Goal: Complete application form: Complete application form

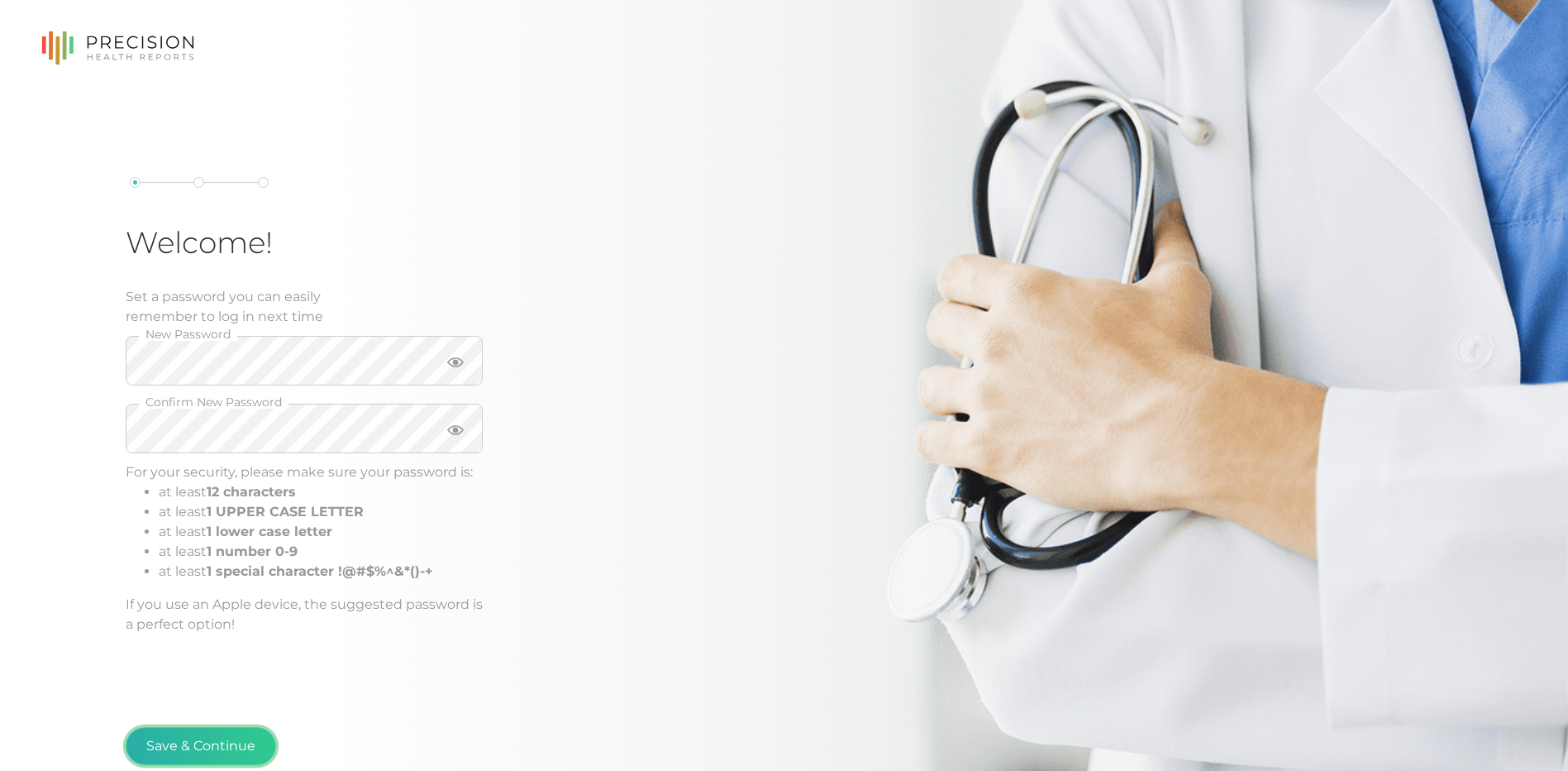
click at [202, 732] on button "Save & Continue" at bounding box center [201, 746] width 151 height 38
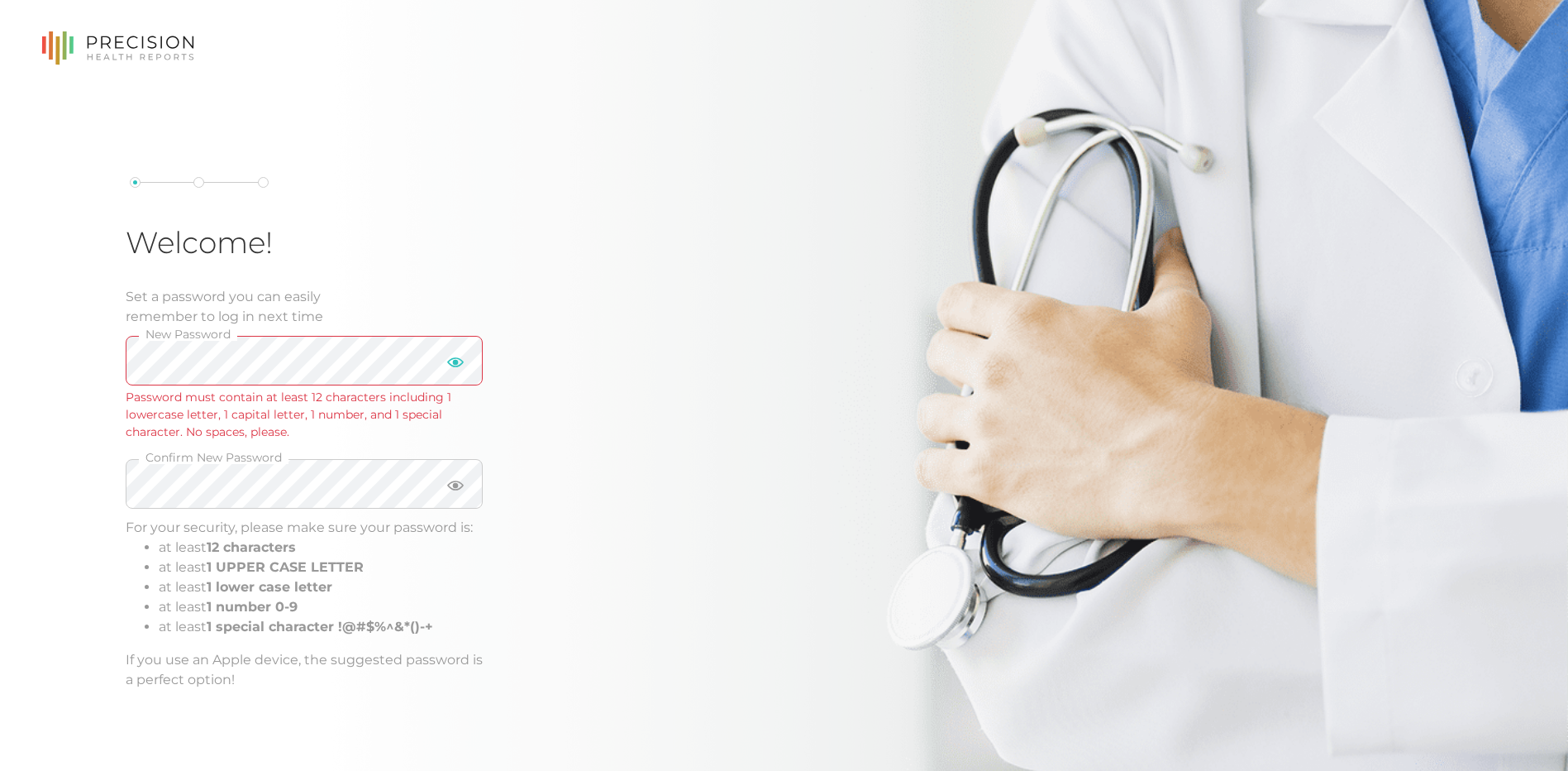
click at [454, 370] on icon at bounding box center [455, 362] width 16 height 16
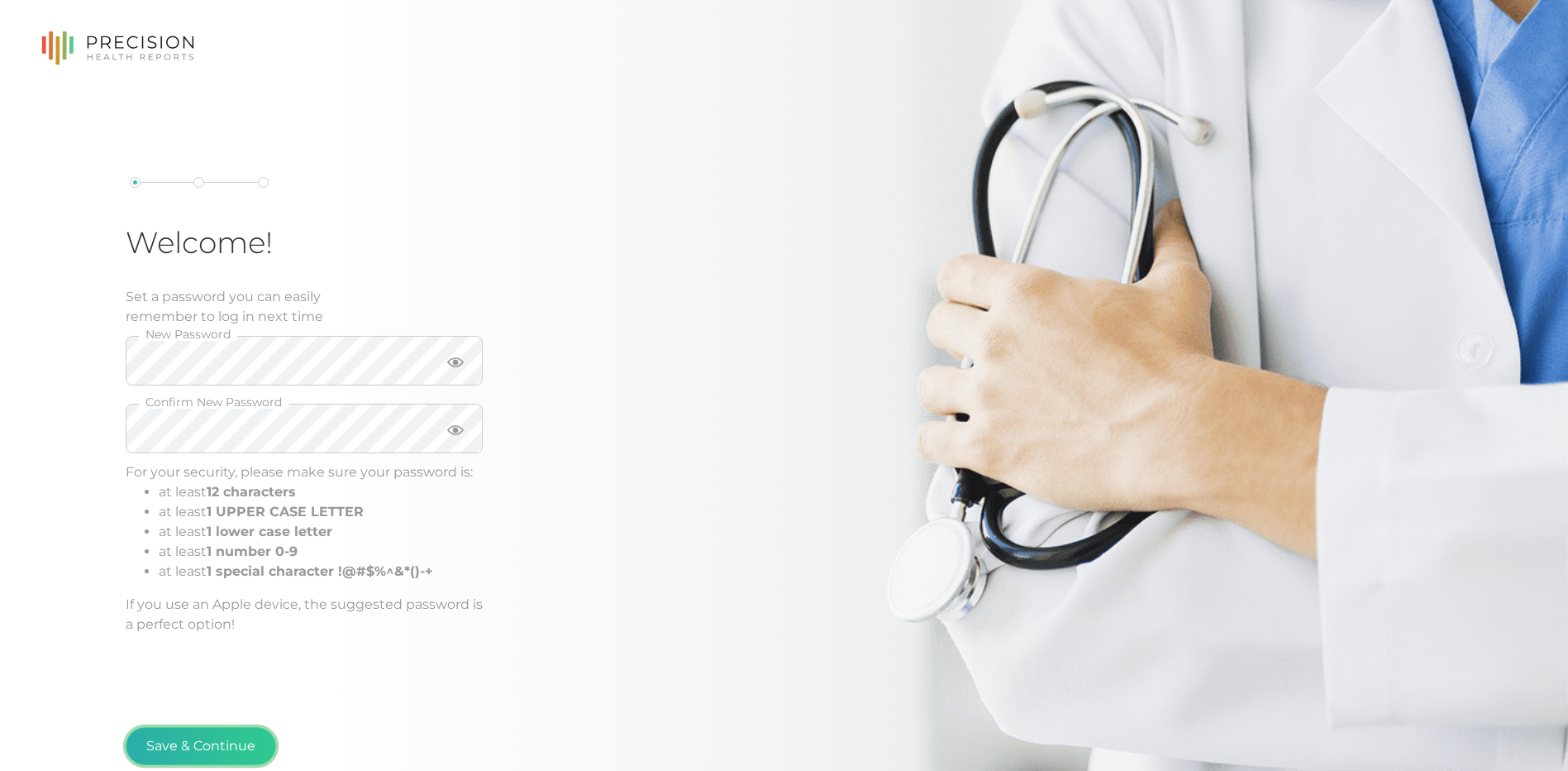
click at [178, 742] on button "Save & Continue" at bounding box center [201, 746] width 151 height 38
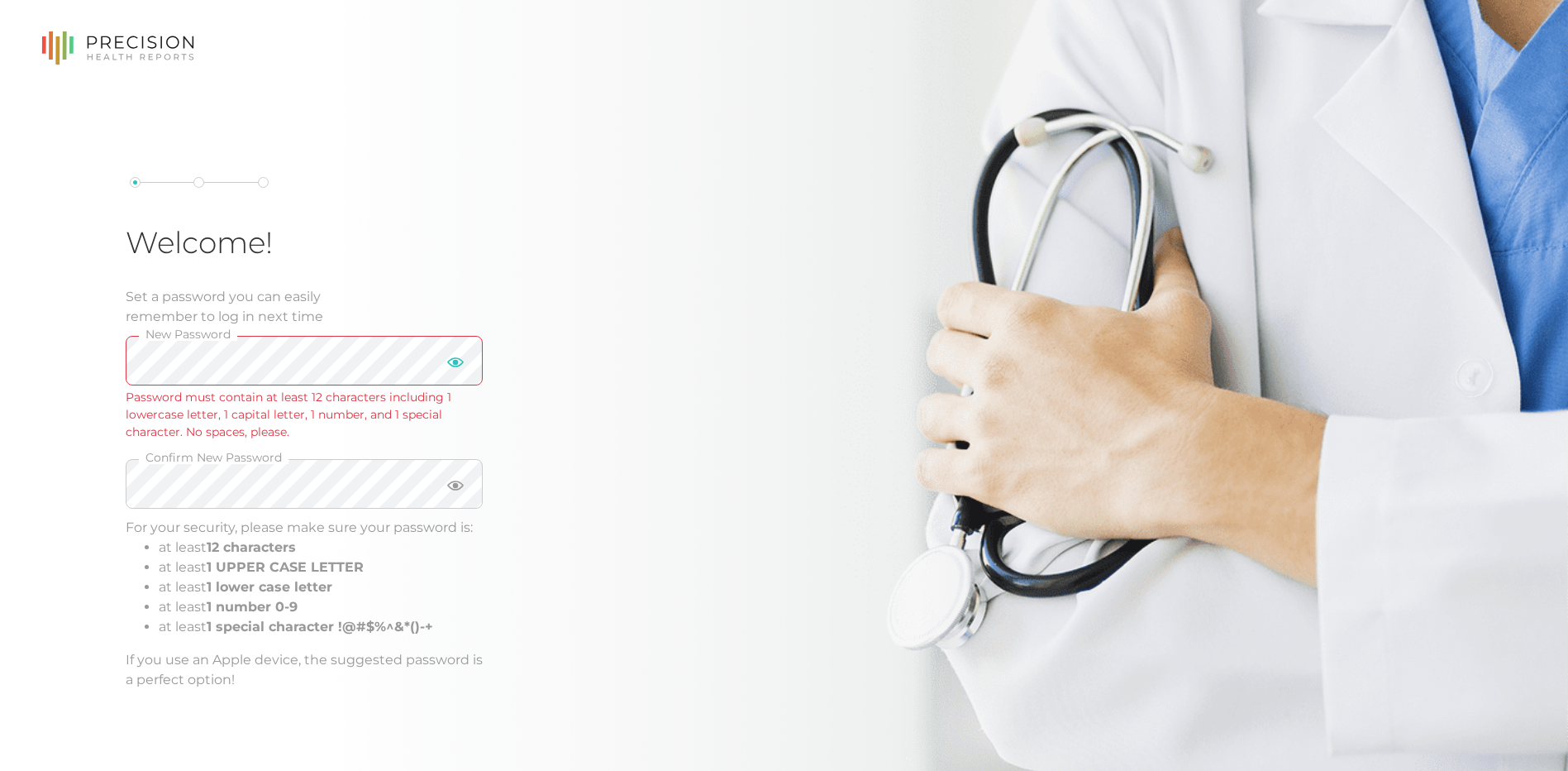
click at [460, 359] on icon at bounding box center [455, 362] width 16 height 10
click at [460, 359] on icon at bounding box center [455, 362] width 16 height 16
click at [0, 345] on html "Welcome! Set a password you can easily remember to log in next time New Passwor…" at bounding box center [784, 474] width 1568 height 949
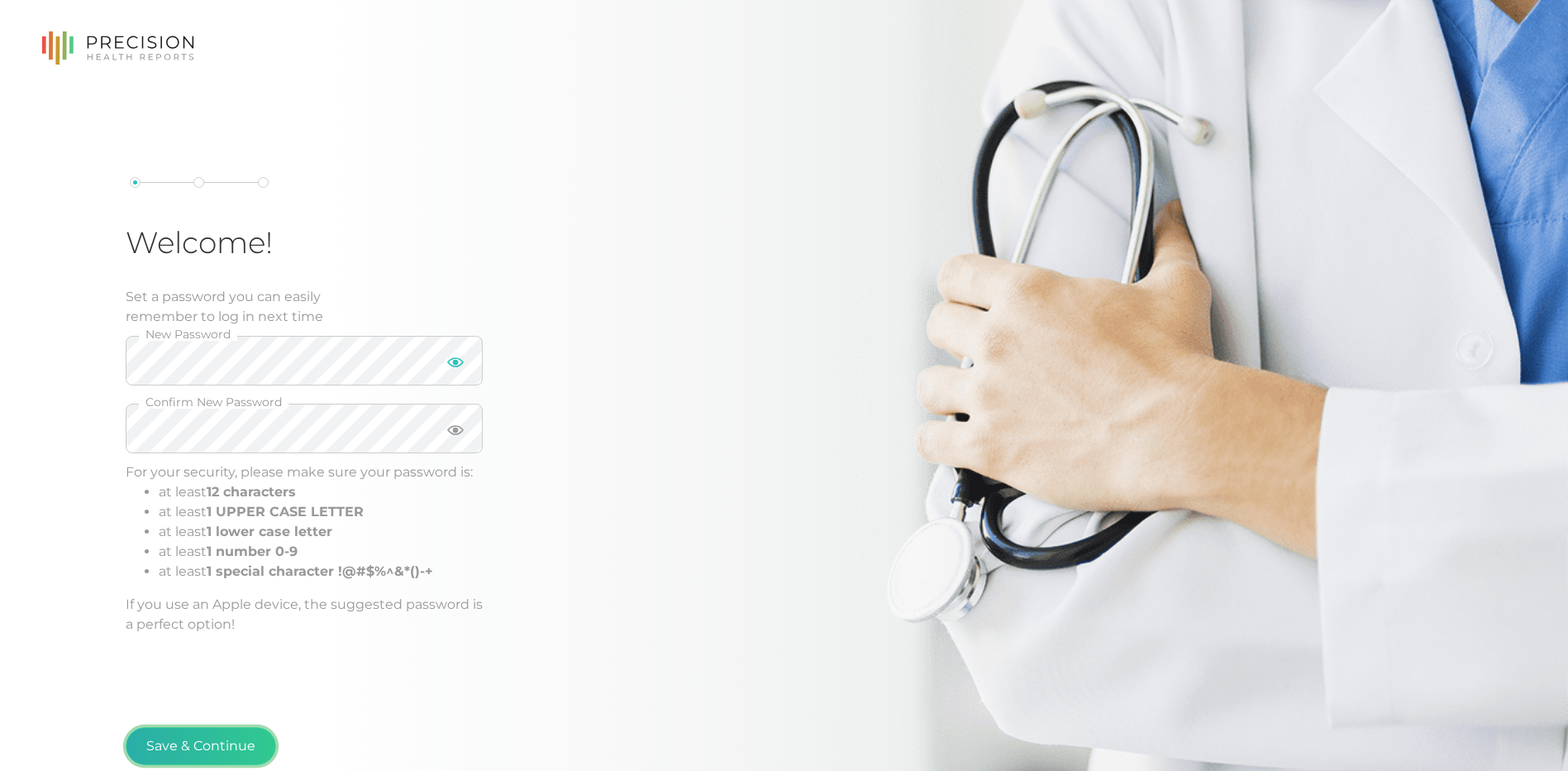
click at [146, 752] on button "Save & Continue" at bounding box center [201, 746] width 151 height 38
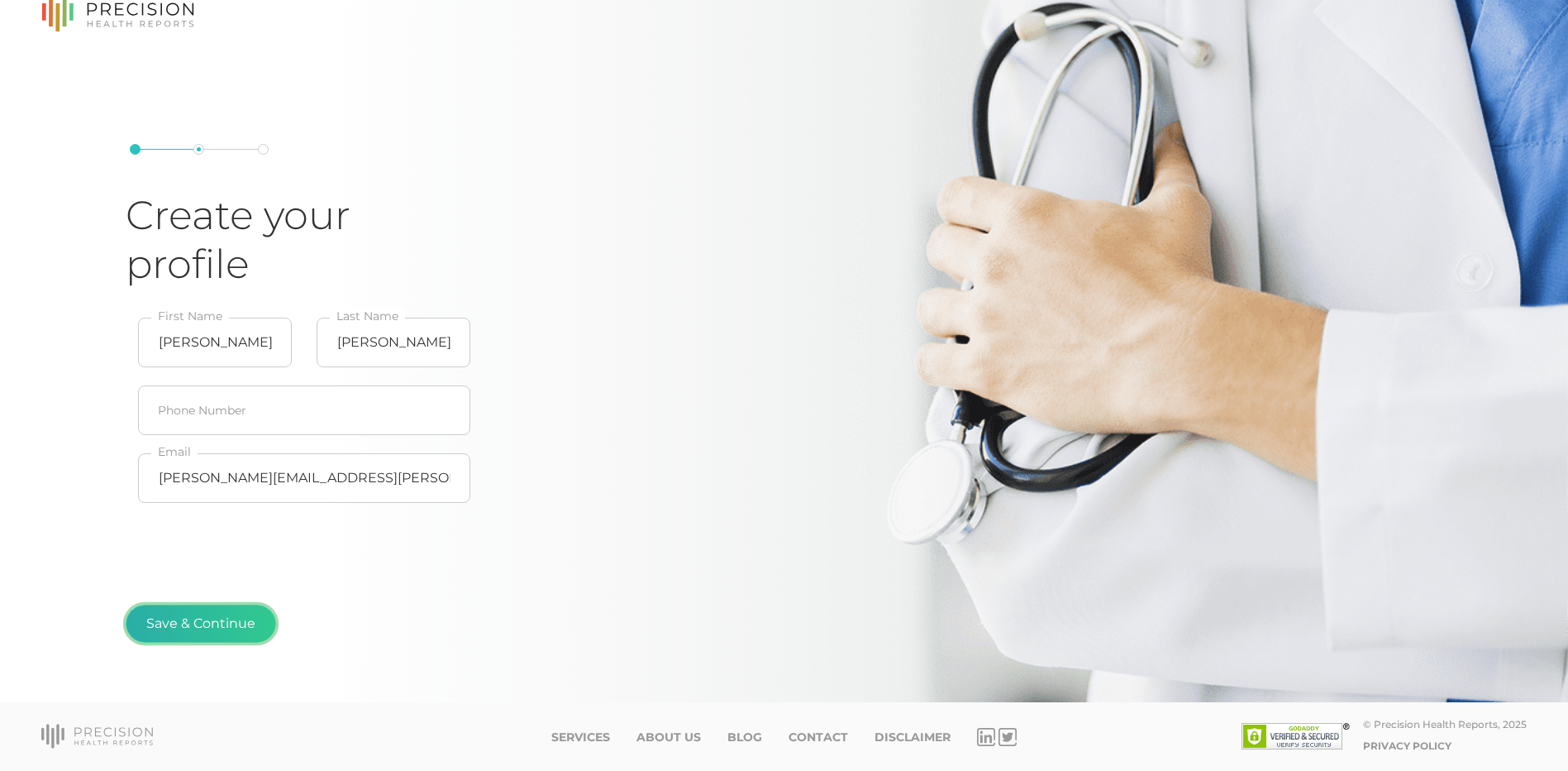
click at [256, 620] on button "Save & Continue" at bounding box center [201, 623] width 151 height 38
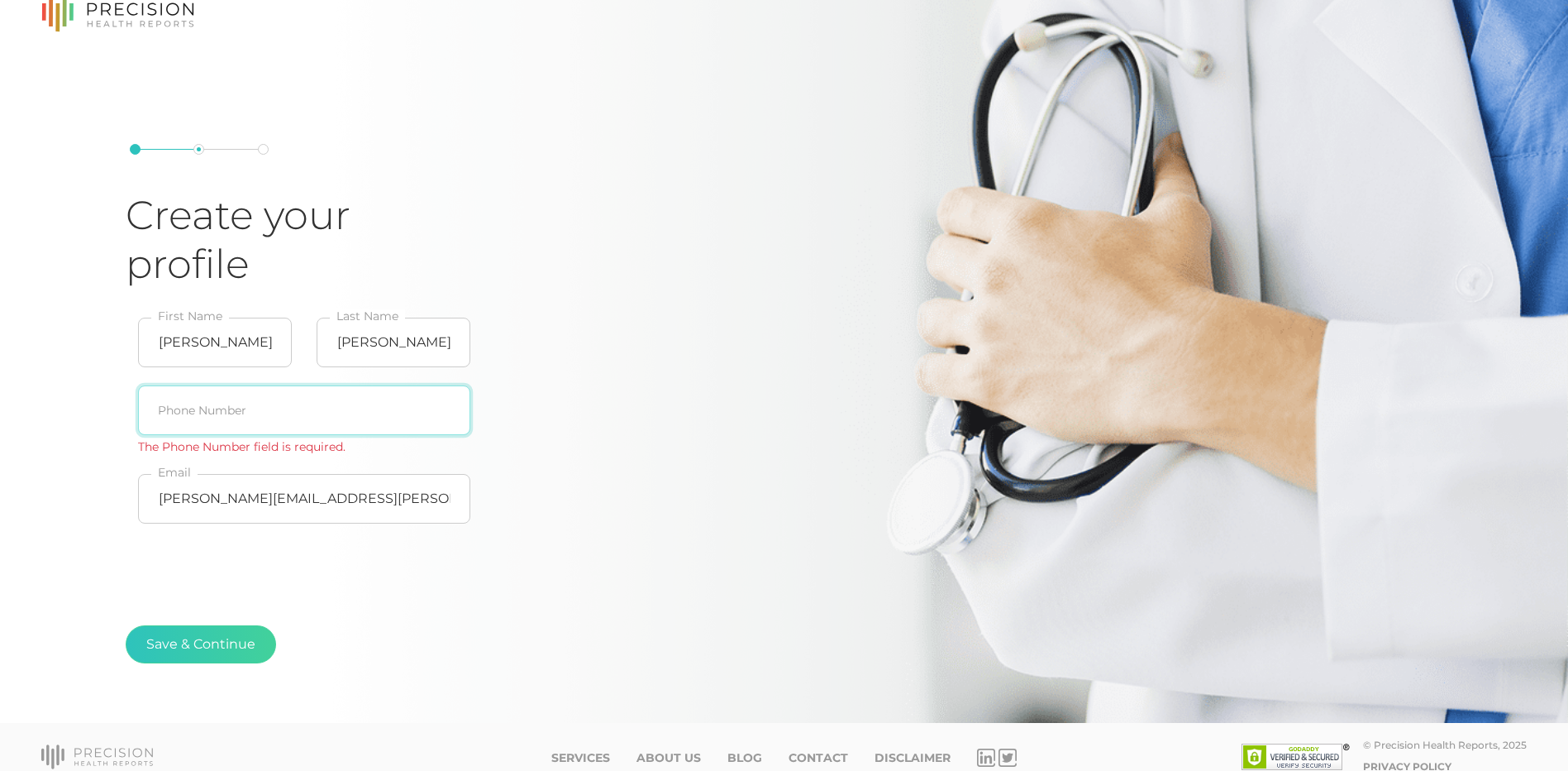
click at [372, 411] on input "text" at bounding box center [304, 410] width 332 height 49
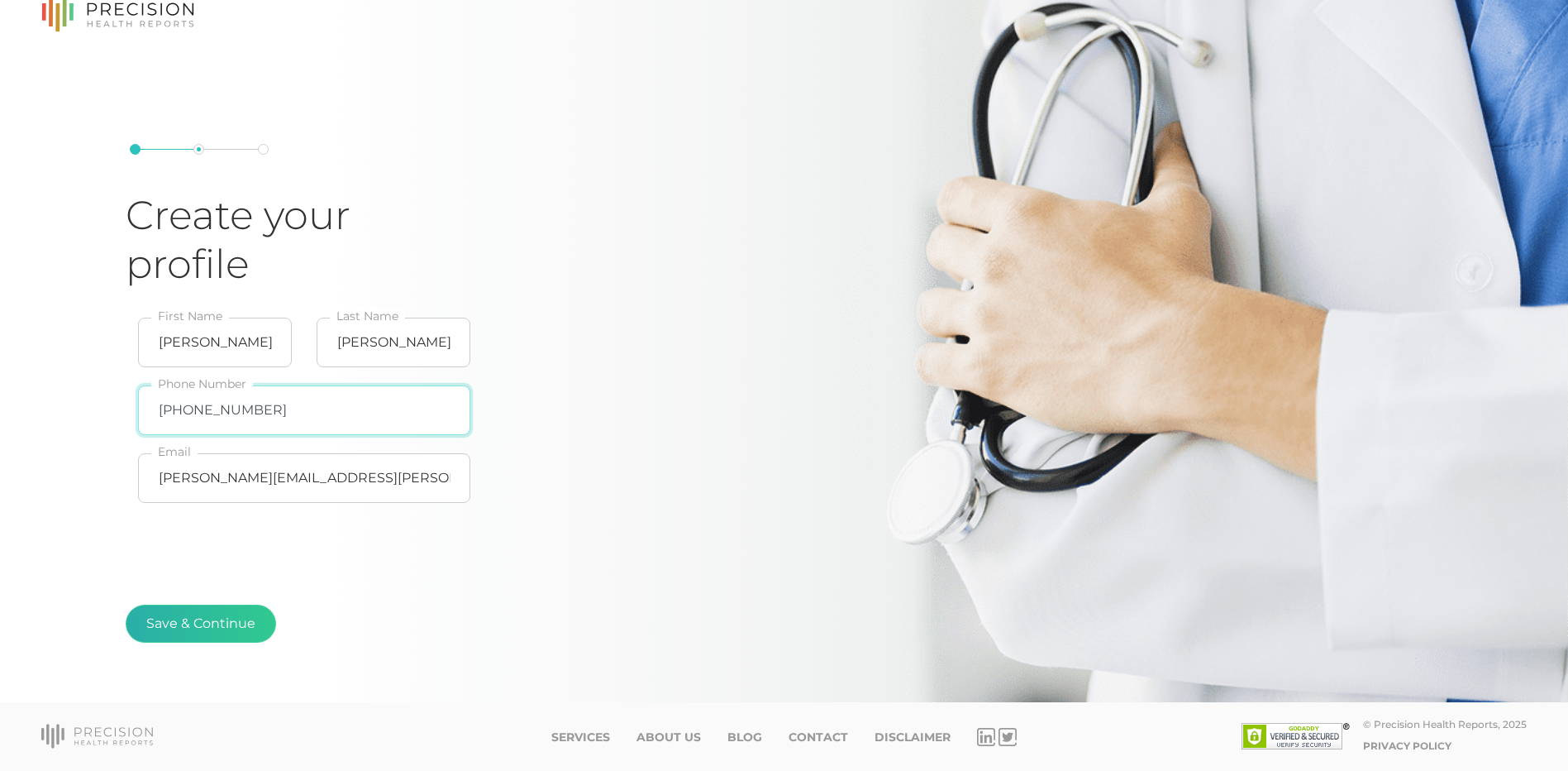
type input "[PHONE_NUMBER]"
click at [247, 625] on button "Save & Continue" at bounding box center [201, 623] width 151 height 38
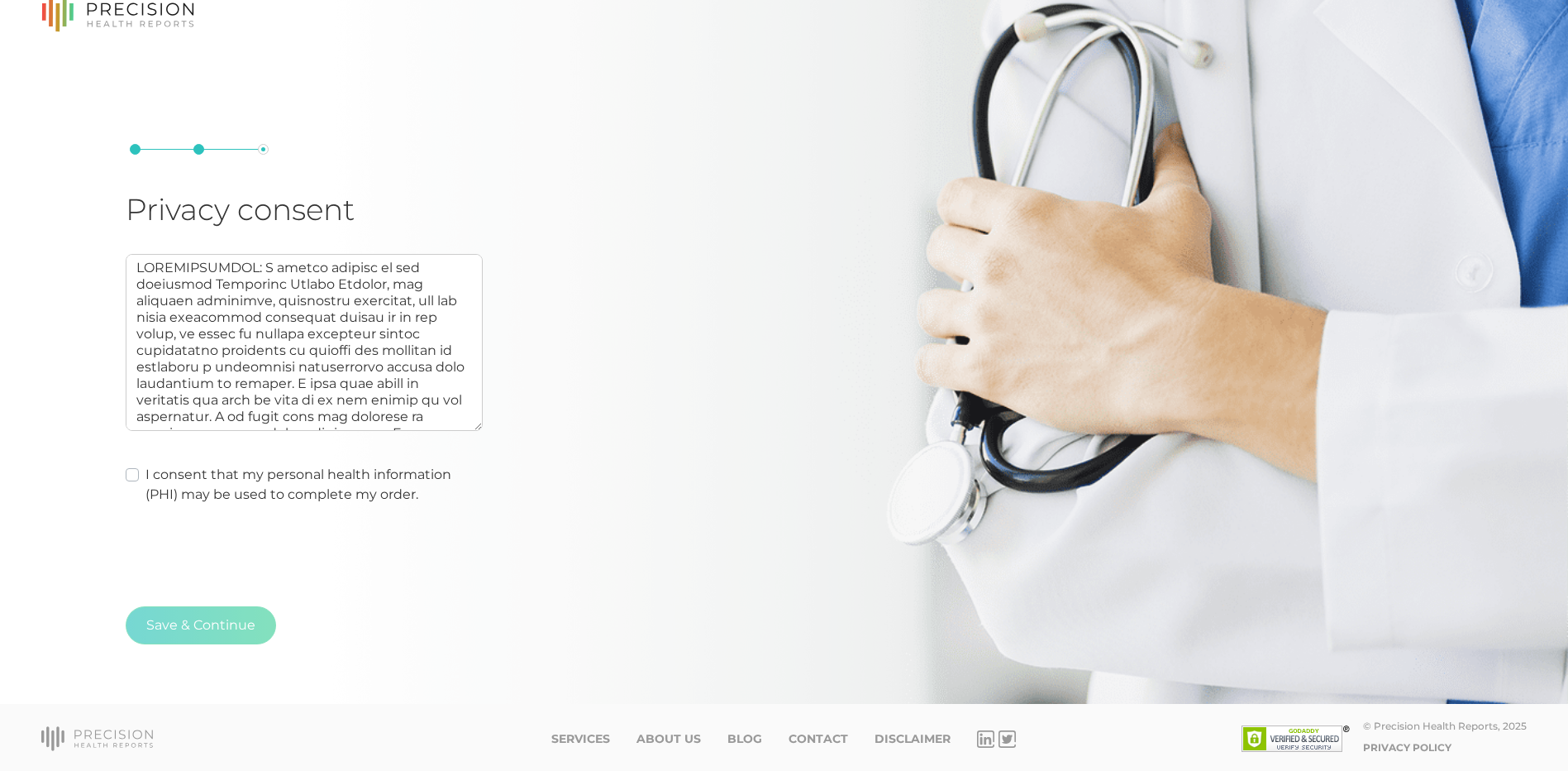
scroll to position [35, 0]
click at [145, 475] on label "I consent that my personal health information (PHI) may be used to complete my …" at bounding box center [314, 483] width 337 height 39
click at [130, 475] on input "I consent that my personal health information (PHI) may be used to complete my …" at bounding box center [132, 472] width 13 height 16
checkbox input "true"
type textarea "AUTHORIZATION: I hereby consent to and authorize Precision Health Reports, the …"
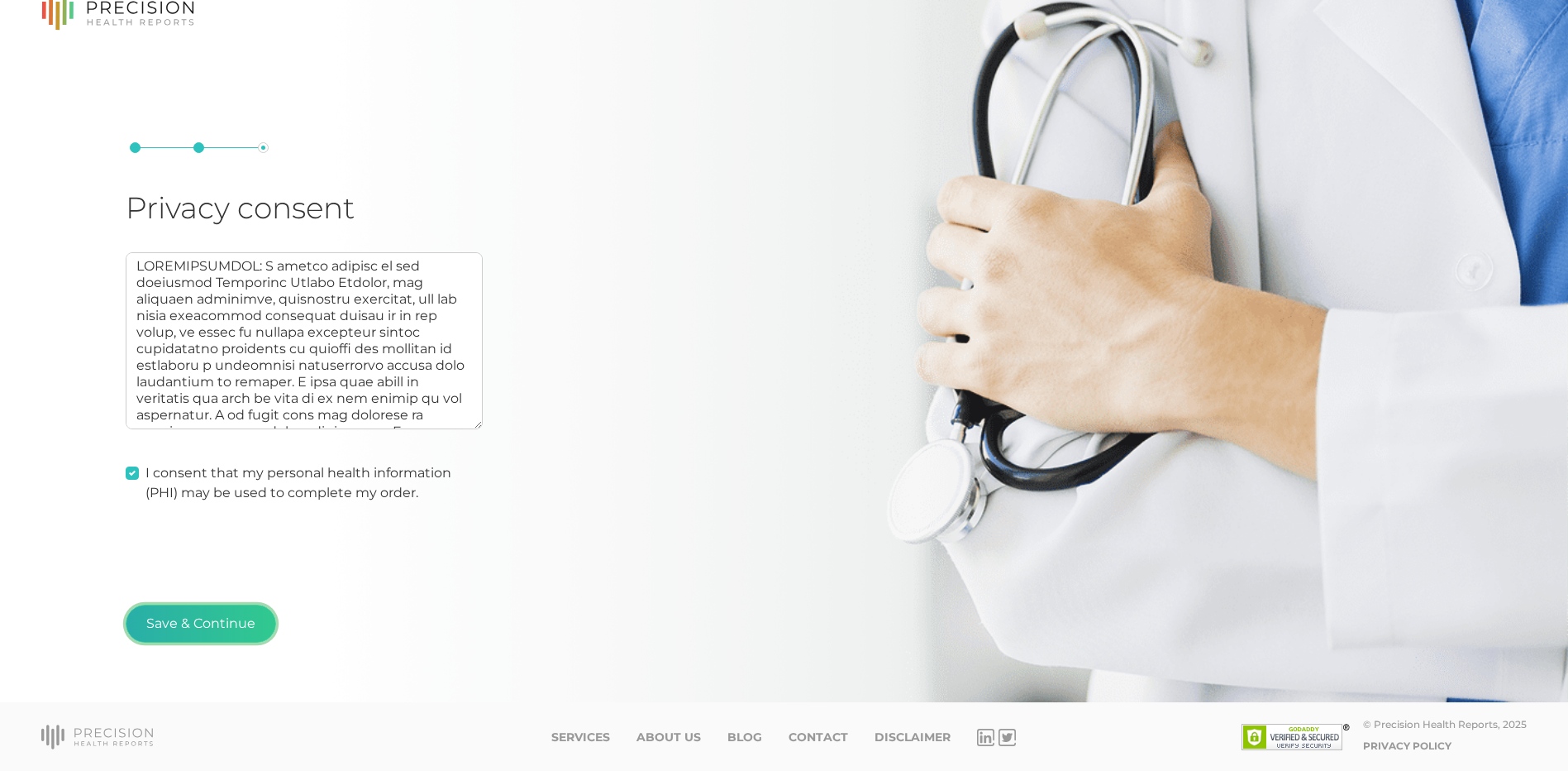
click at [164, 610] on button "Save & Continue" at bounding box center [201, 623] width 151 height 38
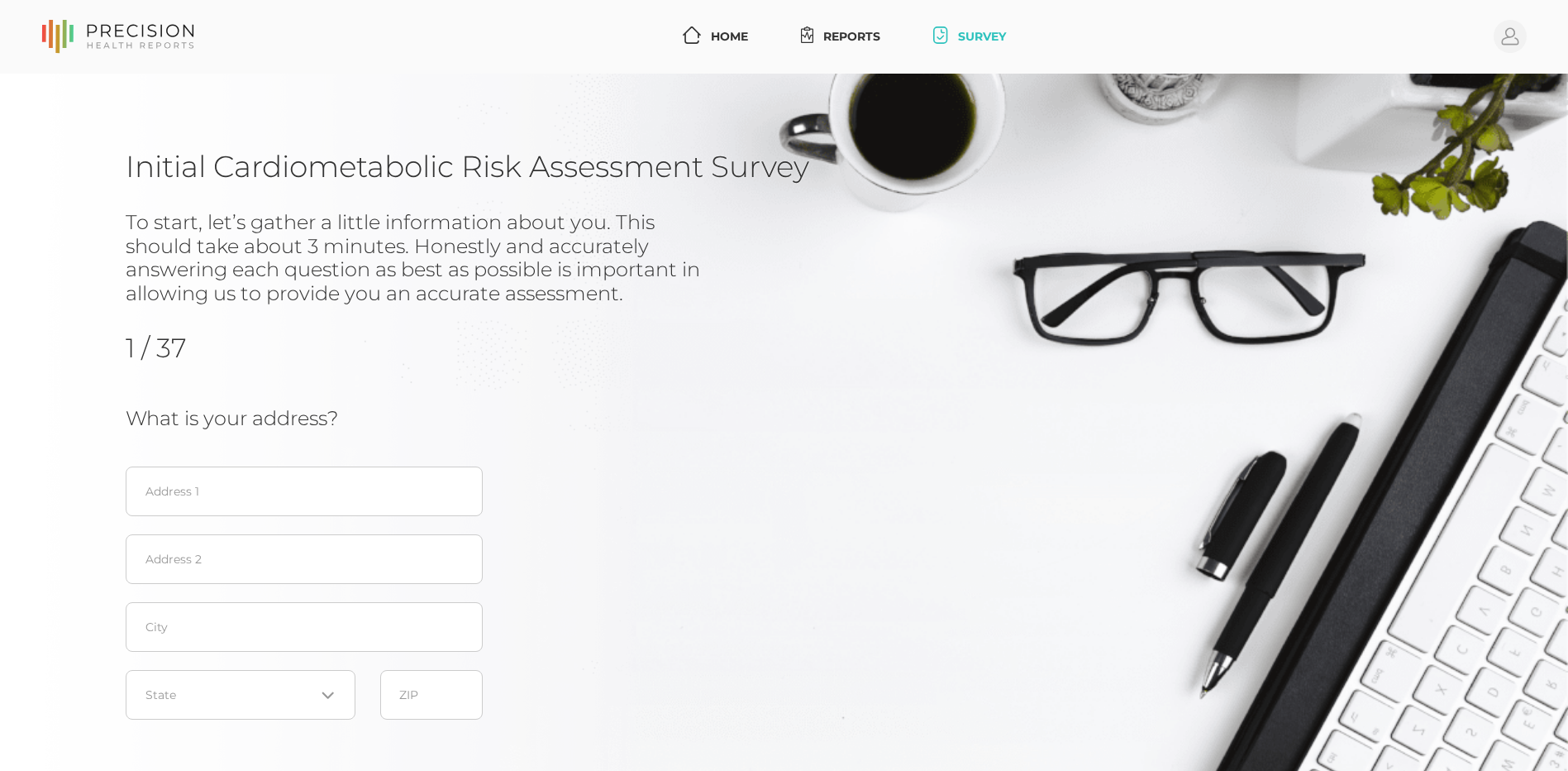
click at [334, 464] on fieldset "Address 1" at bounding box center [304, 491] width 358 height 68
click at [338, 472] on input "text" at bounding box center [304, 490] width 358 height 49
type input "4"
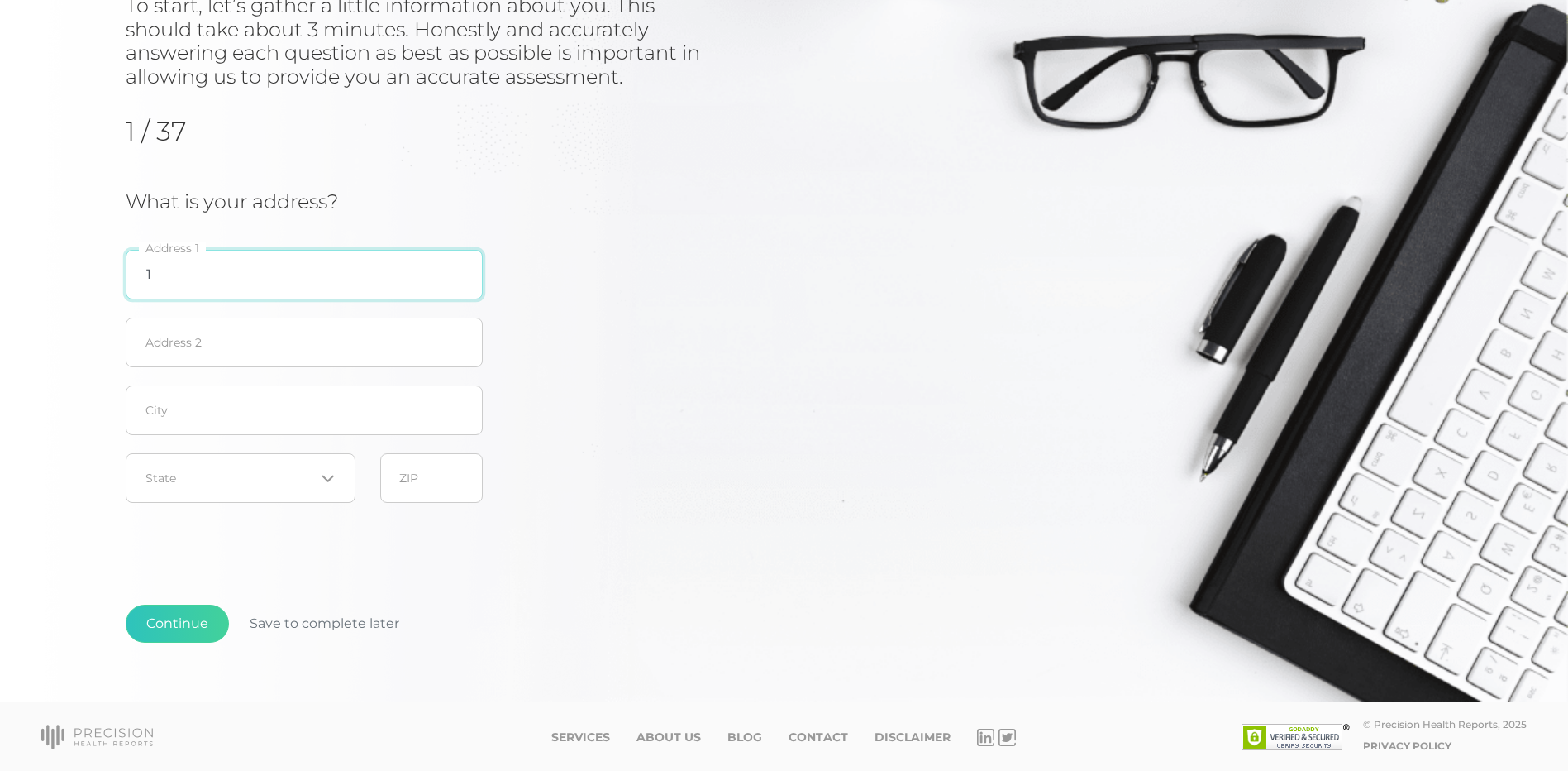
scroll to position [217, 0]
type input "[STREET_ADDRESS]"
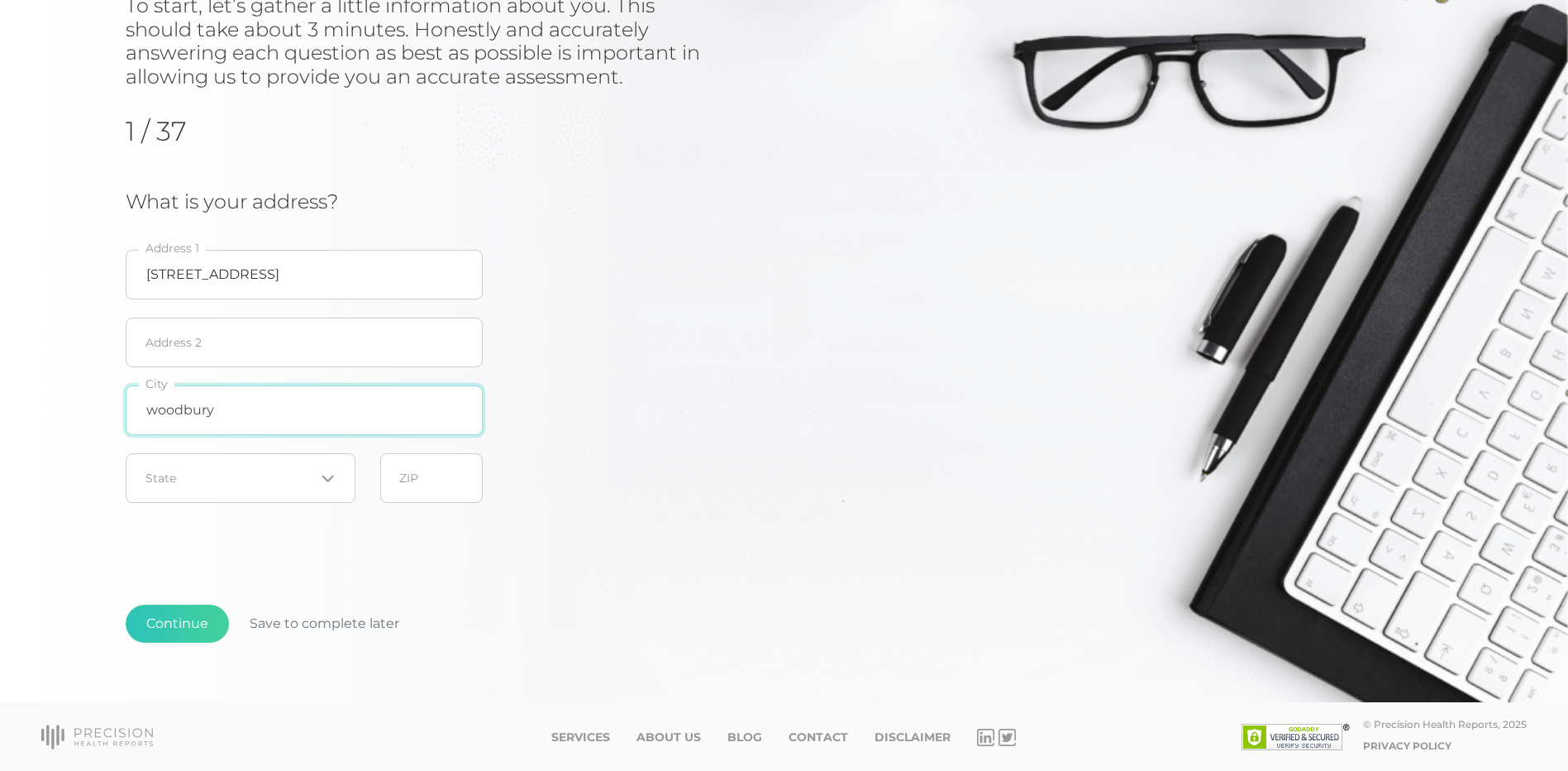
type input "woodbury"
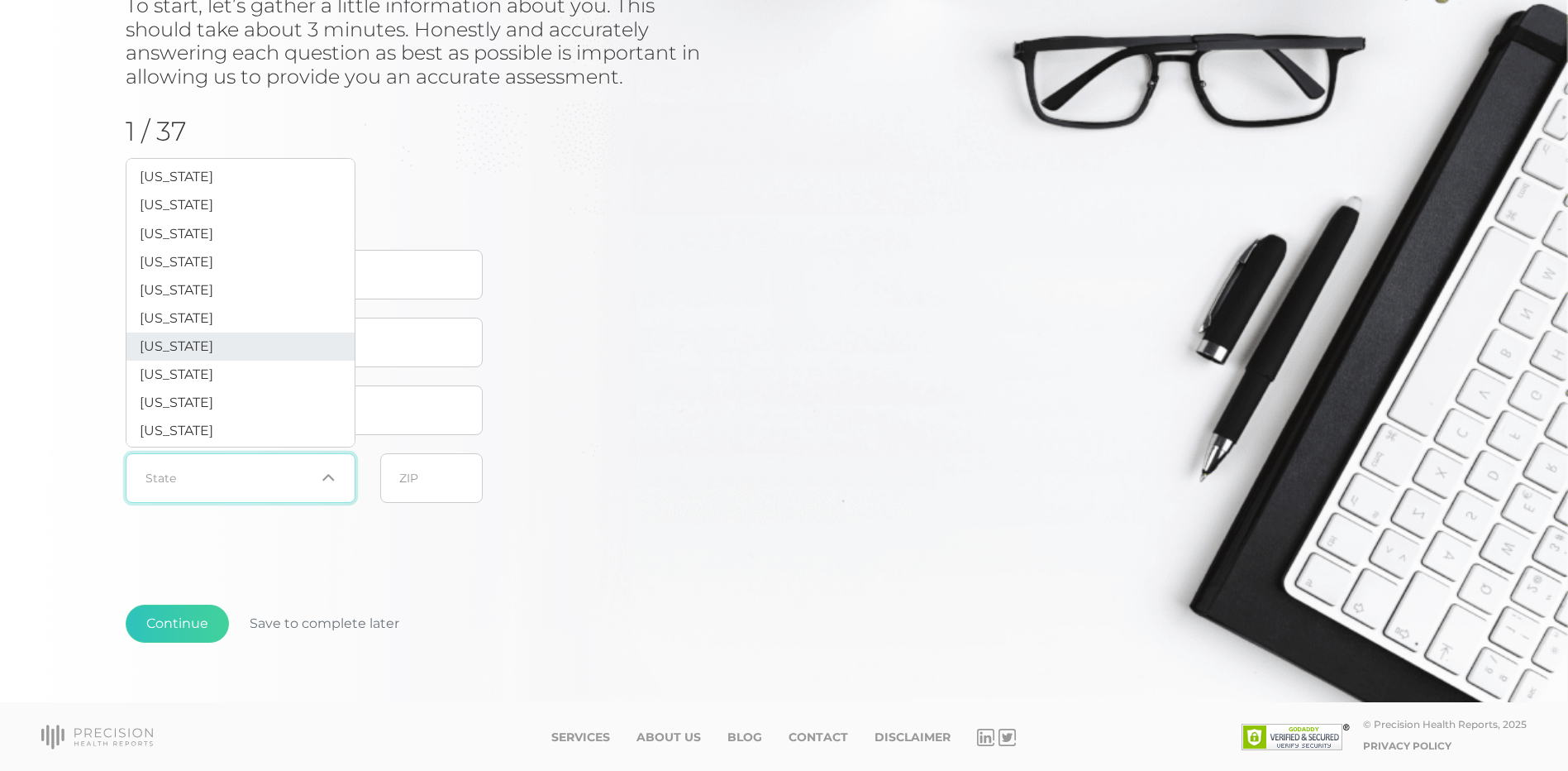
scroll to position [662, 0]
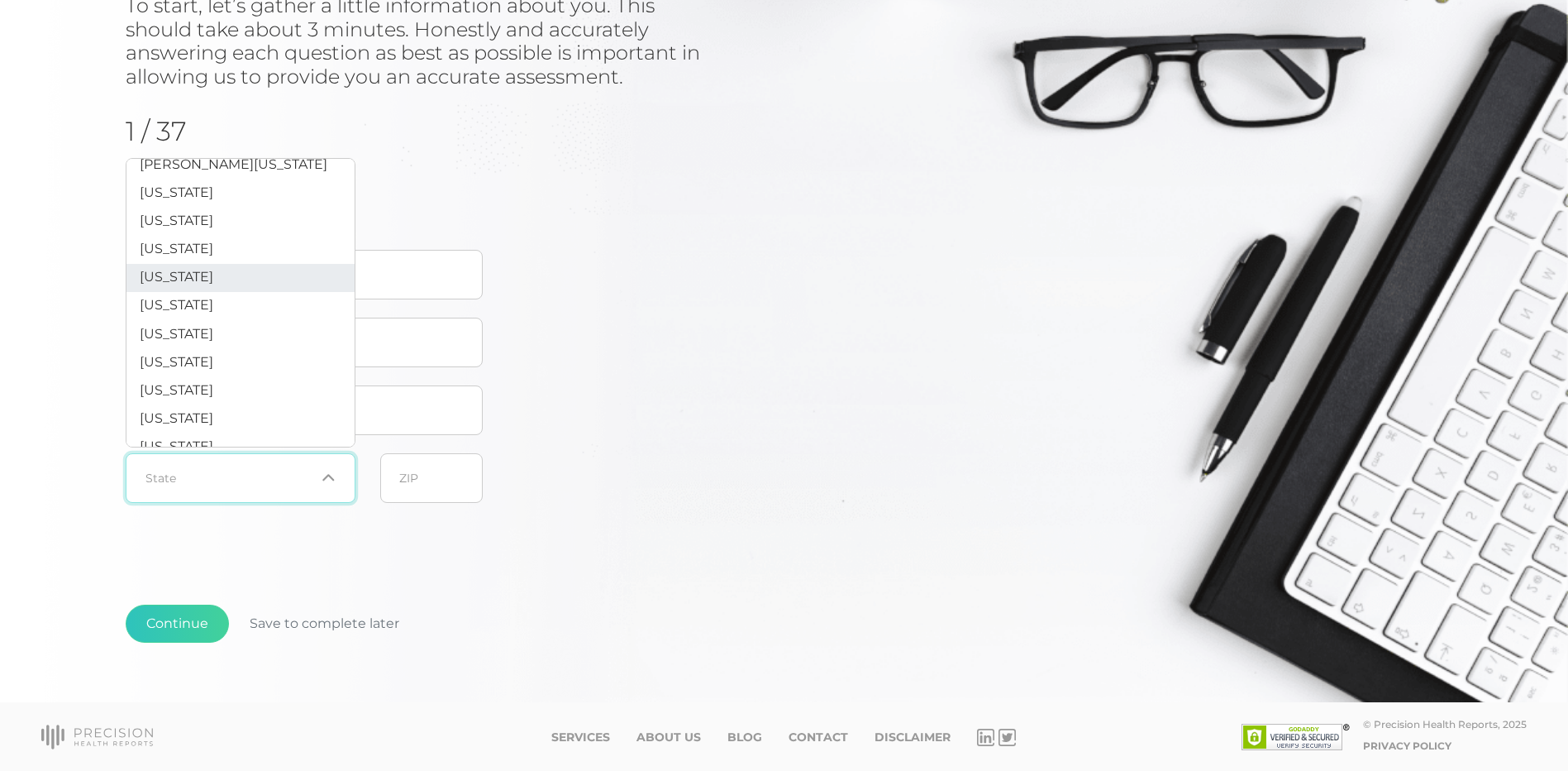
click at [225, 292] on li "[US_STATE]" at bounding box center [240, 277] width 228 height 28
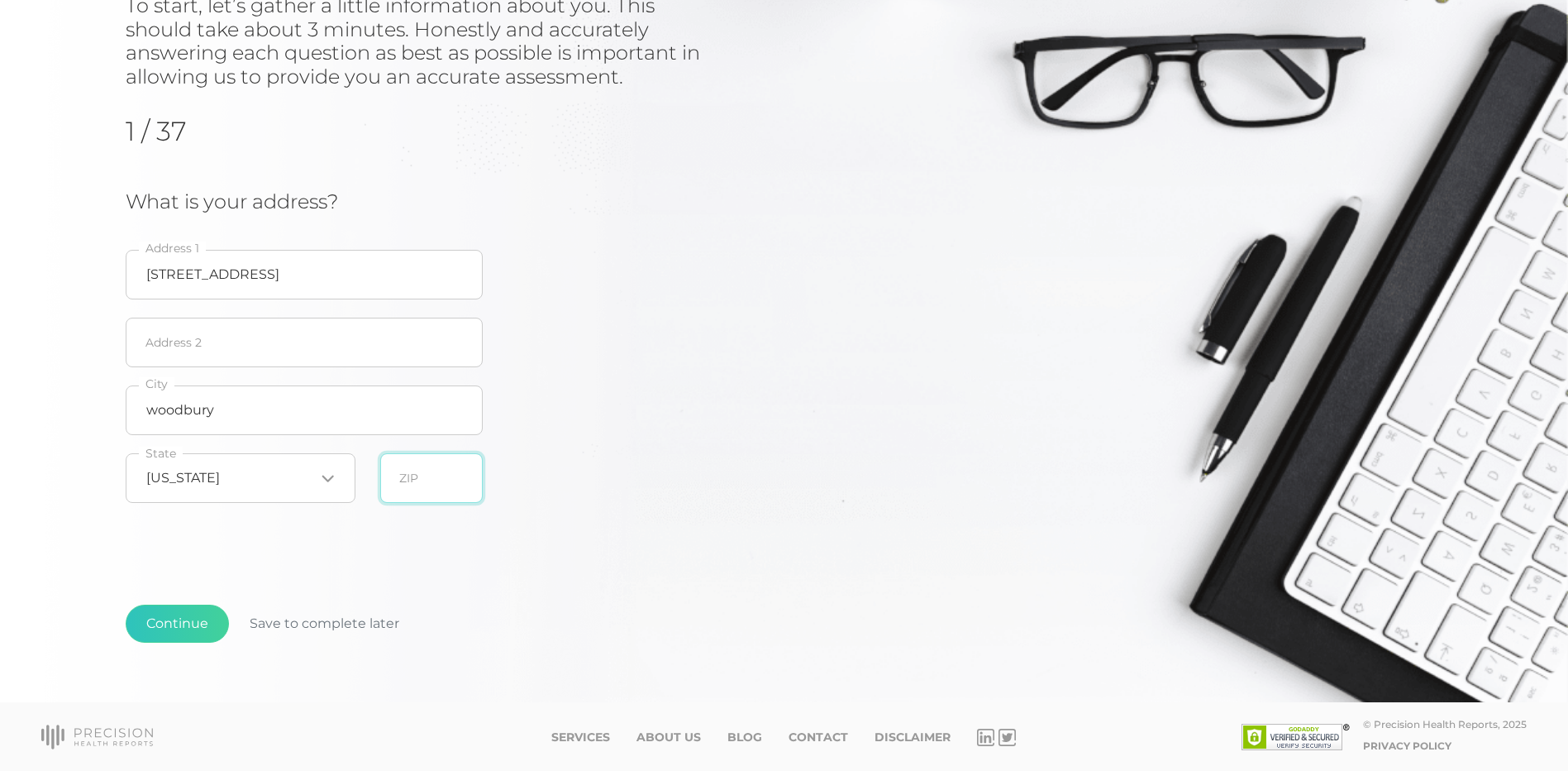
click at [439, 479] on input "text" at bounding box center [431, 478] width 102 height 49
type input "55129"
click at [194, 615] on button "Continue" at bounding box center [177, 623] width 103 height 38
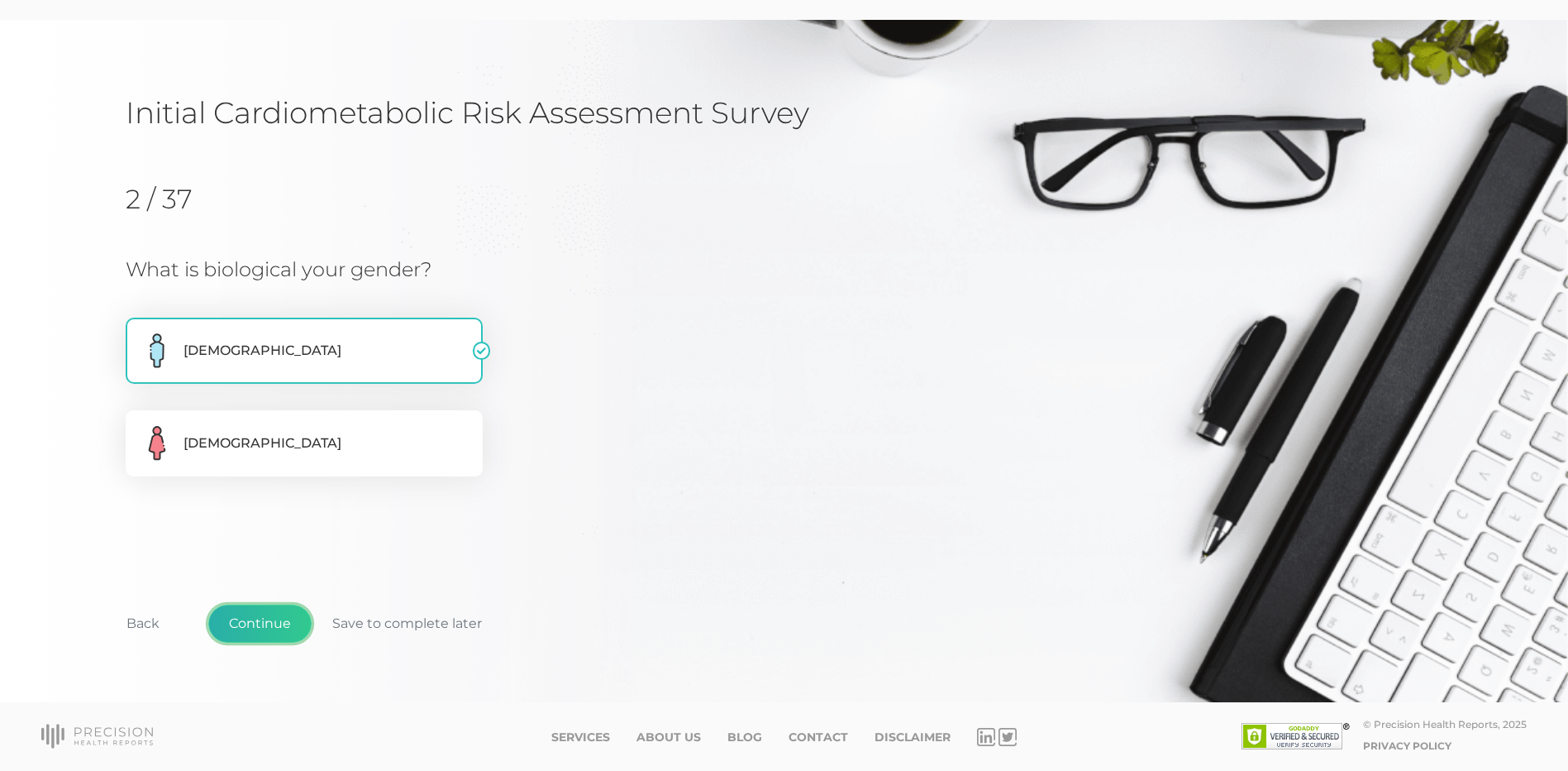
click at [280, 633] on button "Continue" at bounding box center [259, 623] width 103 height 38
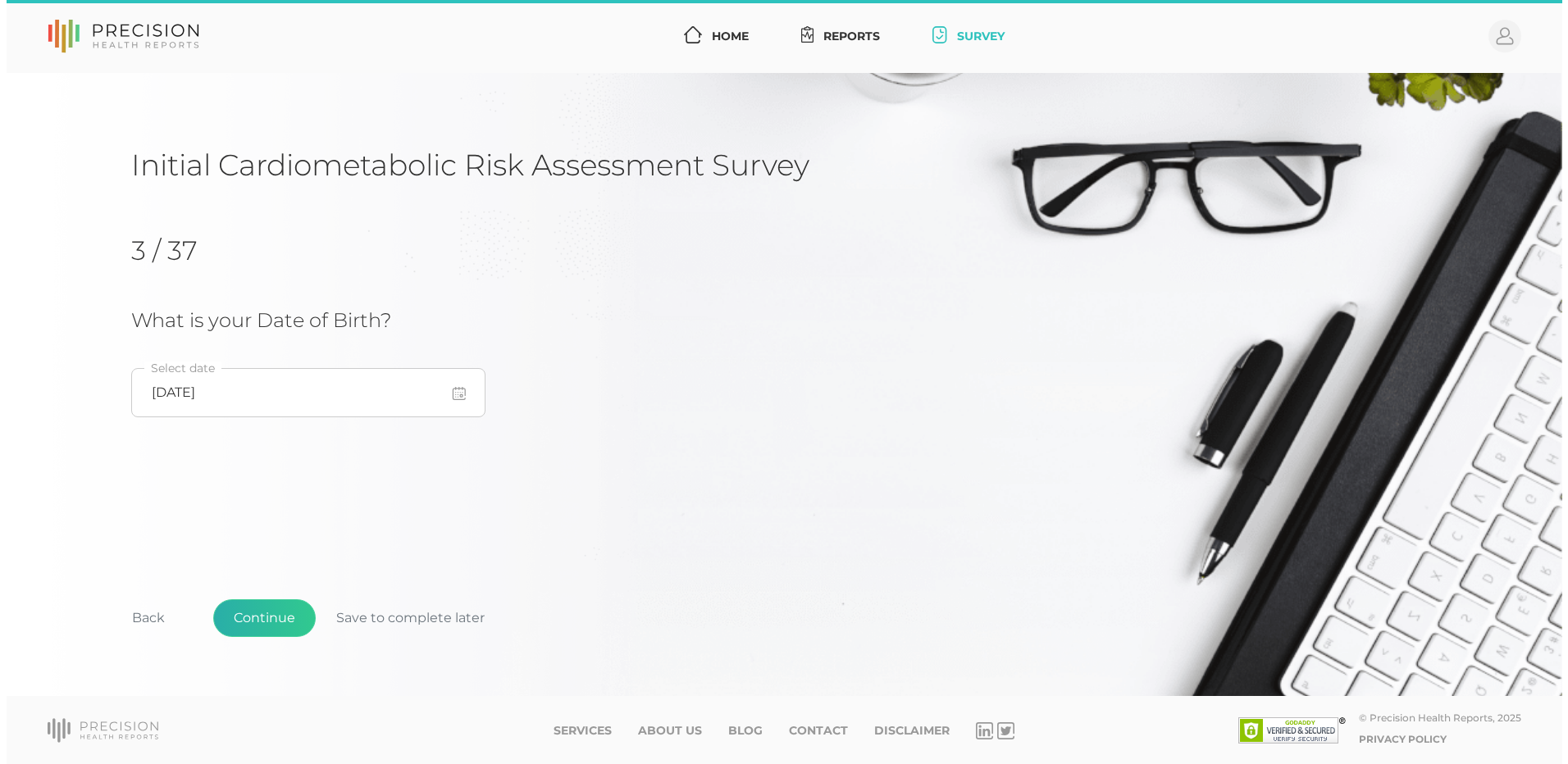
scroll to position [0, 0]
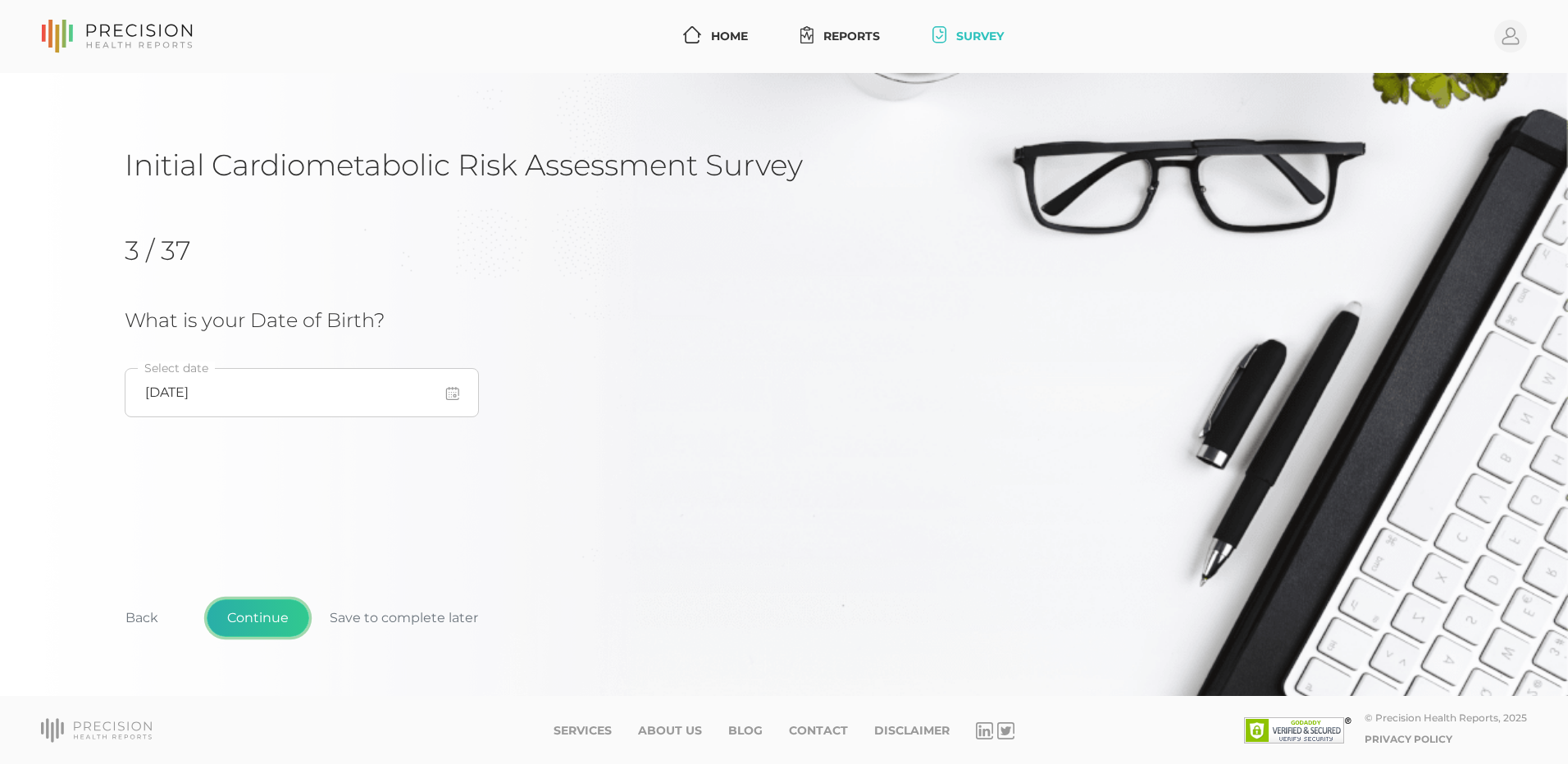
click at [287, 614] on button "Continue" at bounding box center [257, 617] width 102 height 37
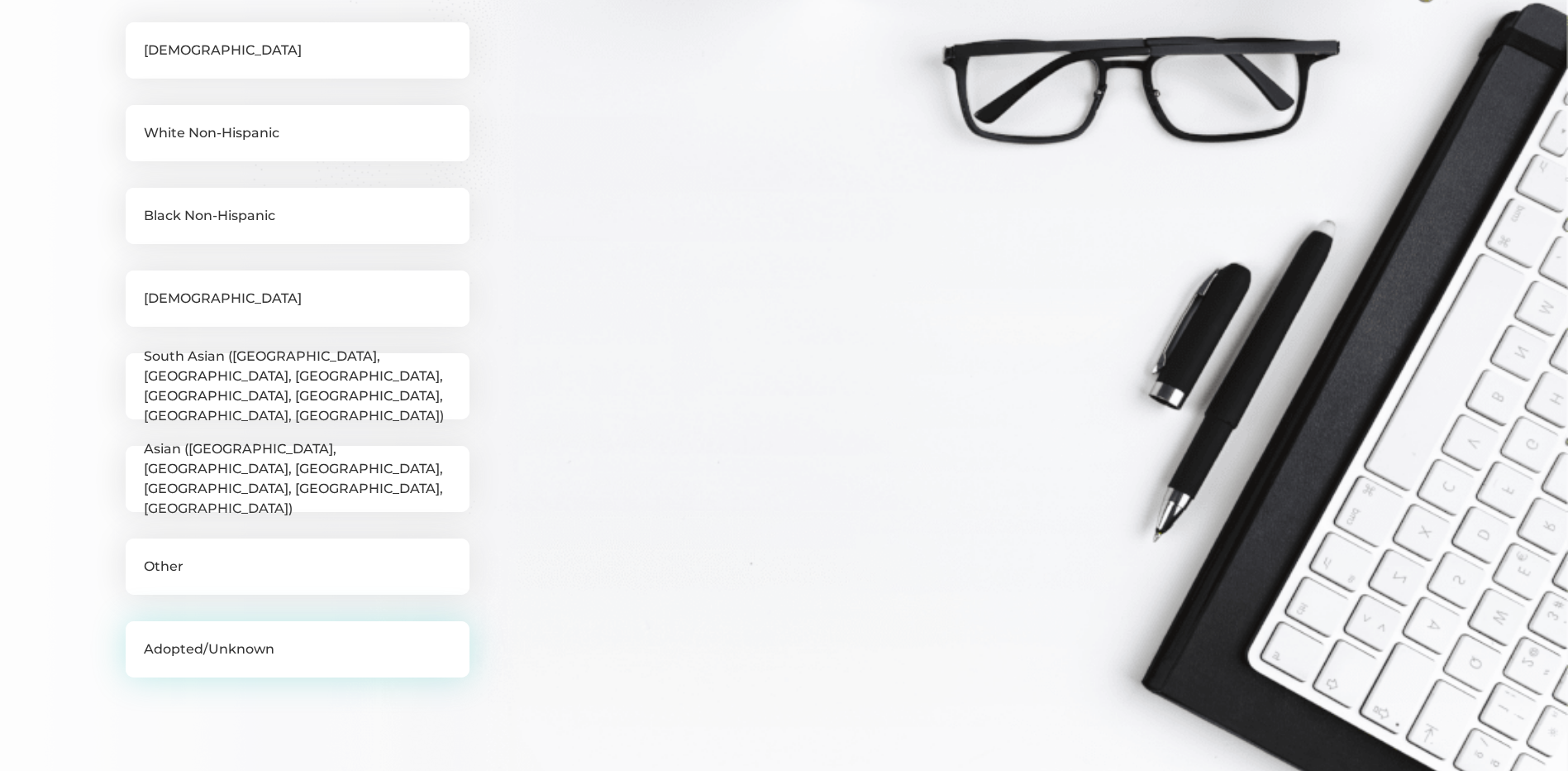
scroll to position [377, 0]
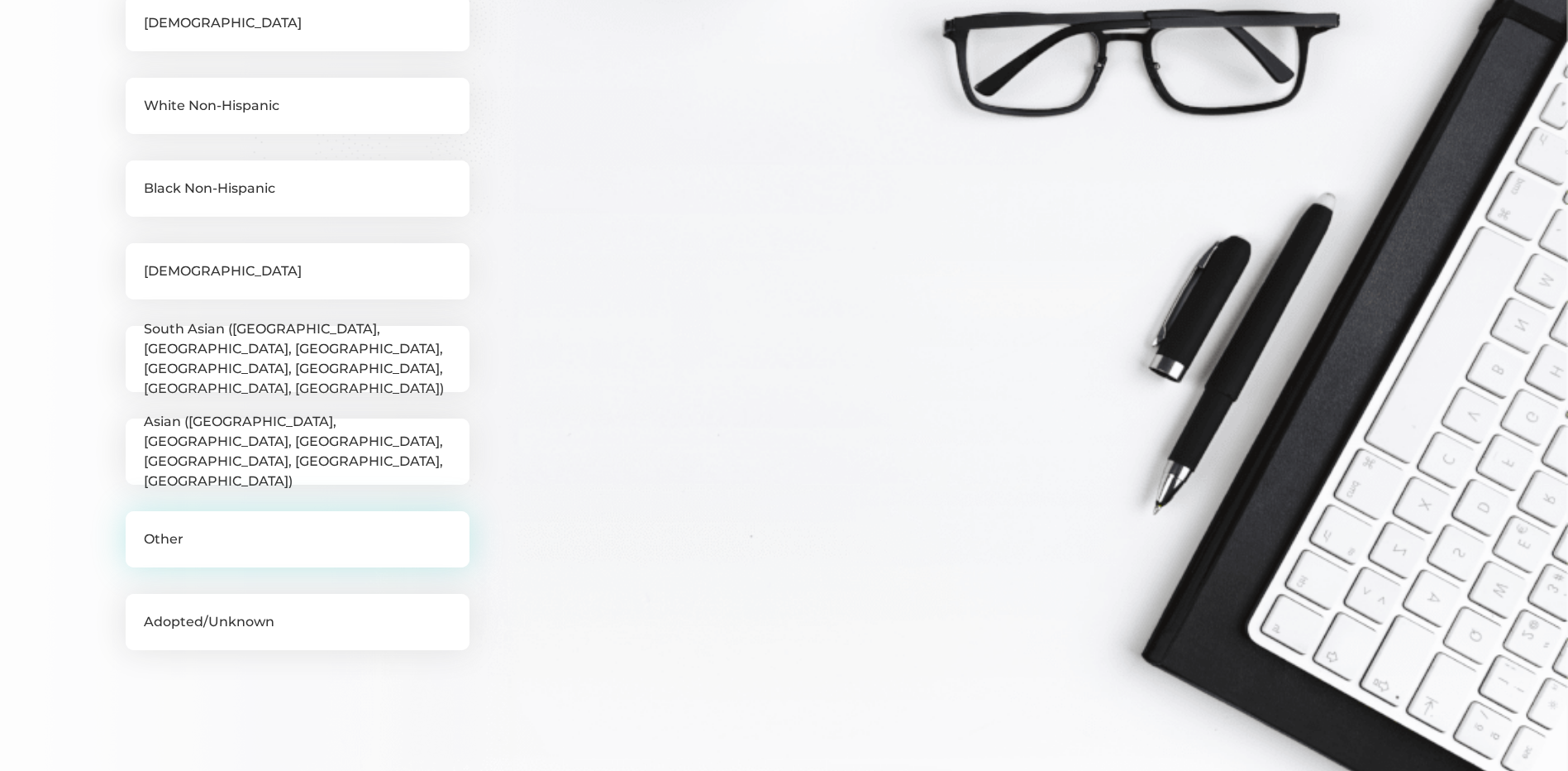
click at [275, 550] on label "Other" at bounding box center [297, 539] width 344 height 56
click at [139, 528] on input "Other" at bounding box center [132, 519] width 13 height 16
checkbox input "true"
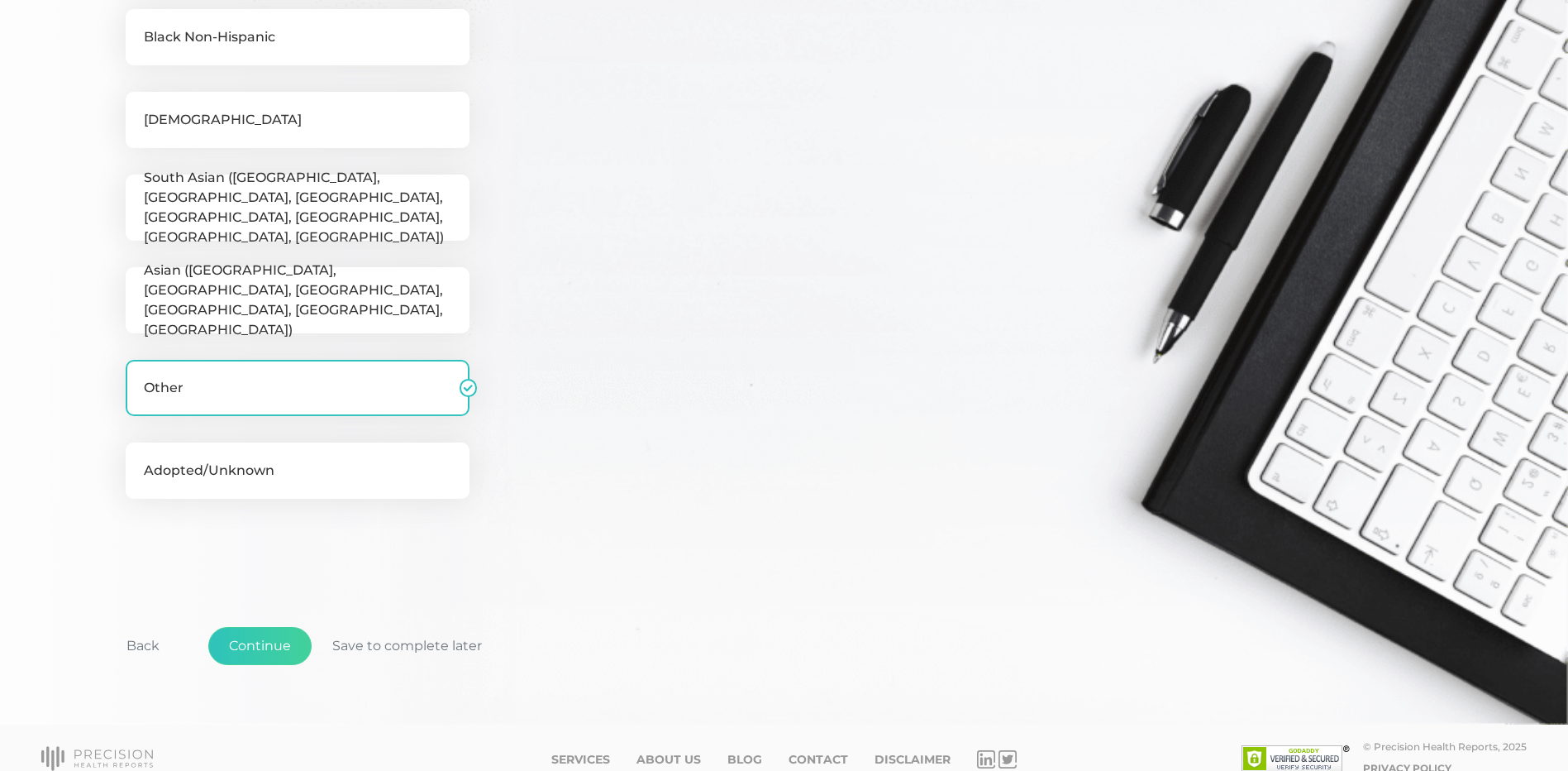
scroll to position [550, 0]
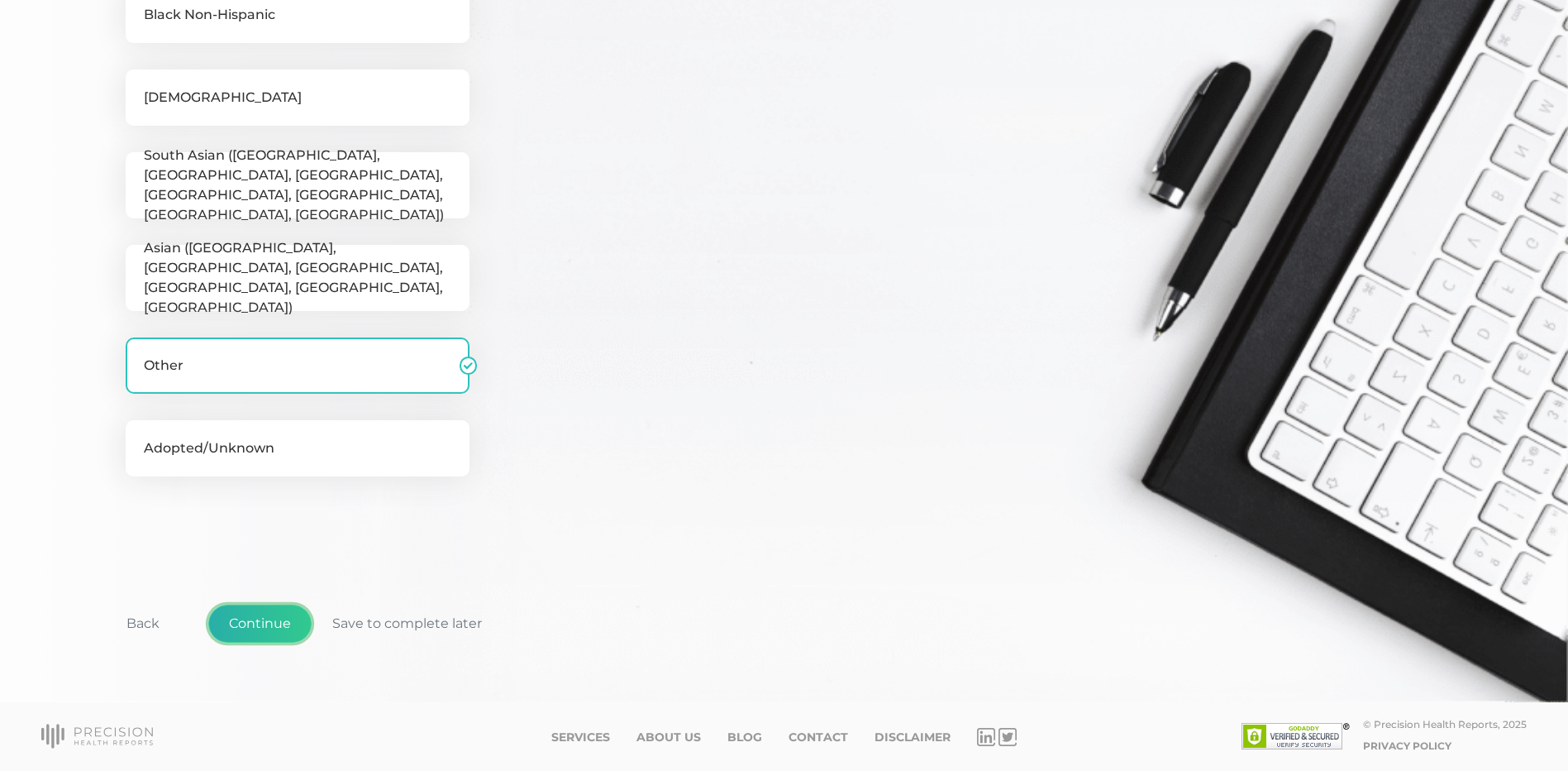
click at [292, 616] on button "Continue" at bounding box center [259, 623] width 103 height 38
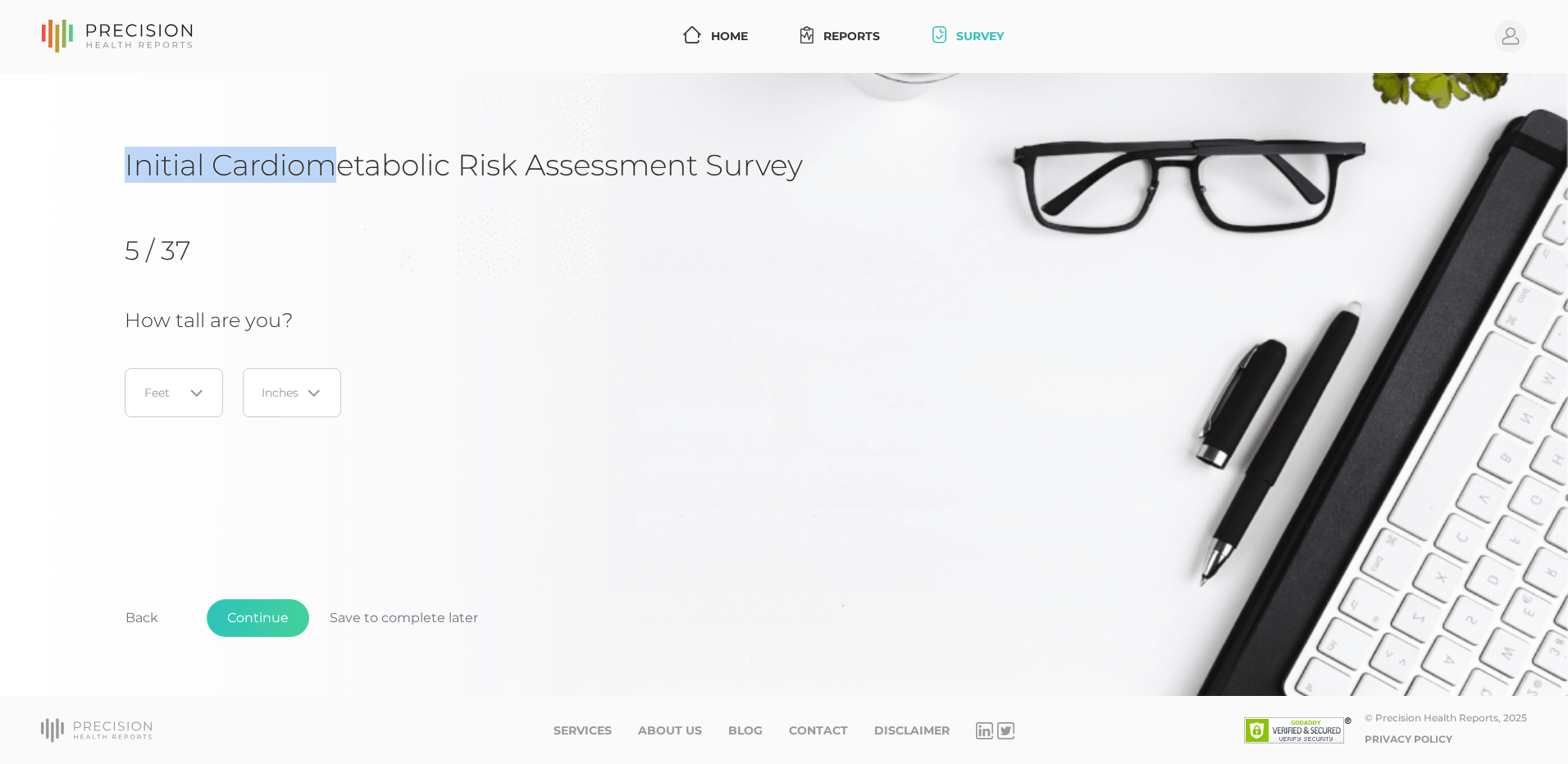
drag, startPoint x: 124, startPoint y: 167, endPoint x: 332, endPoint y: 180, distance: 208.4
click at [332, 180] on div "Initial Cardiometabolic Risk Assessment Survey 5 / 37 How tall are you? Loading…" at bounding box center [784, 385] width 1568 height 624
drag, startPoint x: 332, startPoint y: 180, endPoint x: 340, endPoint y: 182, distance: 8.2
click at [340, 182] on h1 "Initial Cardiometabolic Risk Assessment Survey" at bounding box center [783, 164] width 1318 height 36
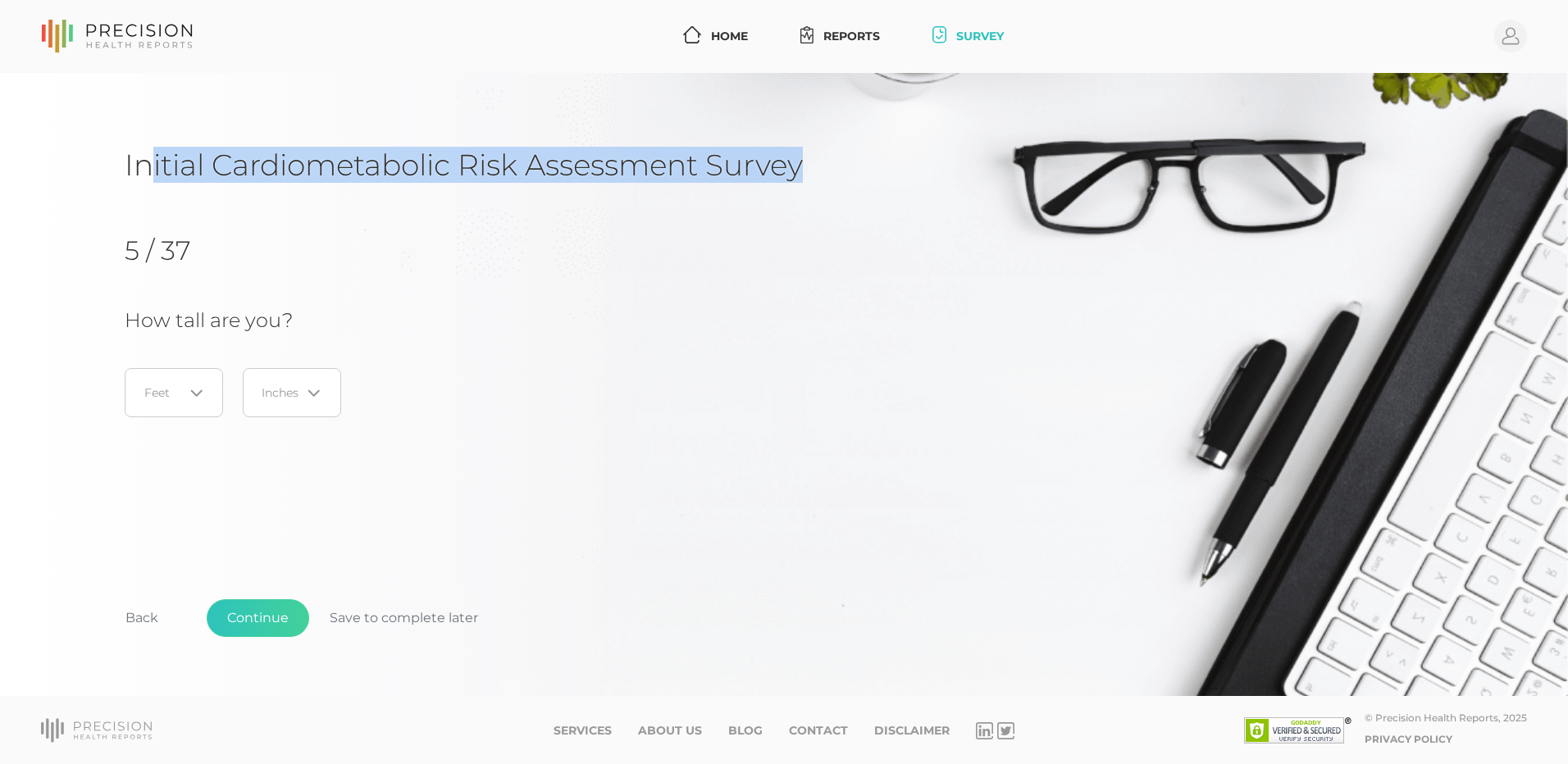
drag, startPoint x: 843, startPoint y: 176, endPoint x: 154, endPoint y: 163, distance: 689.1
click at [154, 163] on h1 "Initial Cardiometabolic Risk Assessment Survey" at bounding box center [783, 164] width 1318 height 36
drag, startPoint x: 154, startPoint y: 163, endPoint x: 160, endPoint y: 169, distance: 8.5
click at [154, 163] on h1 "Initial Cardiometabolic Risk Assessment Survey" at bounding box center [783, 164] width 1318 height 36
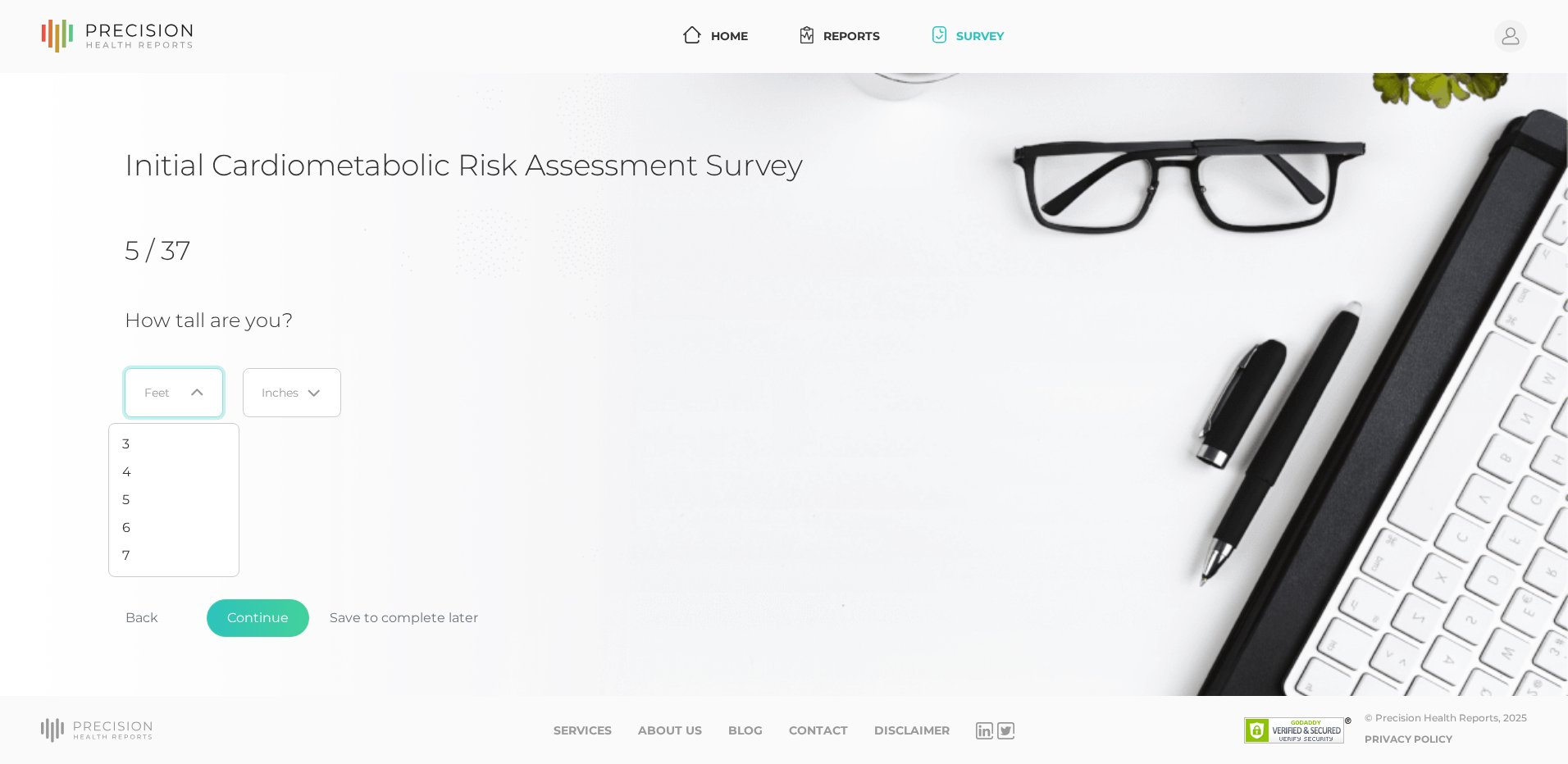
click at [204, 414] on div "Loading..." at bounding box center [173, 392] width 99 height 49
click at [179, 521] on li "6" at bounding box center [174, 527] width 130 height 28
click at [267, 403] on div "Loading..." at bounding box center [292, 392] width 99 height 49
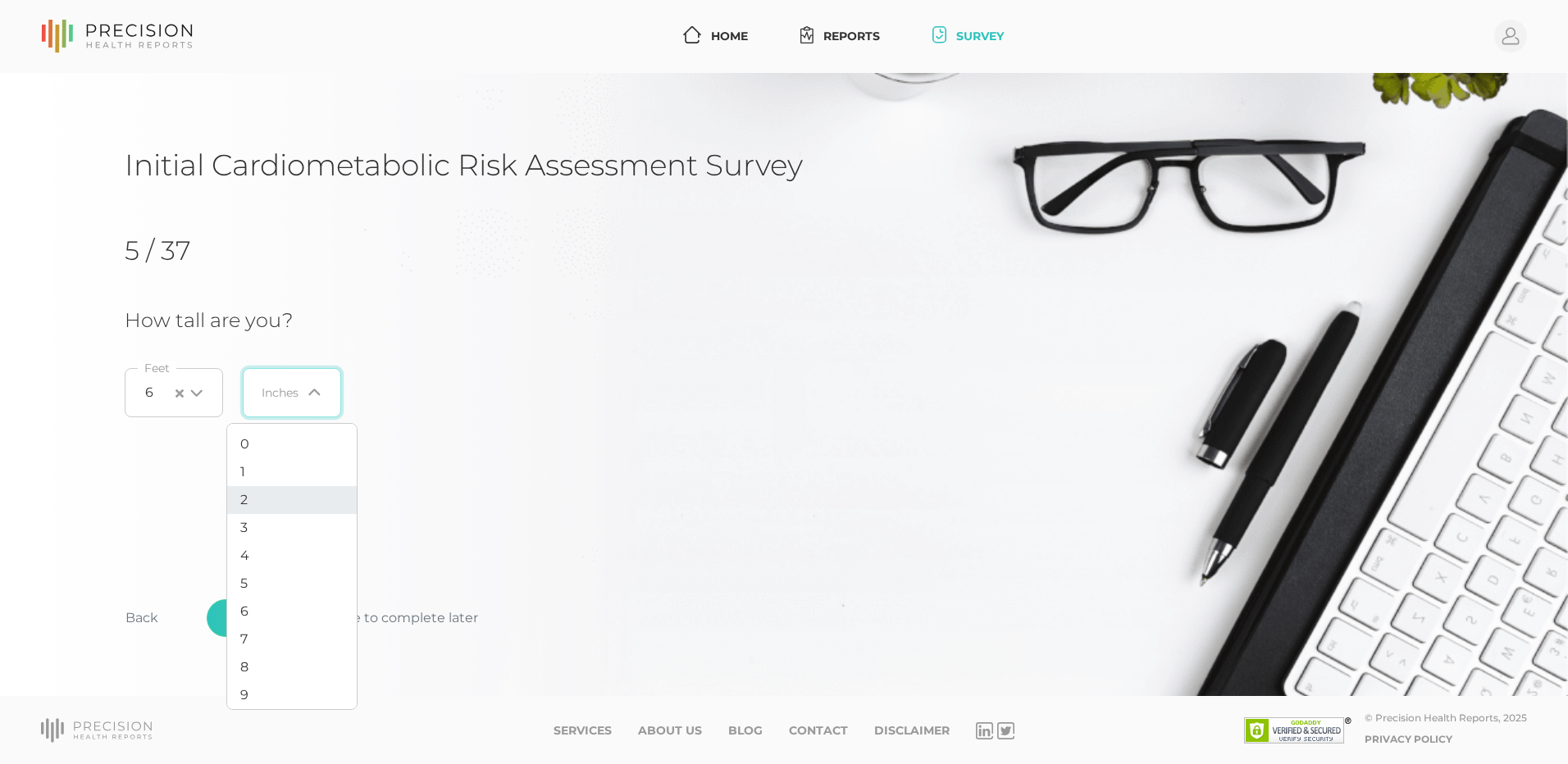
click at [271, 513] on li "2" at bounding box center [292, 499] width 130 height 28
click at [323, 393] on div "2 Loading..." at bounding box center [292, 392] width 99 height 49
click at [274, 528] on li "3" at bounding box center [292, 527] width 130 height 28
click at [280, 510] on div "Initial Cardiometabolic Risk Assessment Survey 5 / 37 How tall are you? 6 Loadi…" at bounding box center [783, 418] width 1318 height 542
click at [258, 615] on button "Continue" at bounding box center [257, 617] width 102 height 37
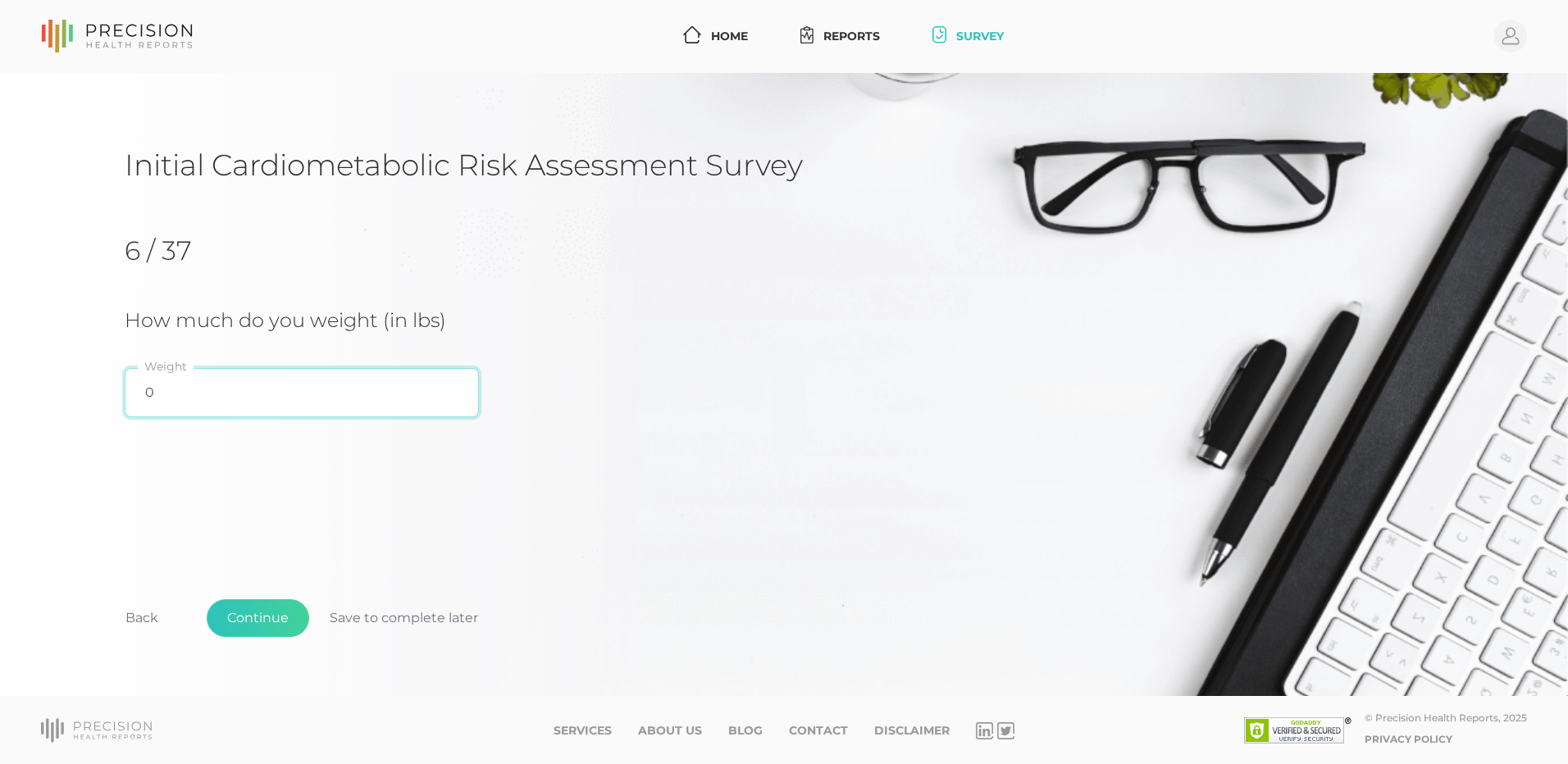
click at [312, 373] on input "0" at bounding box center [301, 392] width 355 height 49
type input "205"
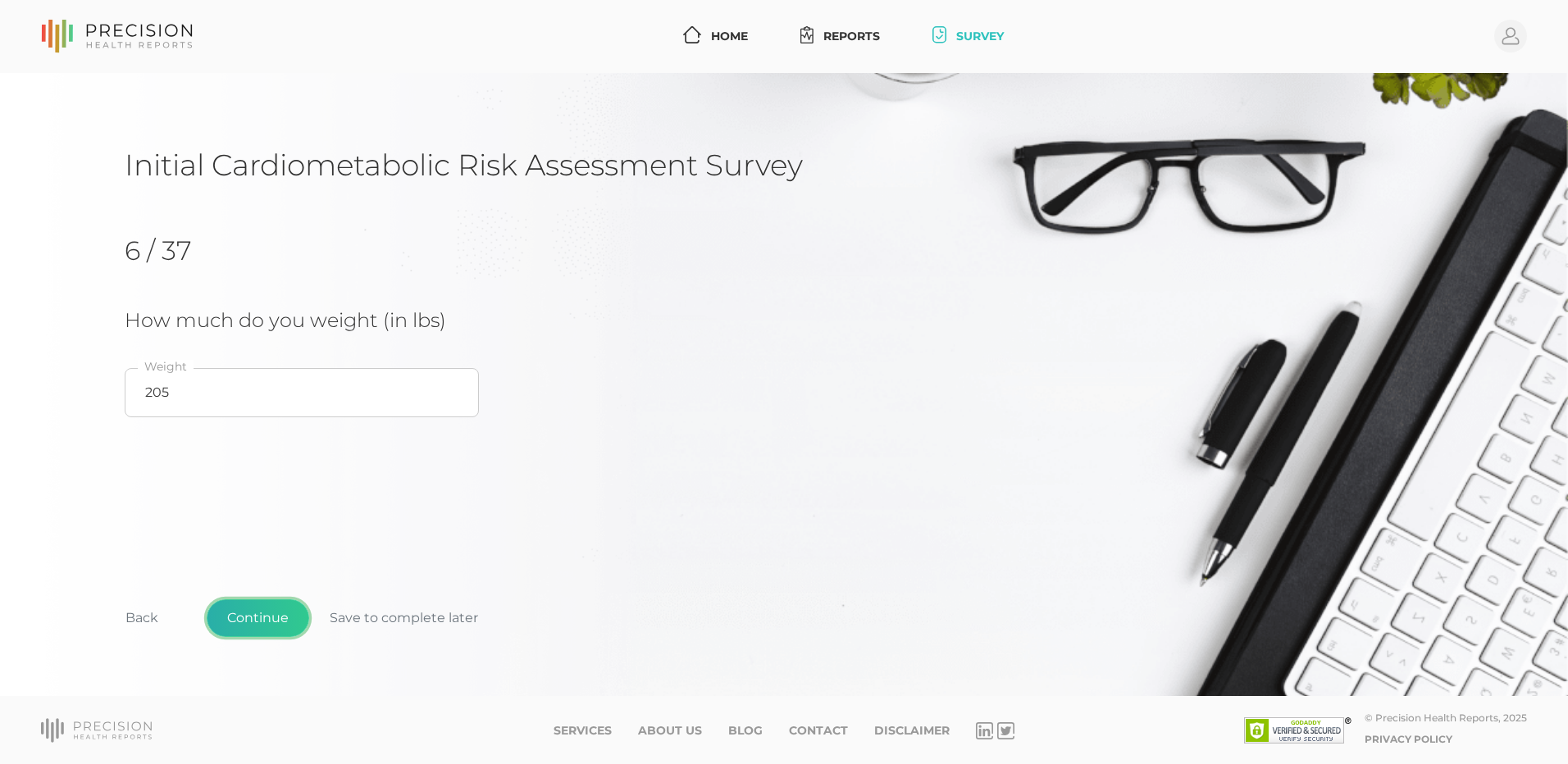
click at [283, 625] on button "Continue" at bounding box center [257, 617] width 102 height 37
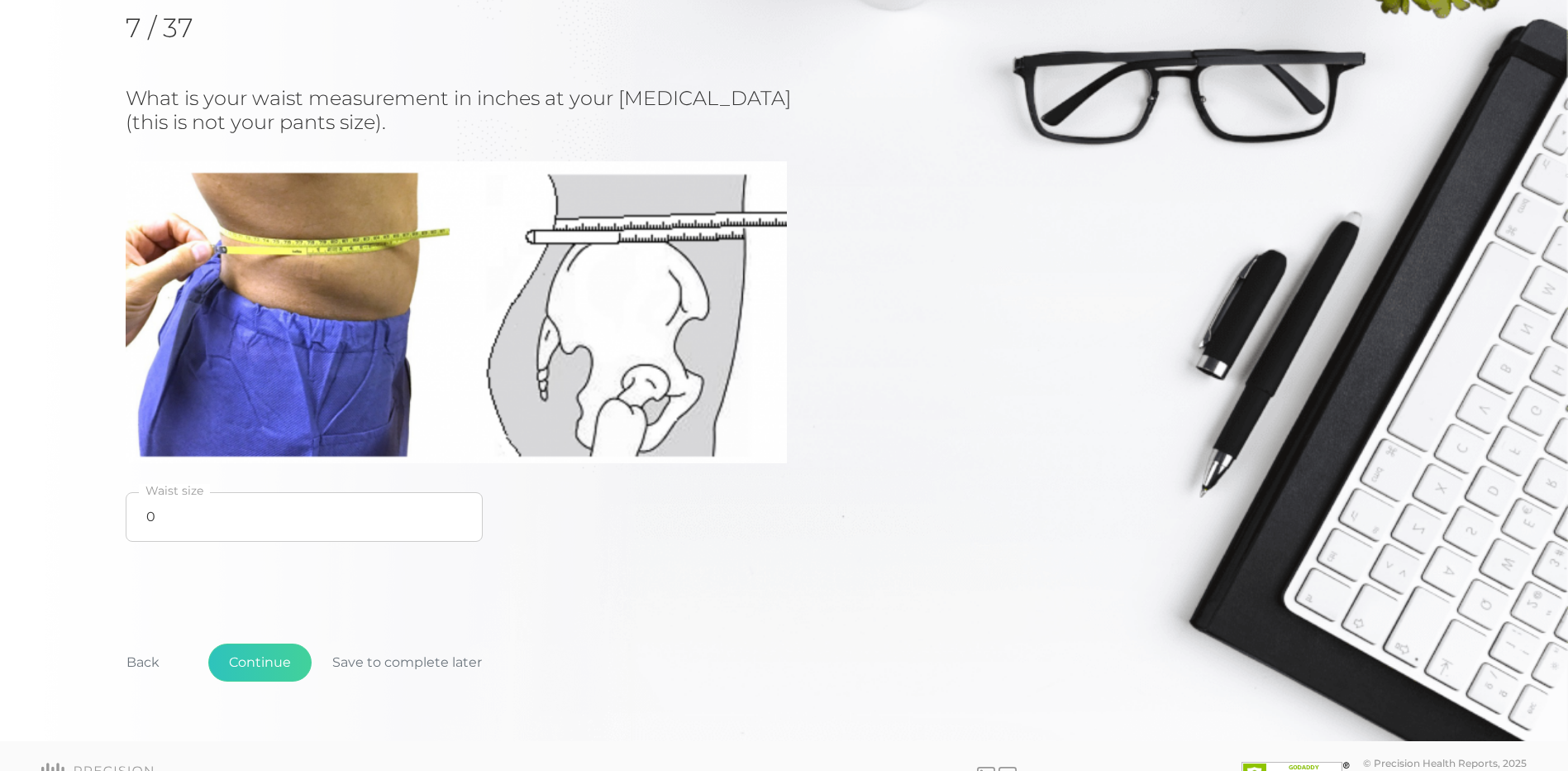
scroll to position [248, 0]
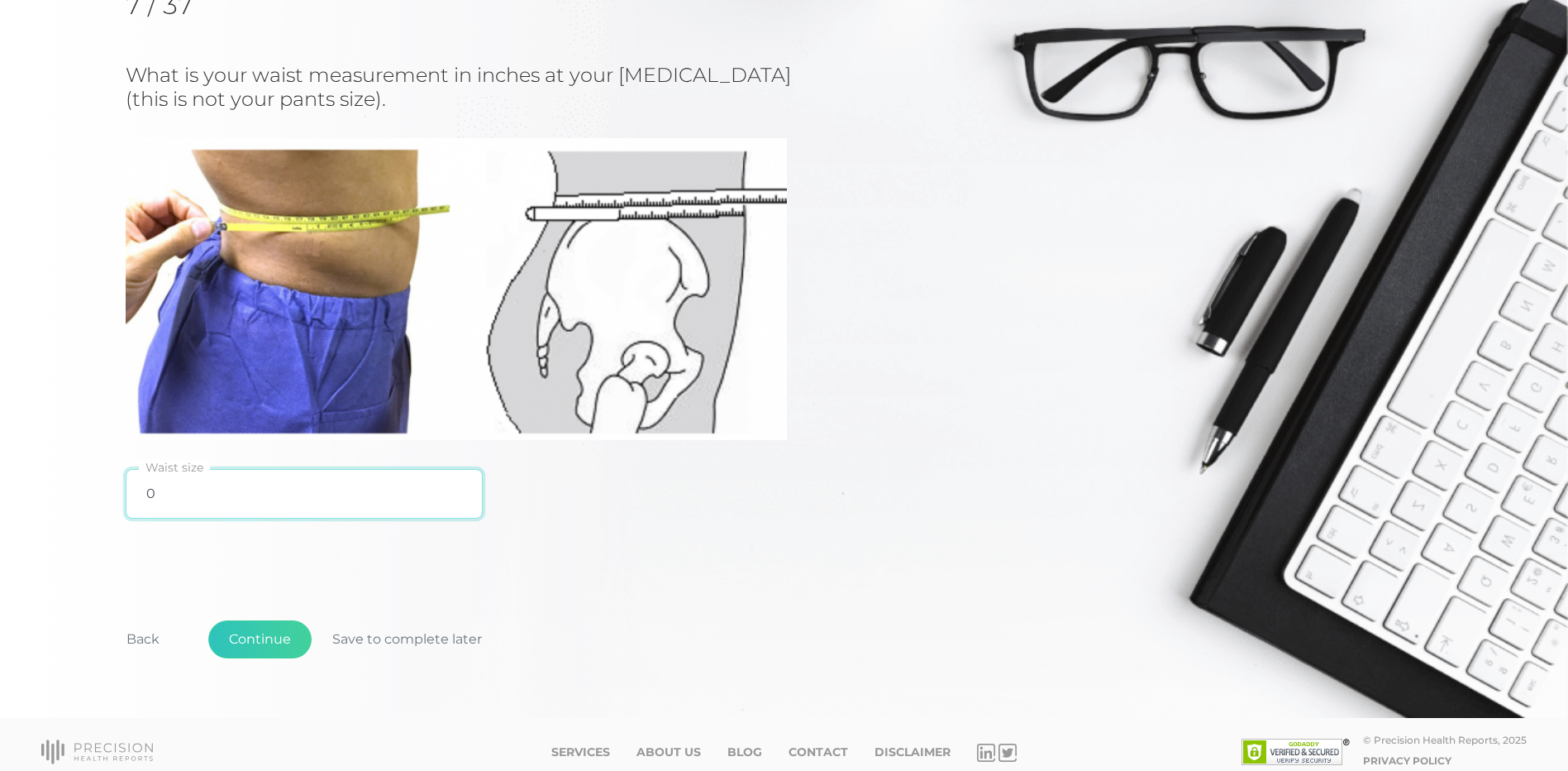
drag, startPoint x: 158, startPoint y: 504, endPoint x: 131, endPoint y: 501, distance: 27.2
click at [131, 501] on input "0" at bounding box center [304, 493] width 358 height 49
type input "32"
click at [667, 525] on div "What is your waist measurement in inches at your [MEDICAL_DATA] (this is not yo…" at bounding box center [521, 296] width 790 height 464
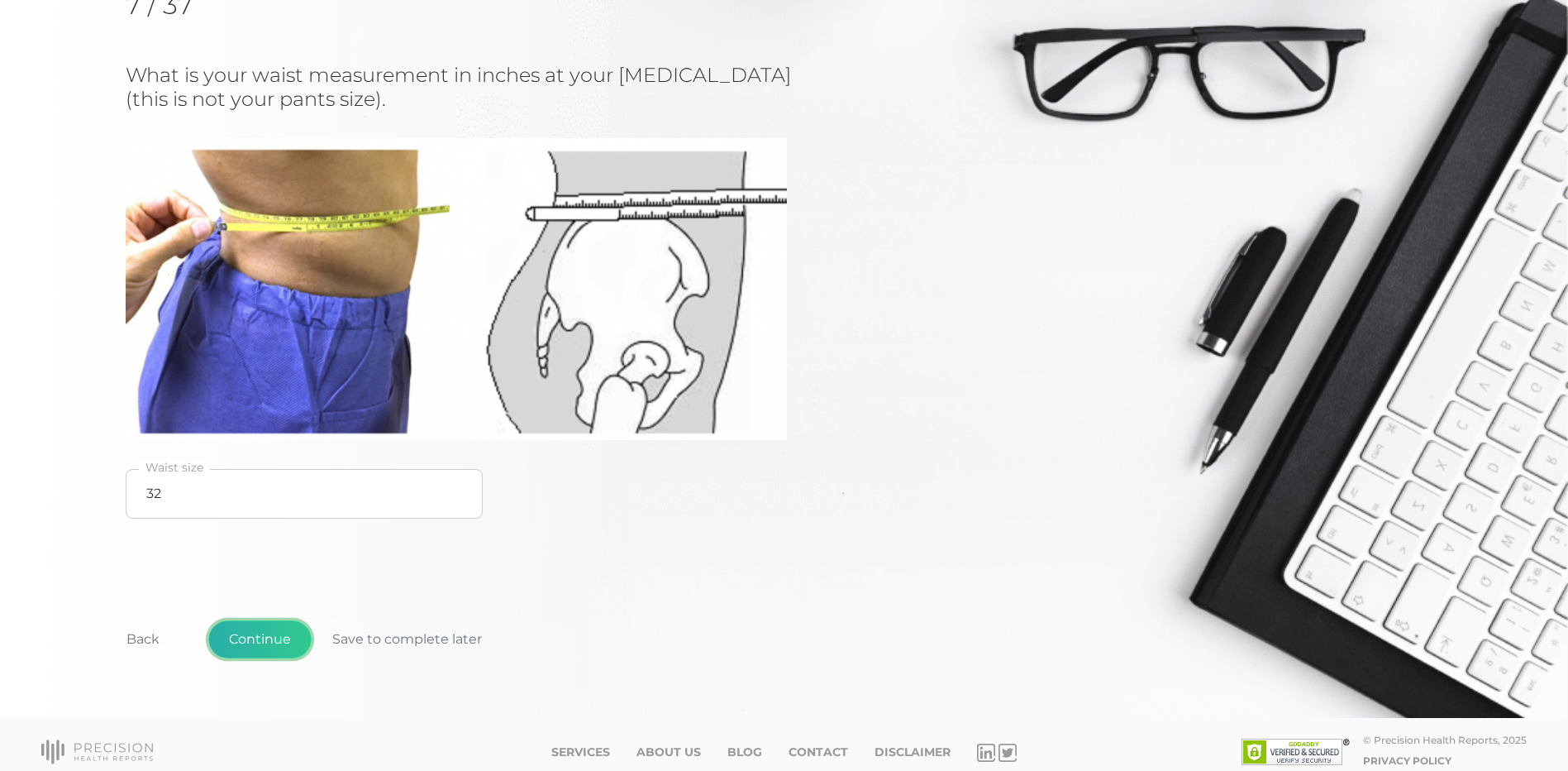
click at [249, 628] on button "Continue" at bounding box center [259, 639] width 103 height 38
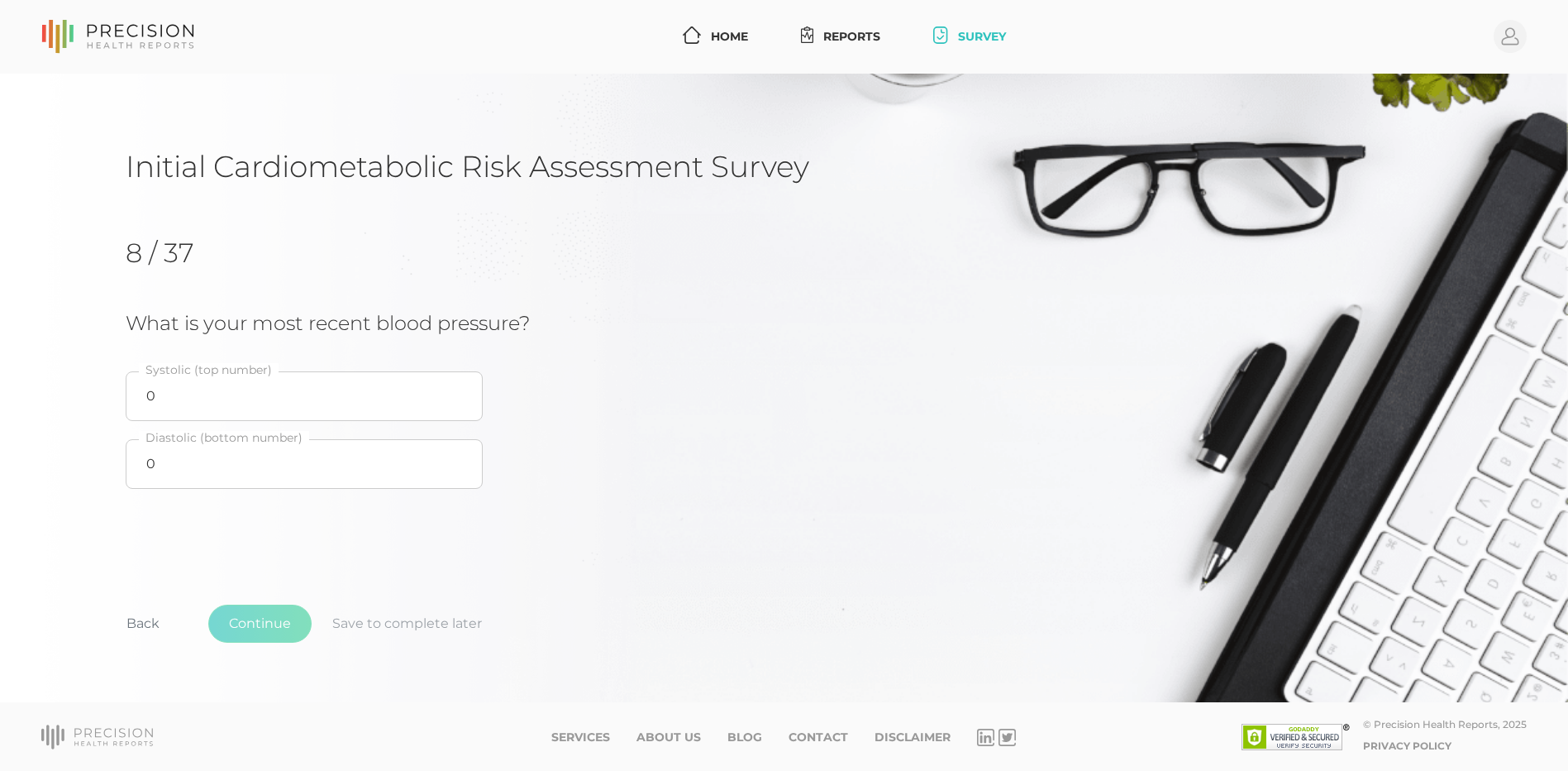
scroll to position [0, 0]
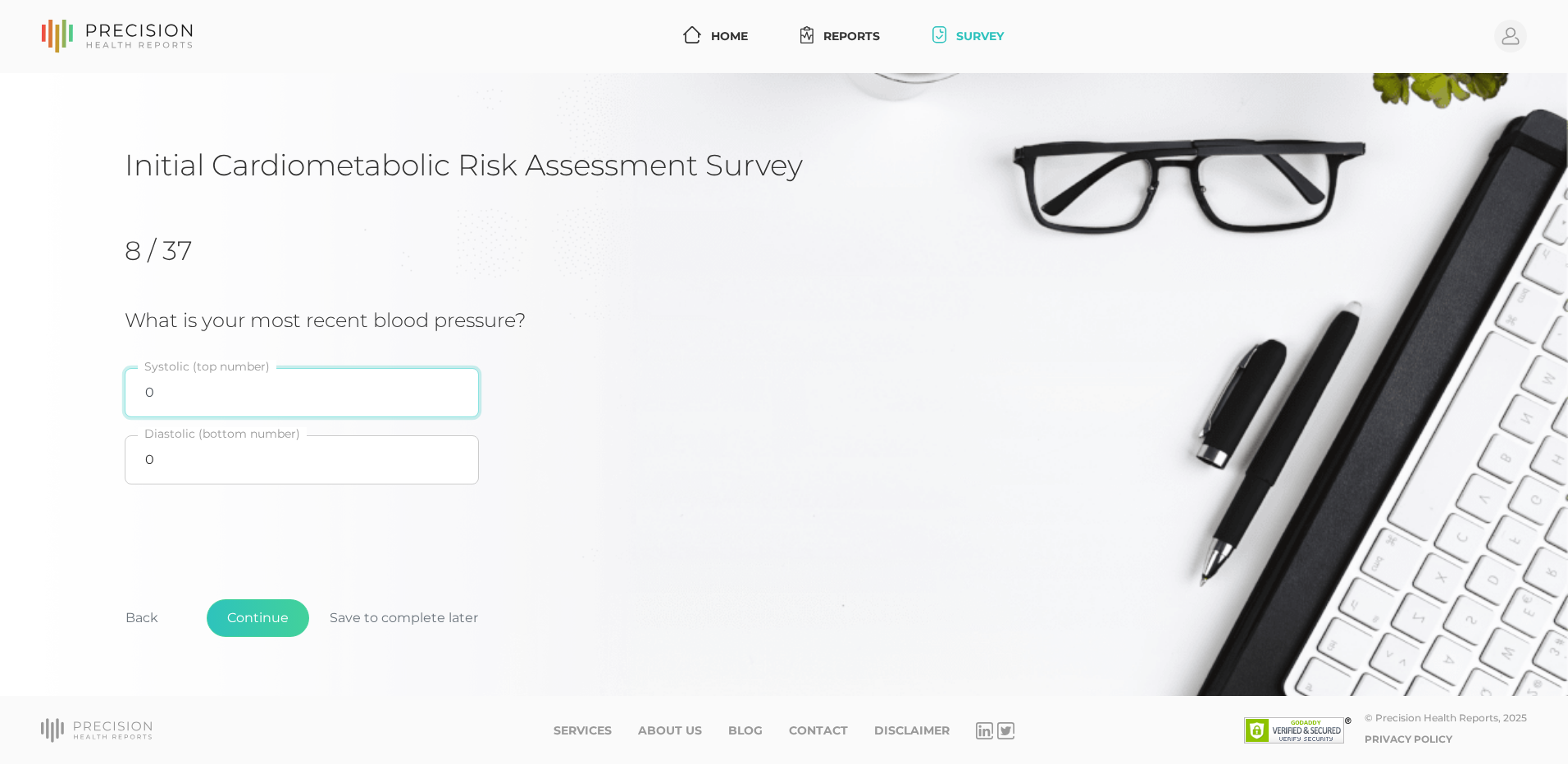
drag, startPoint x: 279, startPoint y: 397, endPoint x: 68, endPoint y: 384, distance: 211.4
click at [68, 384] on div "Initial Cardiometabolic Risk Assessment Survey 8 / 37 What is your most recent …" at bounding box center [784, 385] width 1568 height 624
click at [370, 624] on button "Save to complete later" at bounding box center [404, 617] width 189 height 37
click at [229, 395] on input "0" at bounding box center [301, 392] width 355 height 49
click at [258, 395] on input "0" at bounding box center [301, 392] width 355 height 49
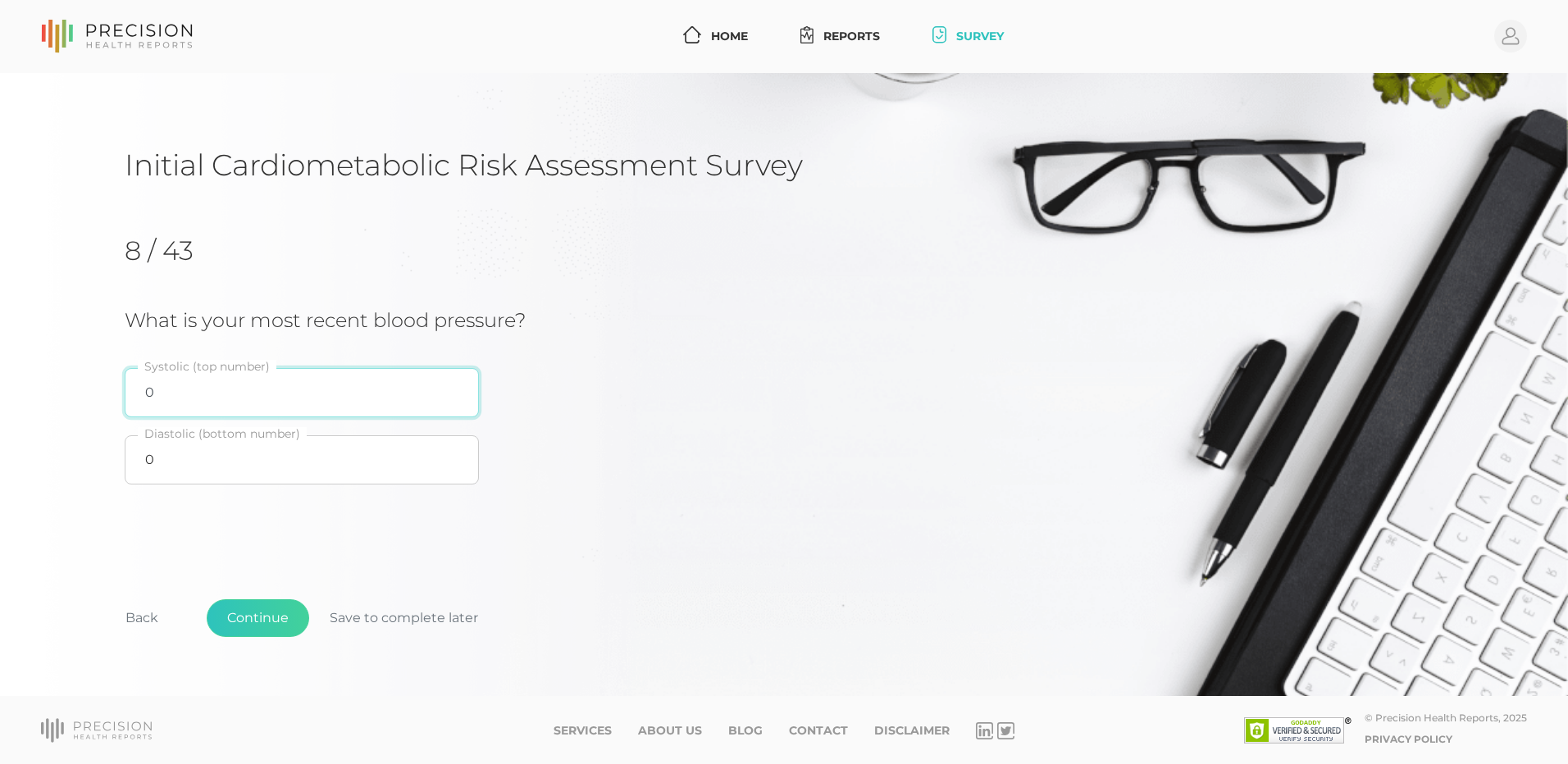
drag, startPoint x: 258, startPoint y: 395, endPoint x: 5, endPoint y: 368, distance: 254.4
click at [132, 375] on input "0" at bounding box center [301, 392] width 355 height 49
type input "117"
drag, startPoint x: 173, startPoint y: 463, endPoint x: 135, endPoint y: 455, distance: 38.8
click at [135, 455] on input "0" at bounding box center [301, 459] width 355 height 49
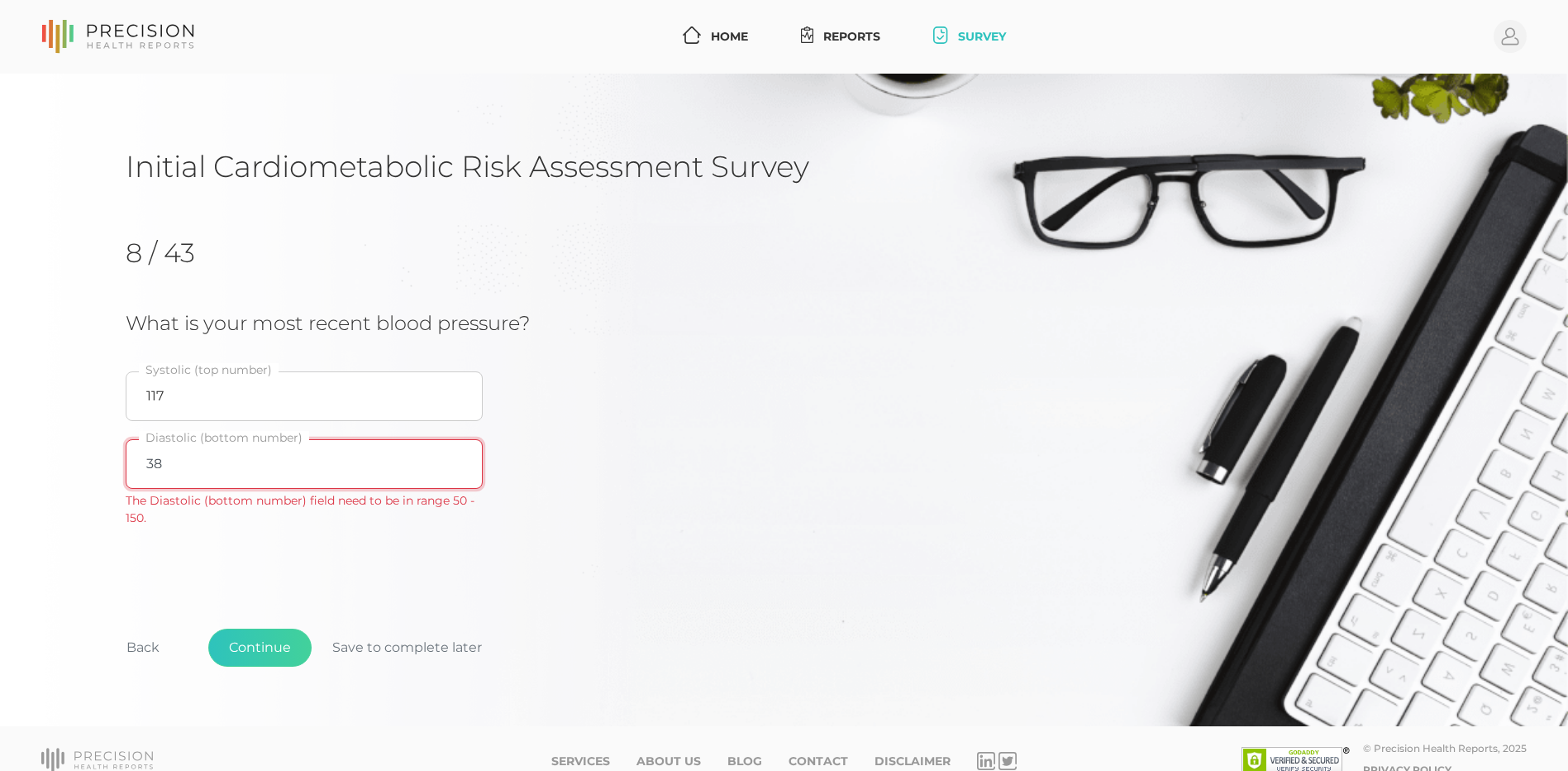
drag, startPoint x: 202, startPoint y: 442, endPoint x: 197, endPoint y: 452, distance: 11.2
click at [197, 452] on input "38" at bounding box center [304, 463] width 358 height 49
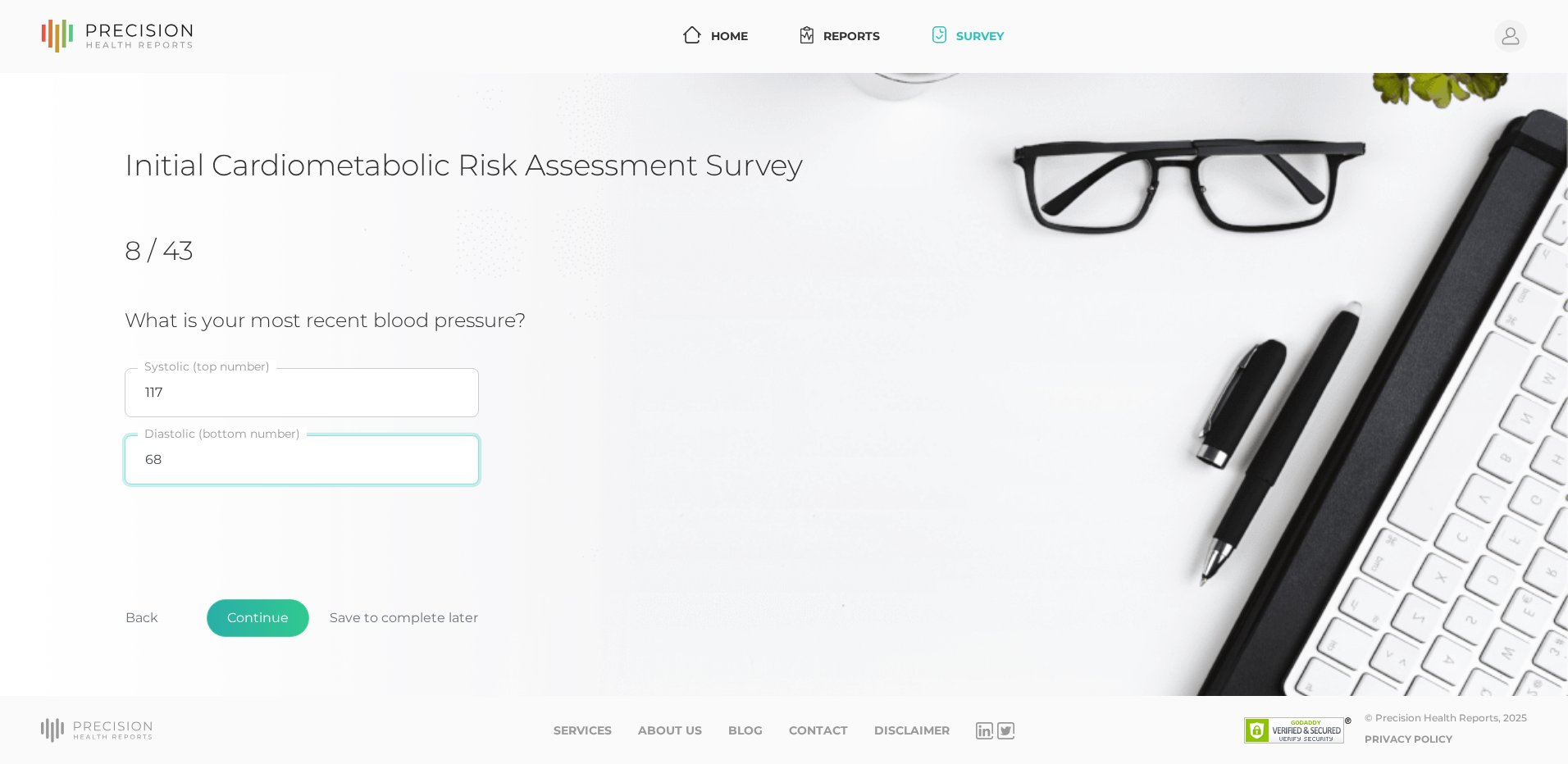
type input "68"
click at [286, 625] on button "Continue" at bounding box center [257, 617] width 102 height 37
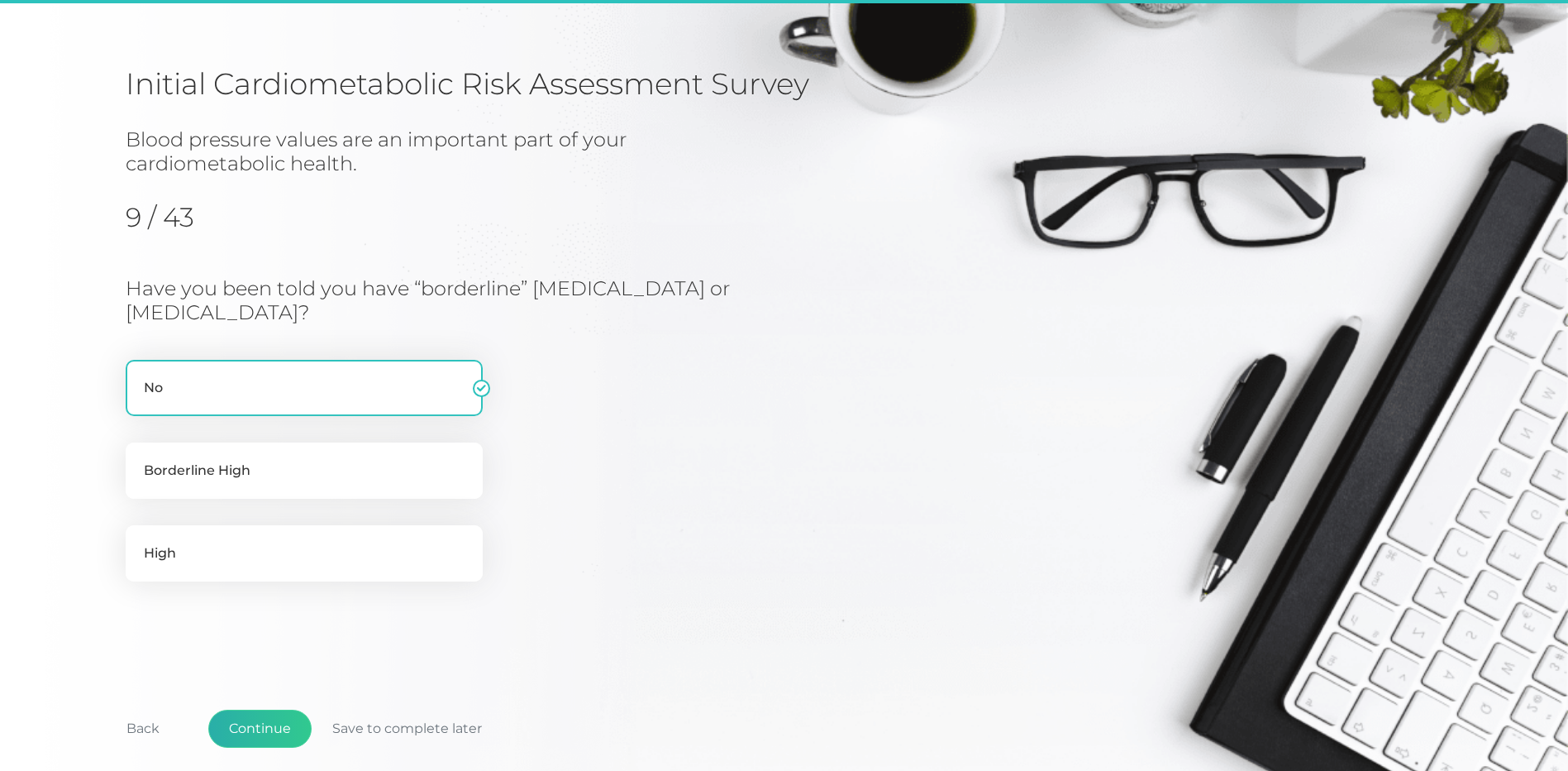
scroll to position [187, 0]
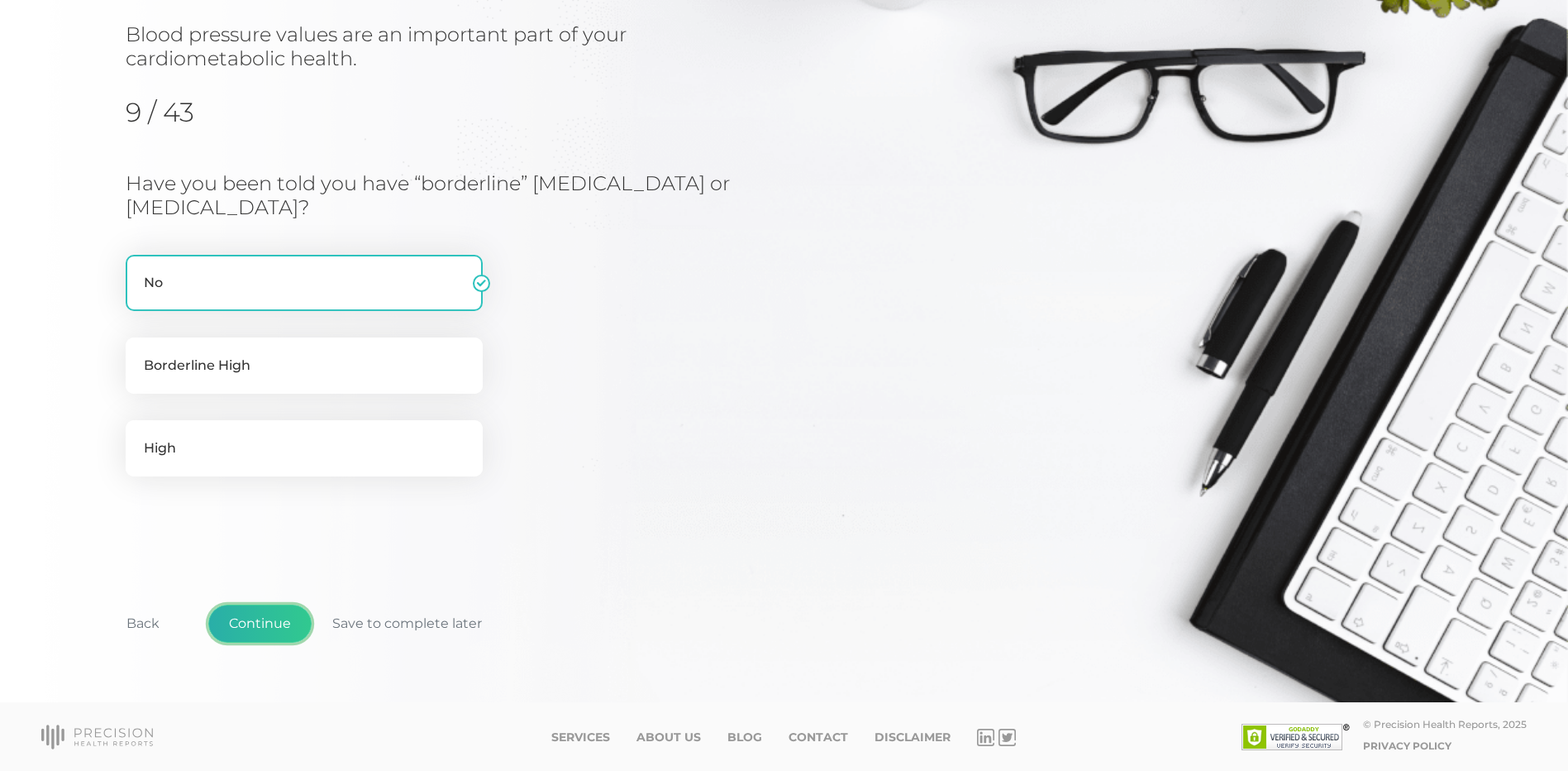
click at [280, 625] on button "Continue" at bounding box center [259, 623] width 103 height 38
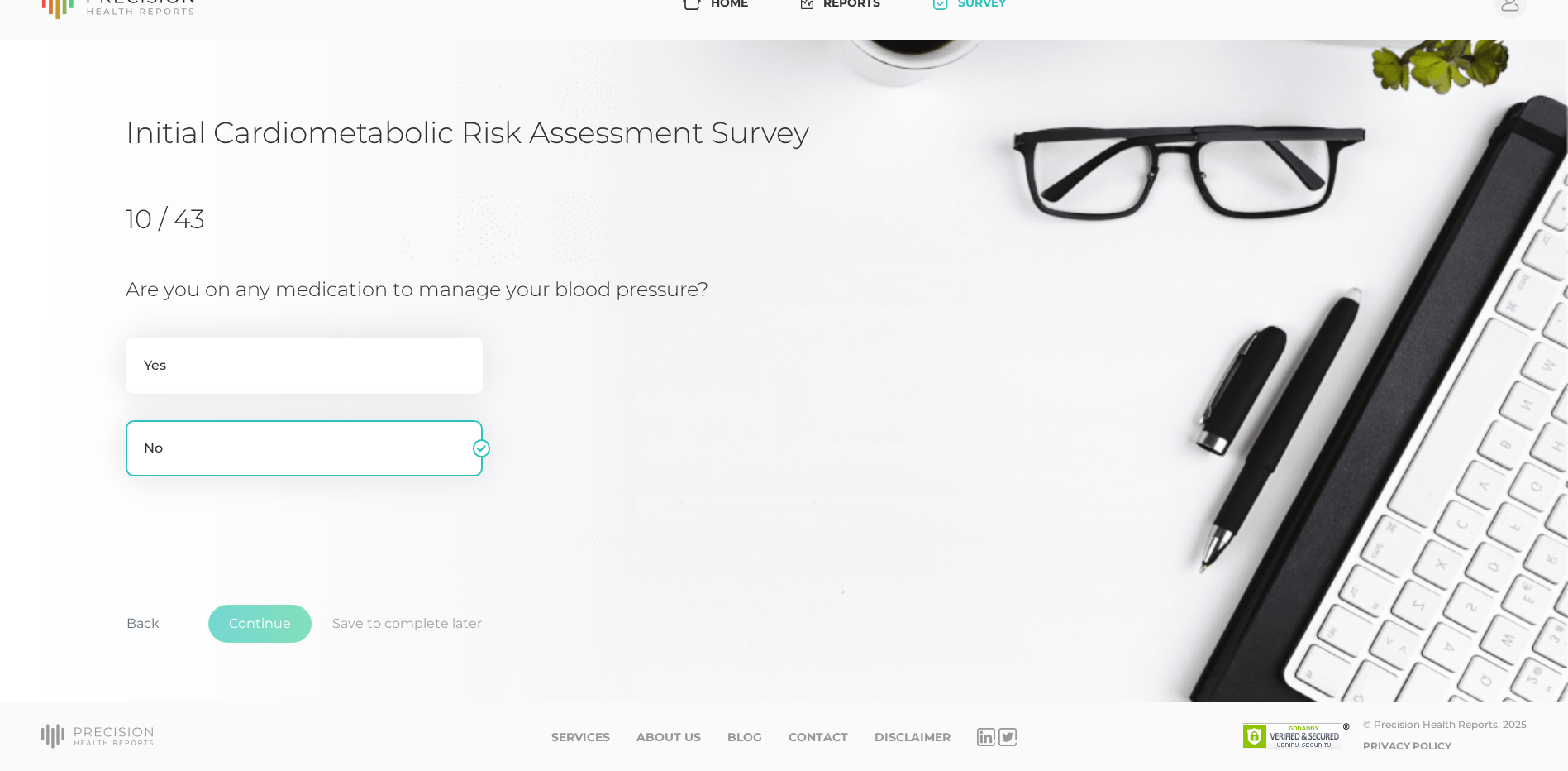
scroll to position [34, 0]
click at [286, 612] on button "Continue" at bounding box center [259, 623] width 103 height 38
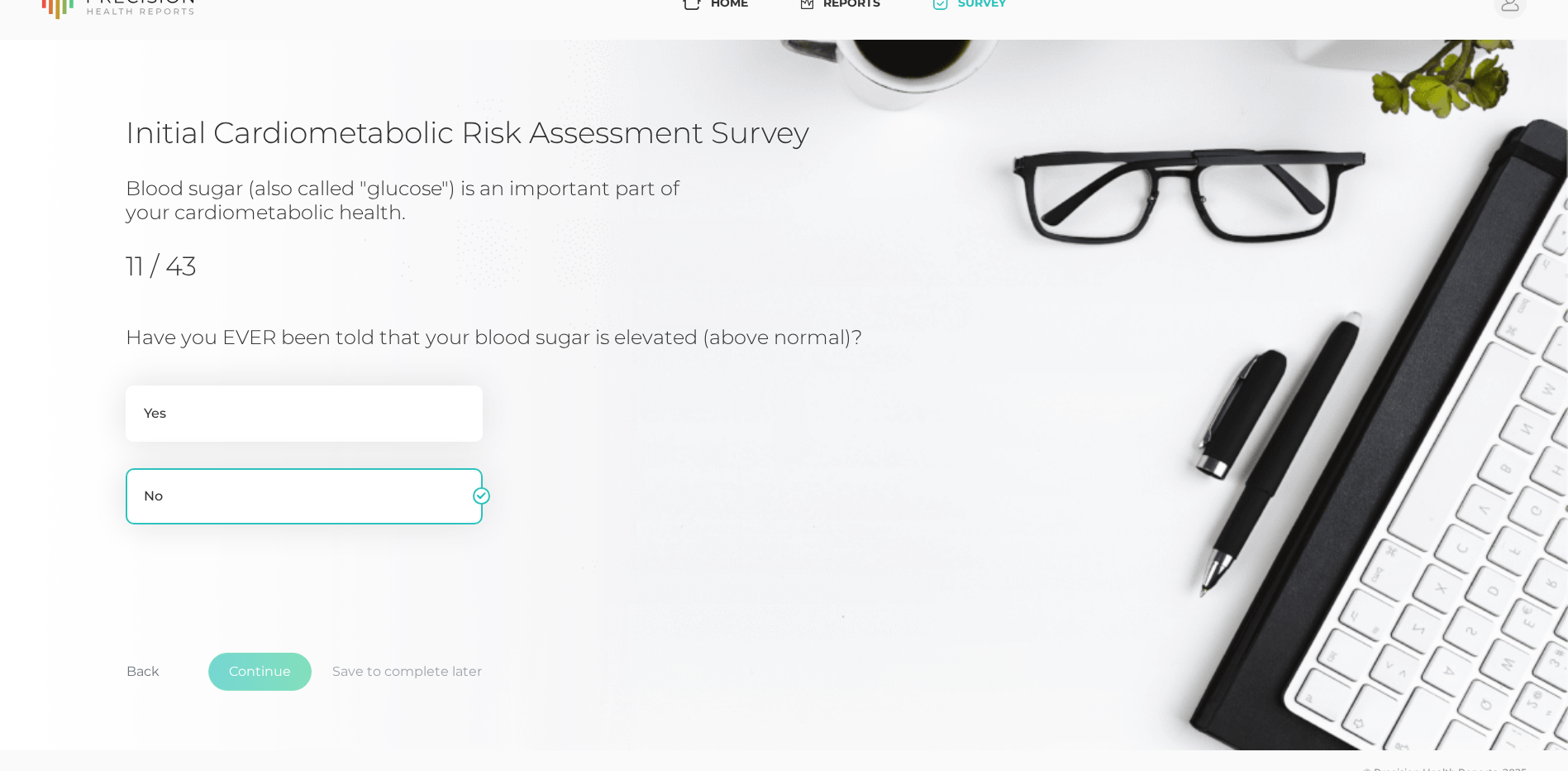
scroll to position [81, 0]
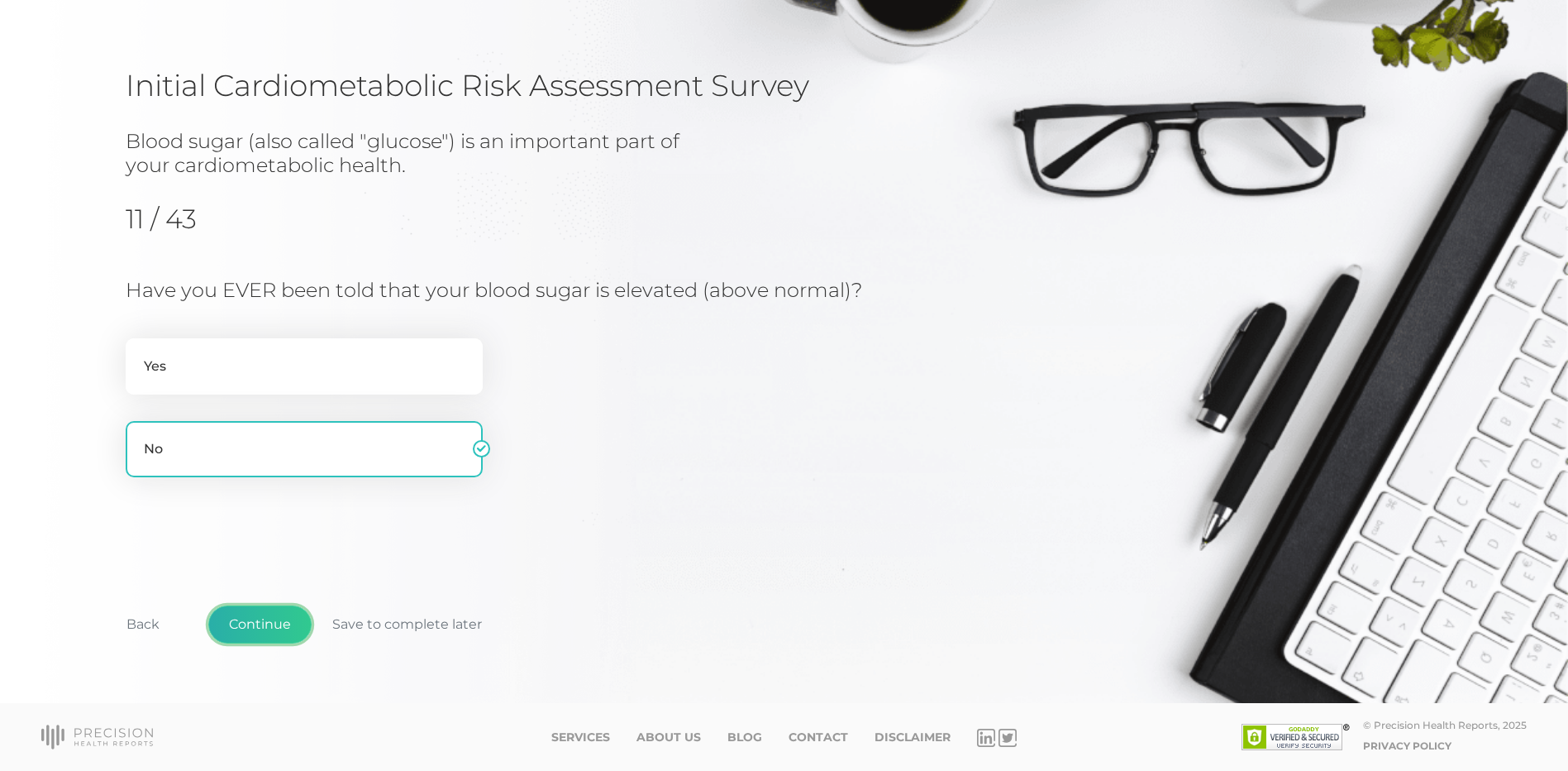
click at [272, 616] on button "Continue" at bounding box center [259, 624] width 103 height 38
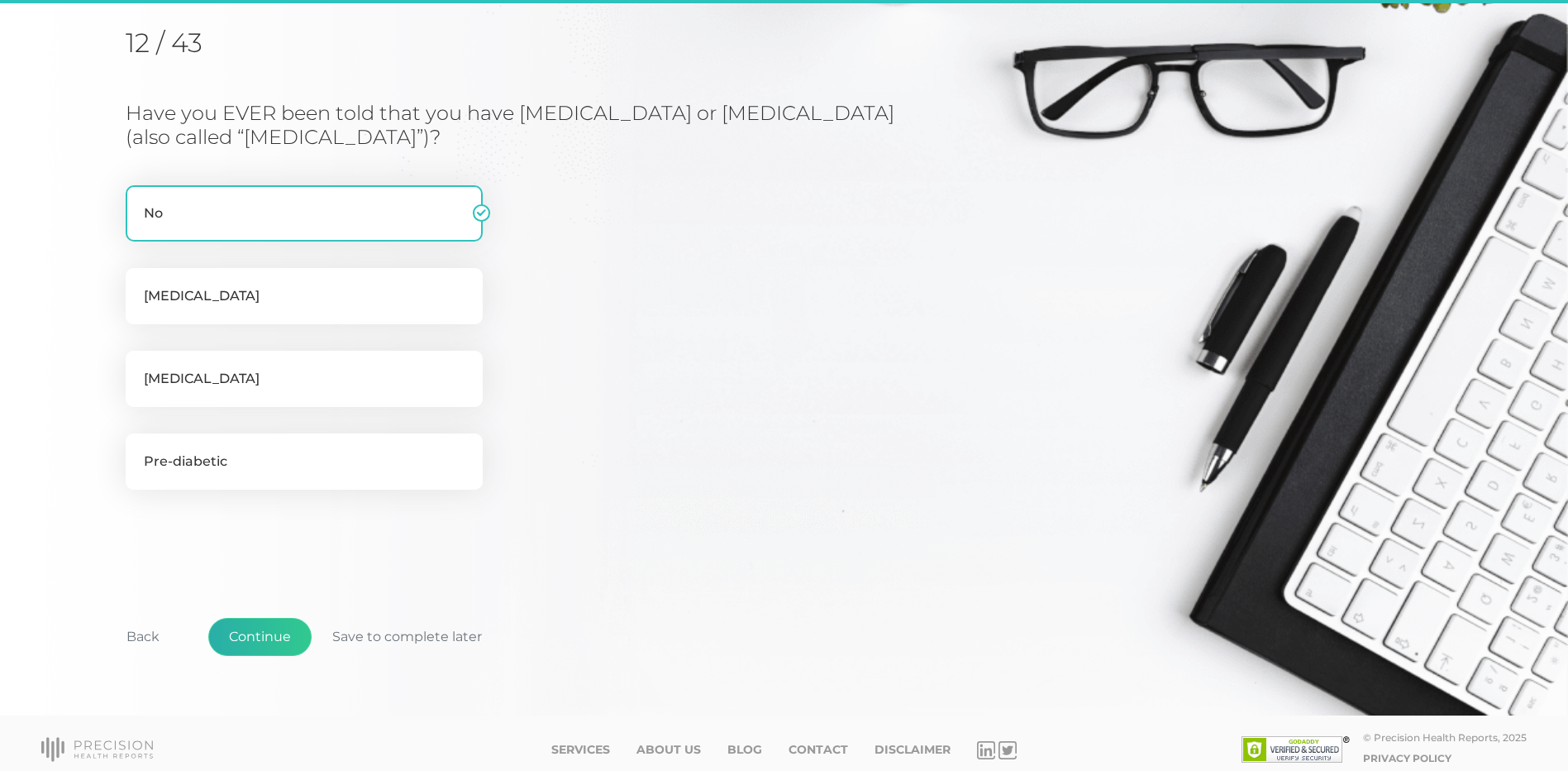
scroll to position [211, 0]
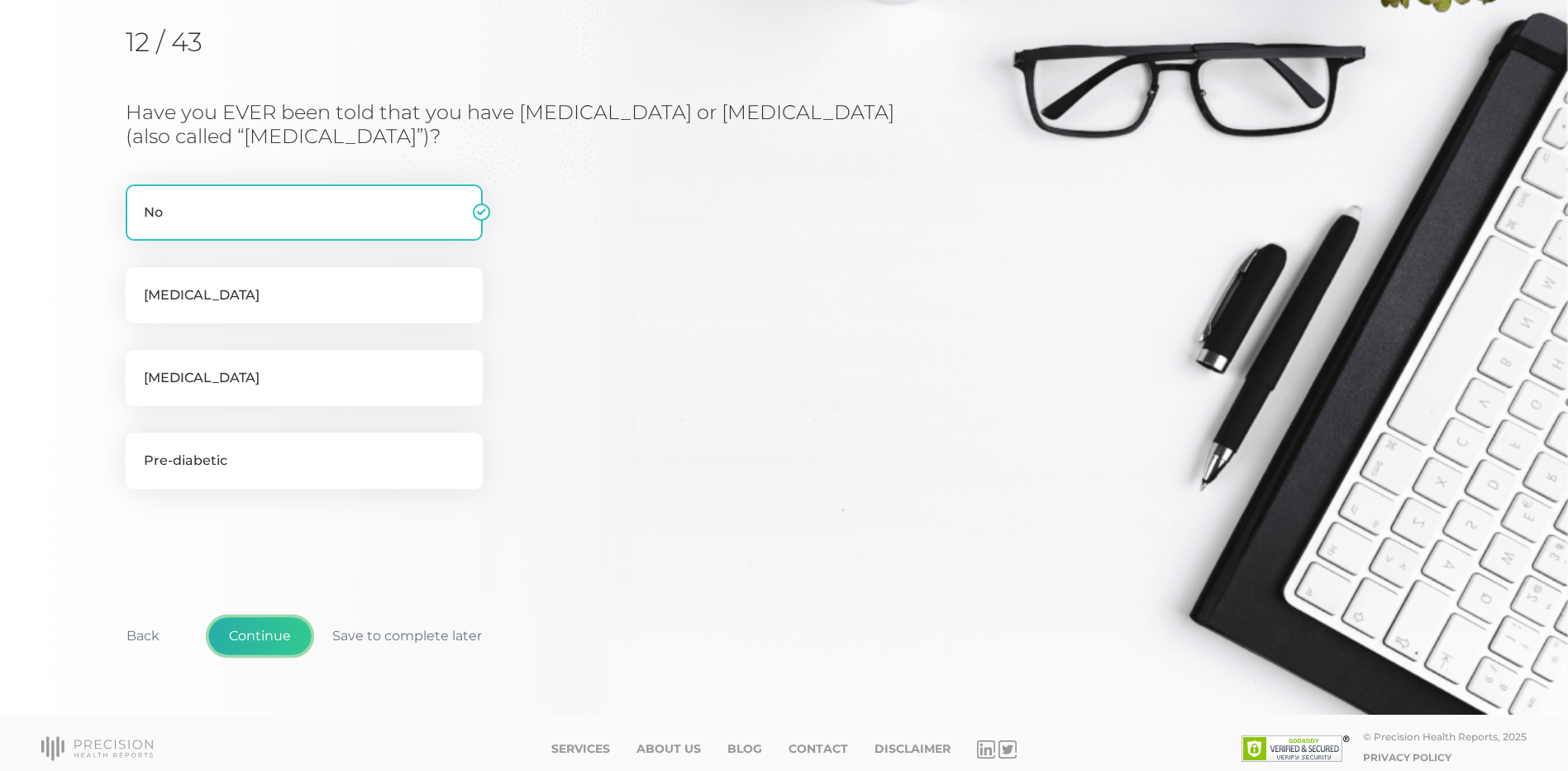
click at [264, 618] on button "Continue" at bounding box center [259, 636] width 103 height 38
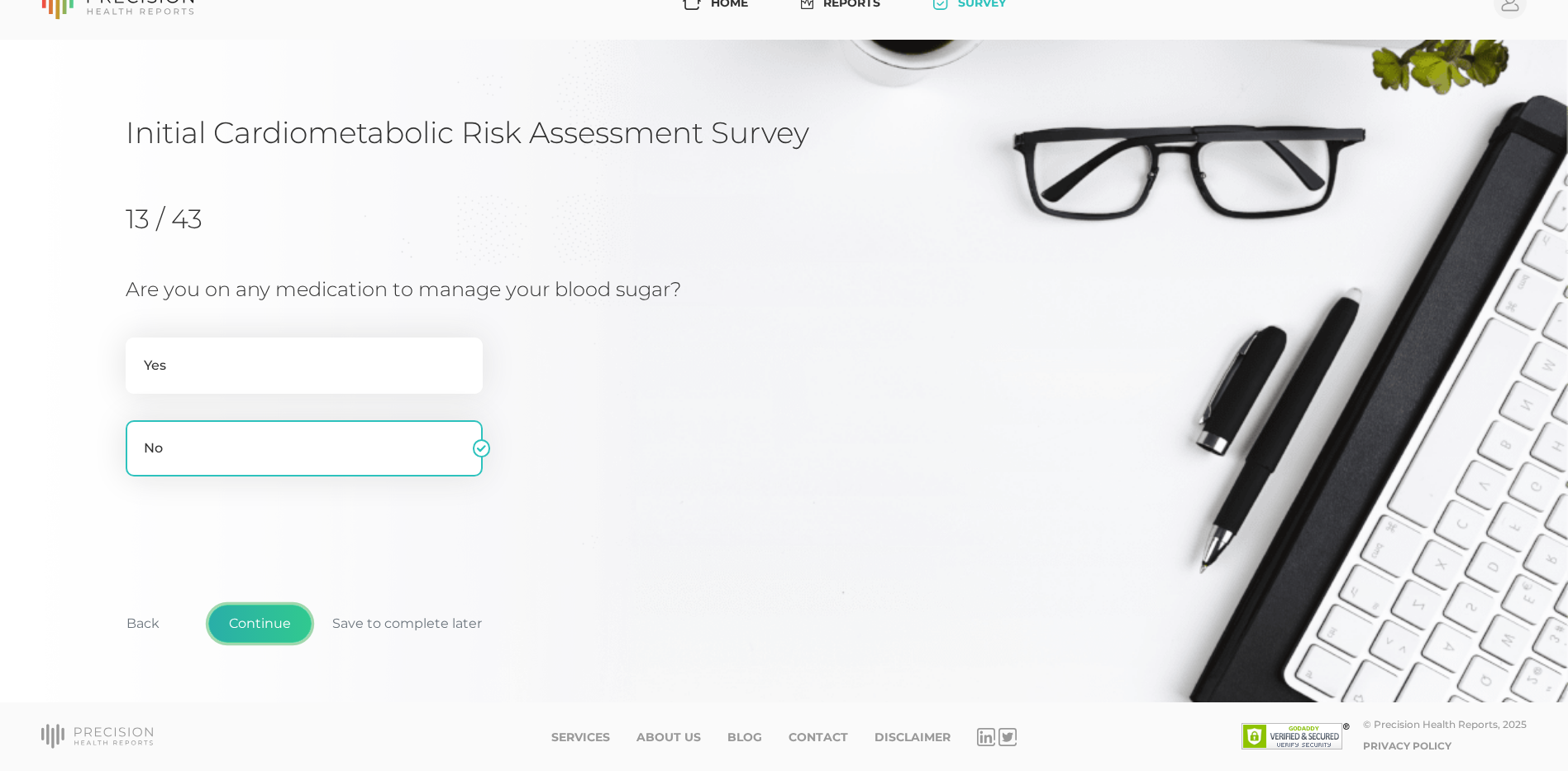
click at [265, 620] on button "Continue" at bounding box center [259, 623] width 103 height 38
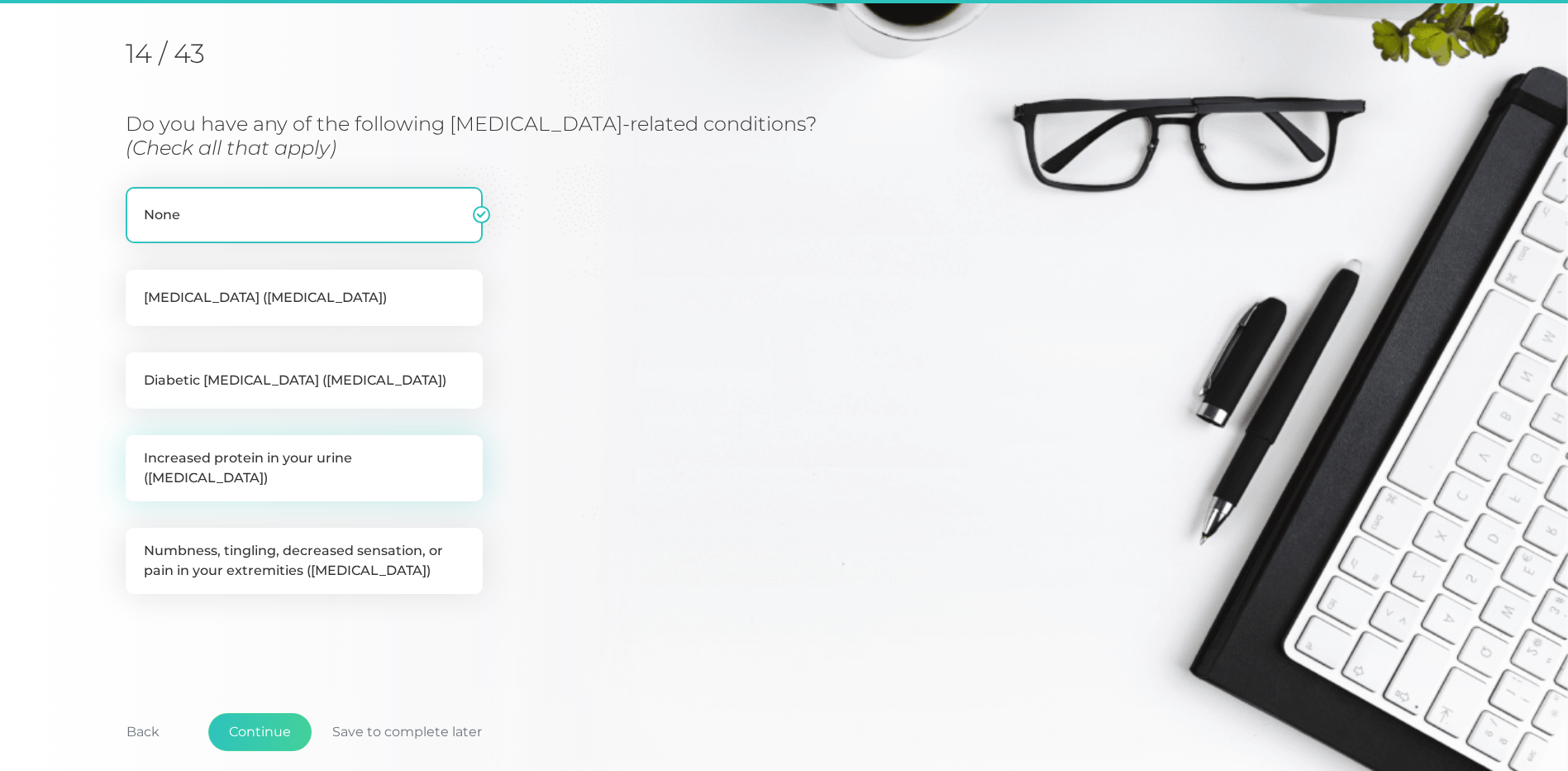
scroll to position [211, 0]
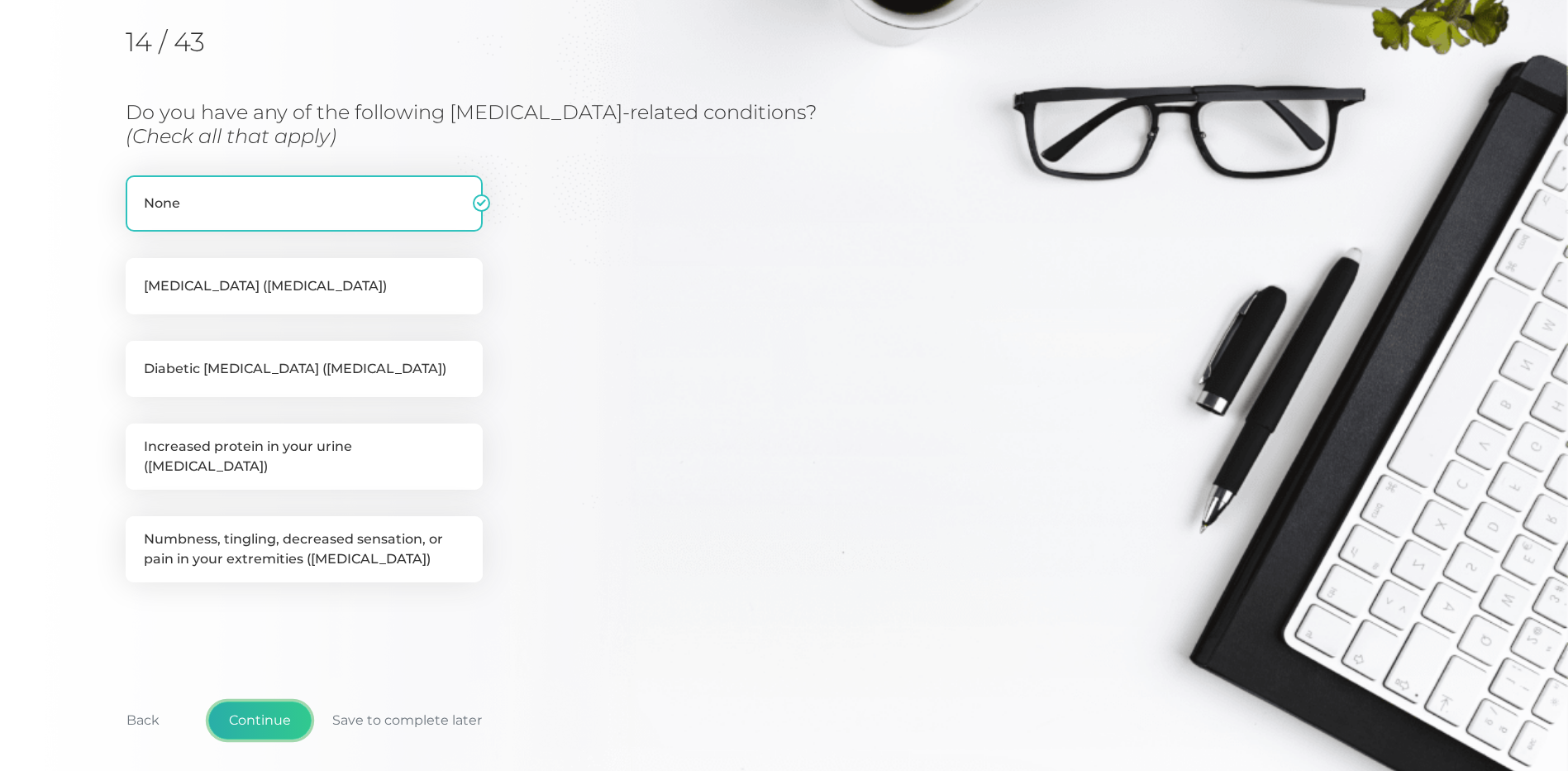
click at [261, 706] on button "Continue" at bounding box center [259, 720] width 103 height 38
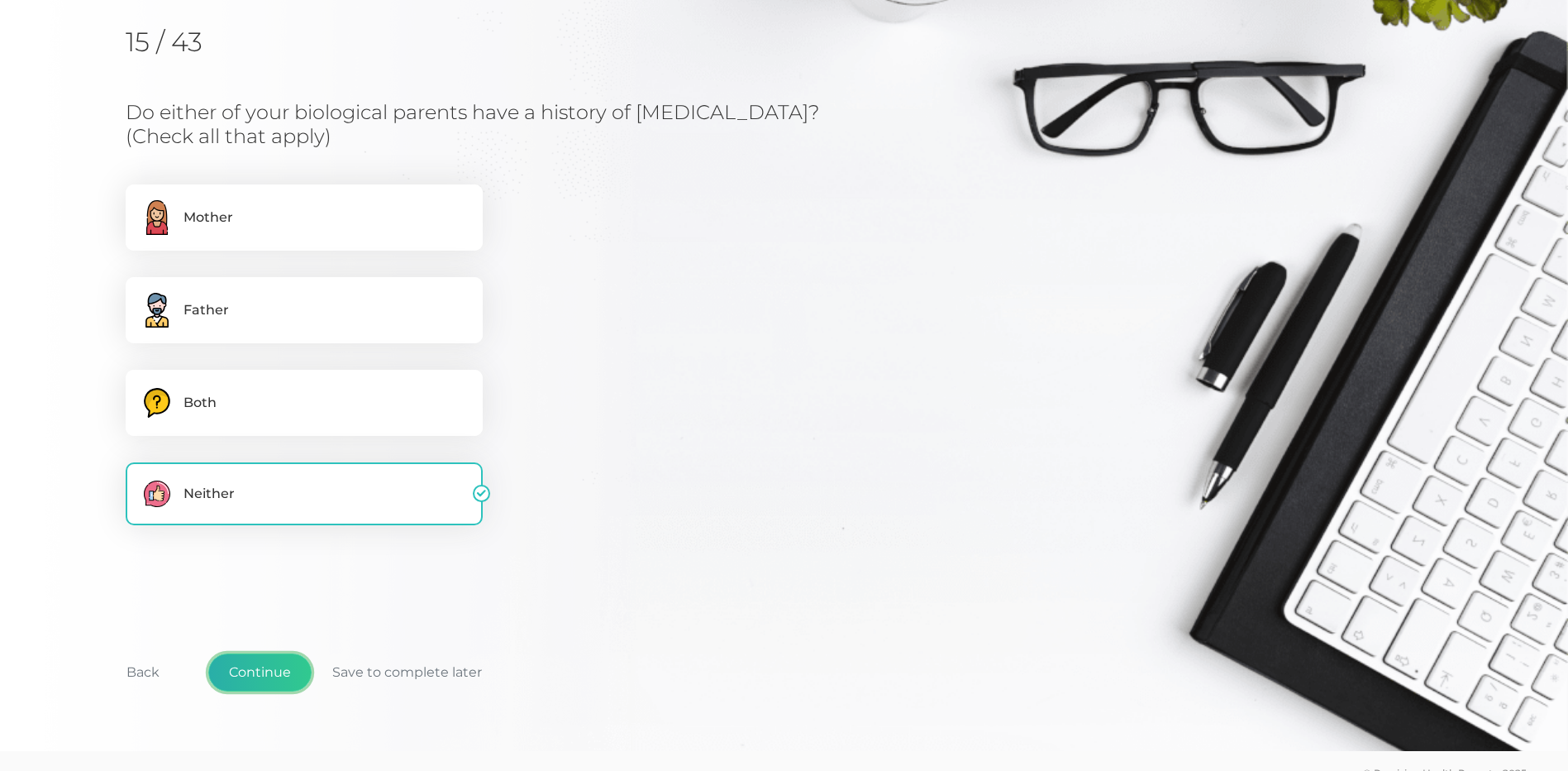
click at [267, 658] on button "Continue" at bounding box center [259, 672] width 103 height 38
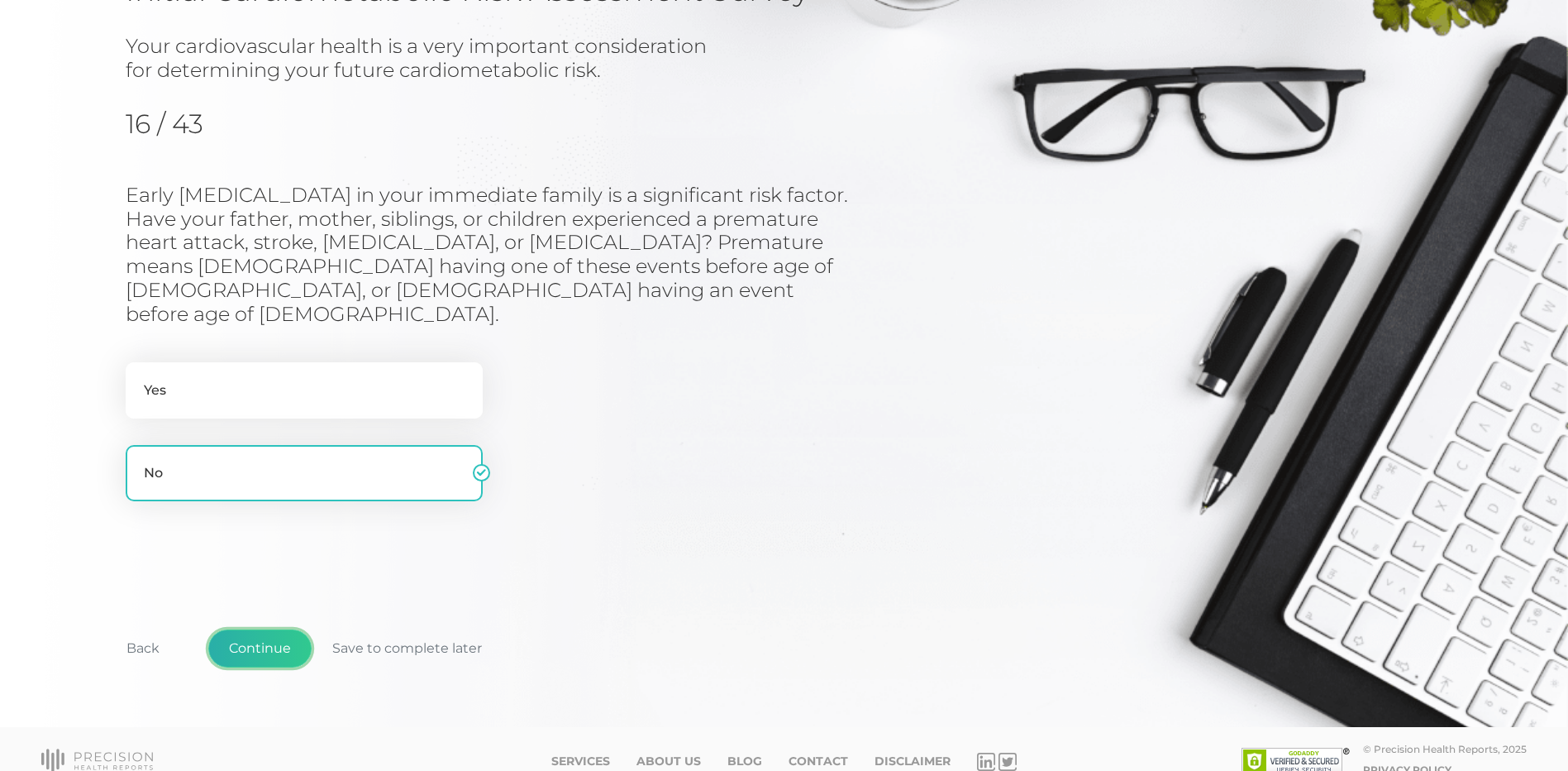
click at [266, 629] on button "Continue" at bounding box center [259, 648] width 103 height 38
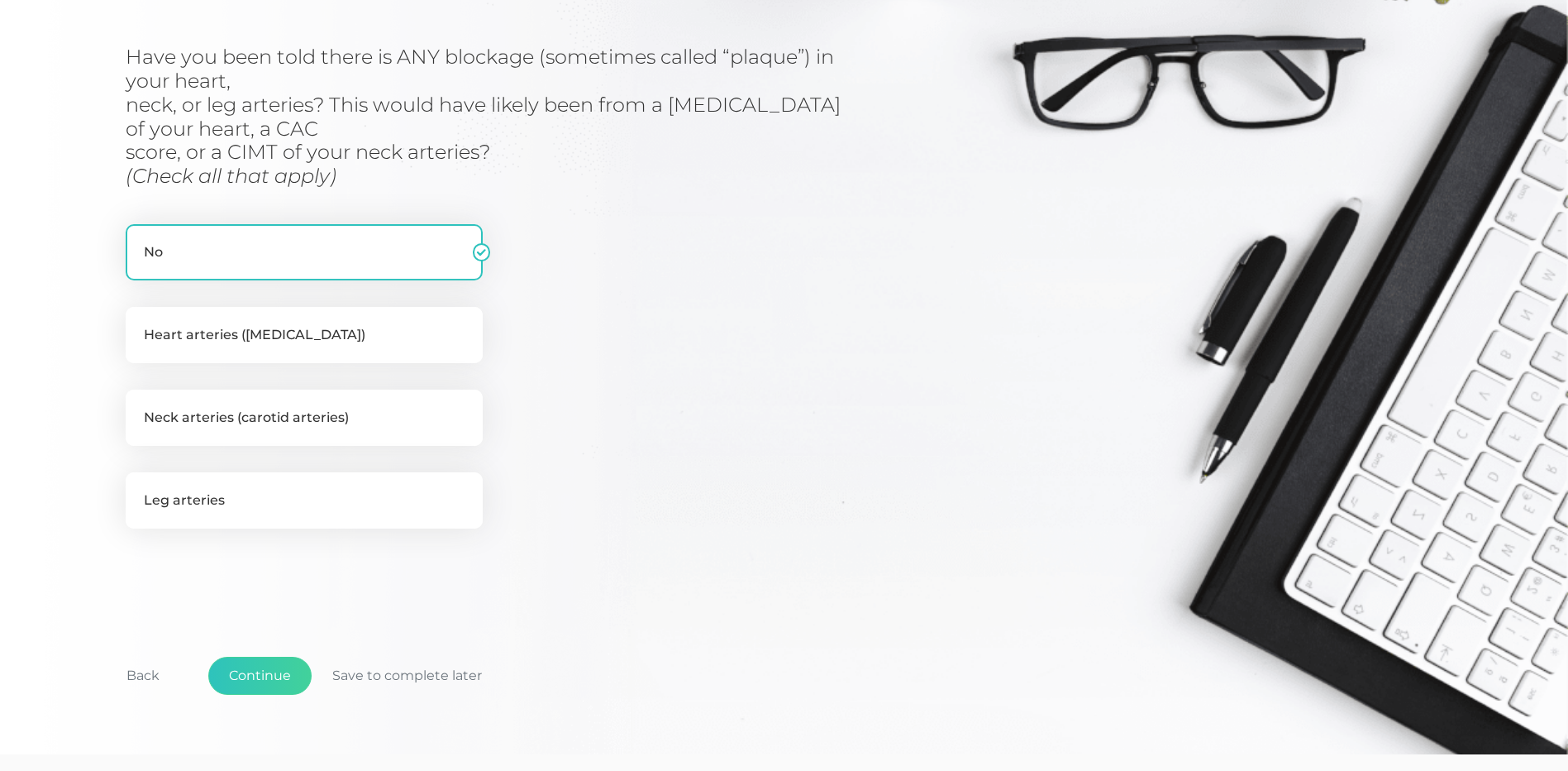
scroll to position [293, 0]
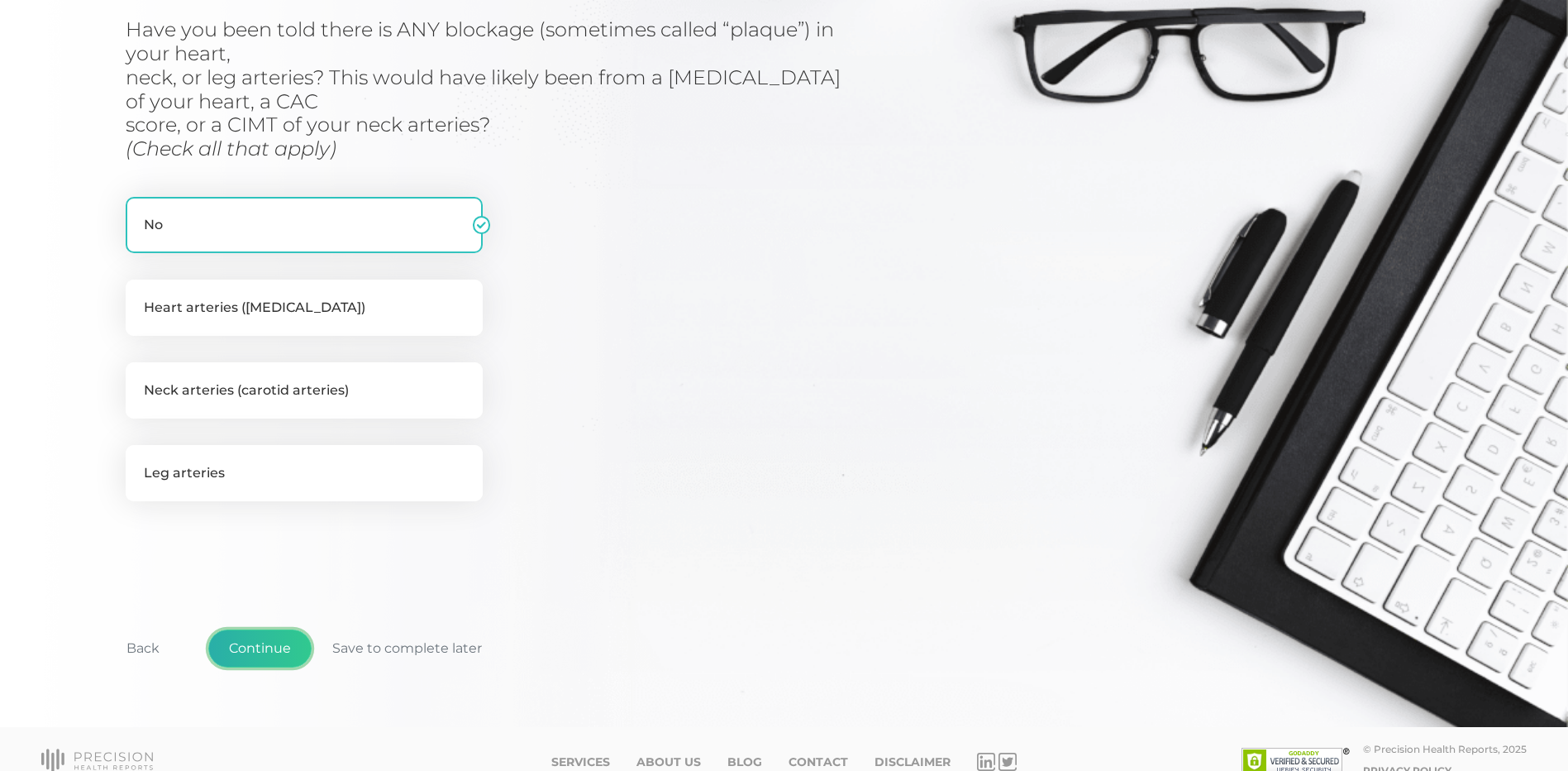
click at [267, 646] on button "Continue" at bounding box center [259, 648] width 103 height 38
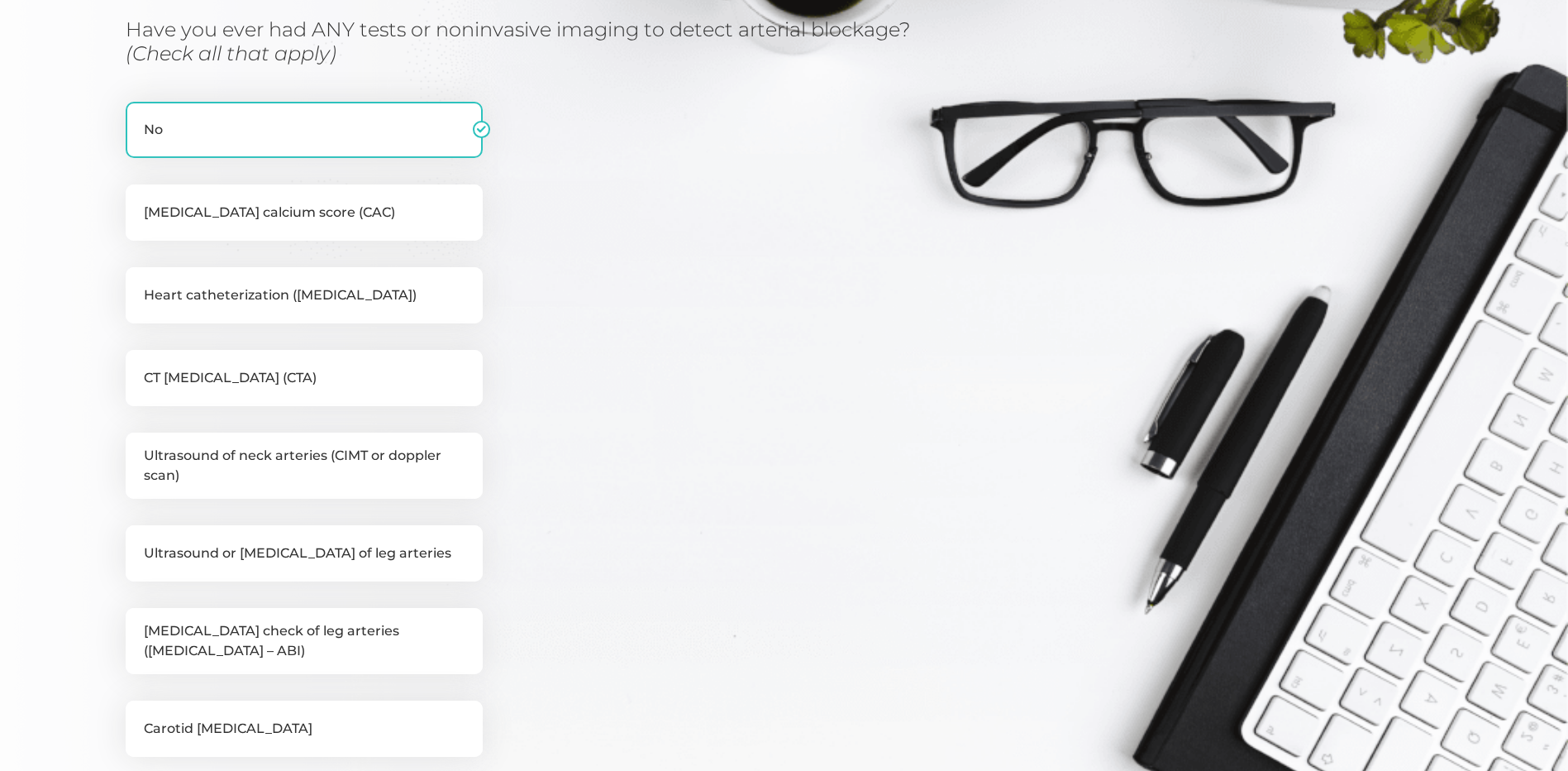
scroll to position [211, 0]
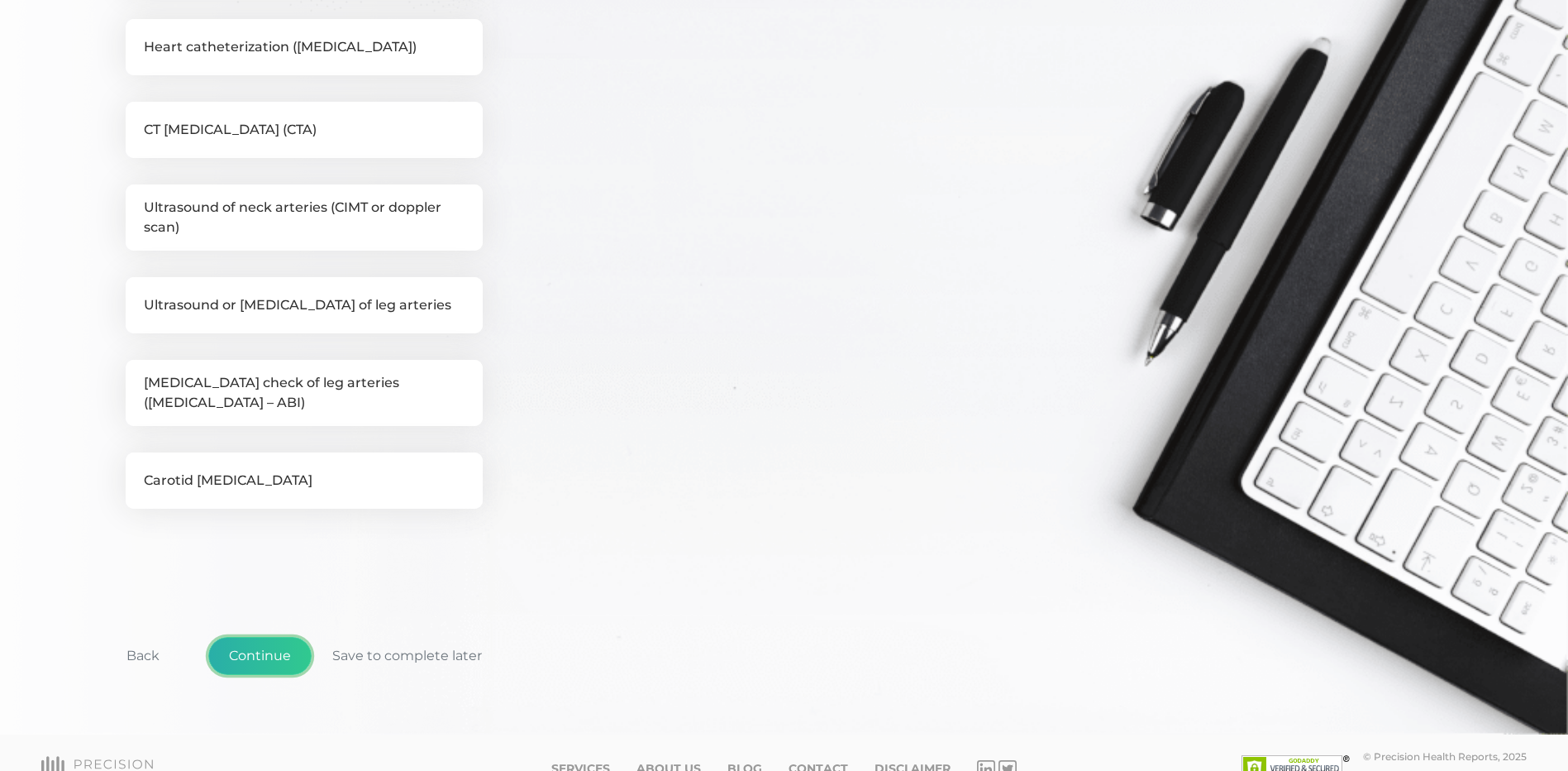
click at [272, 653] on button "Continue" at bounding box center [259, 655] width 103 height 38
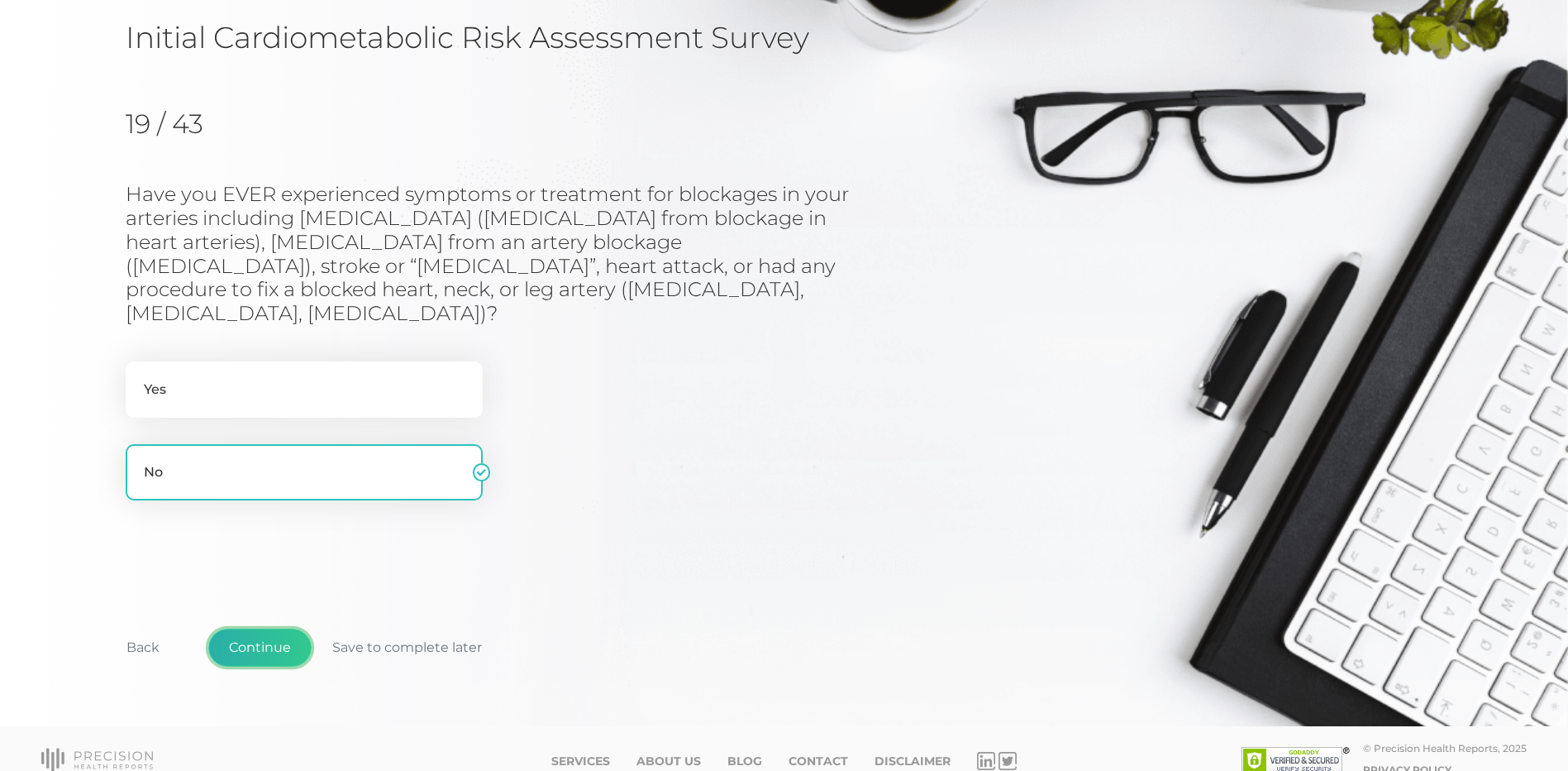
click at [266, 628] on button "Continue" at bounding box center [259, 647] width 103 height 38
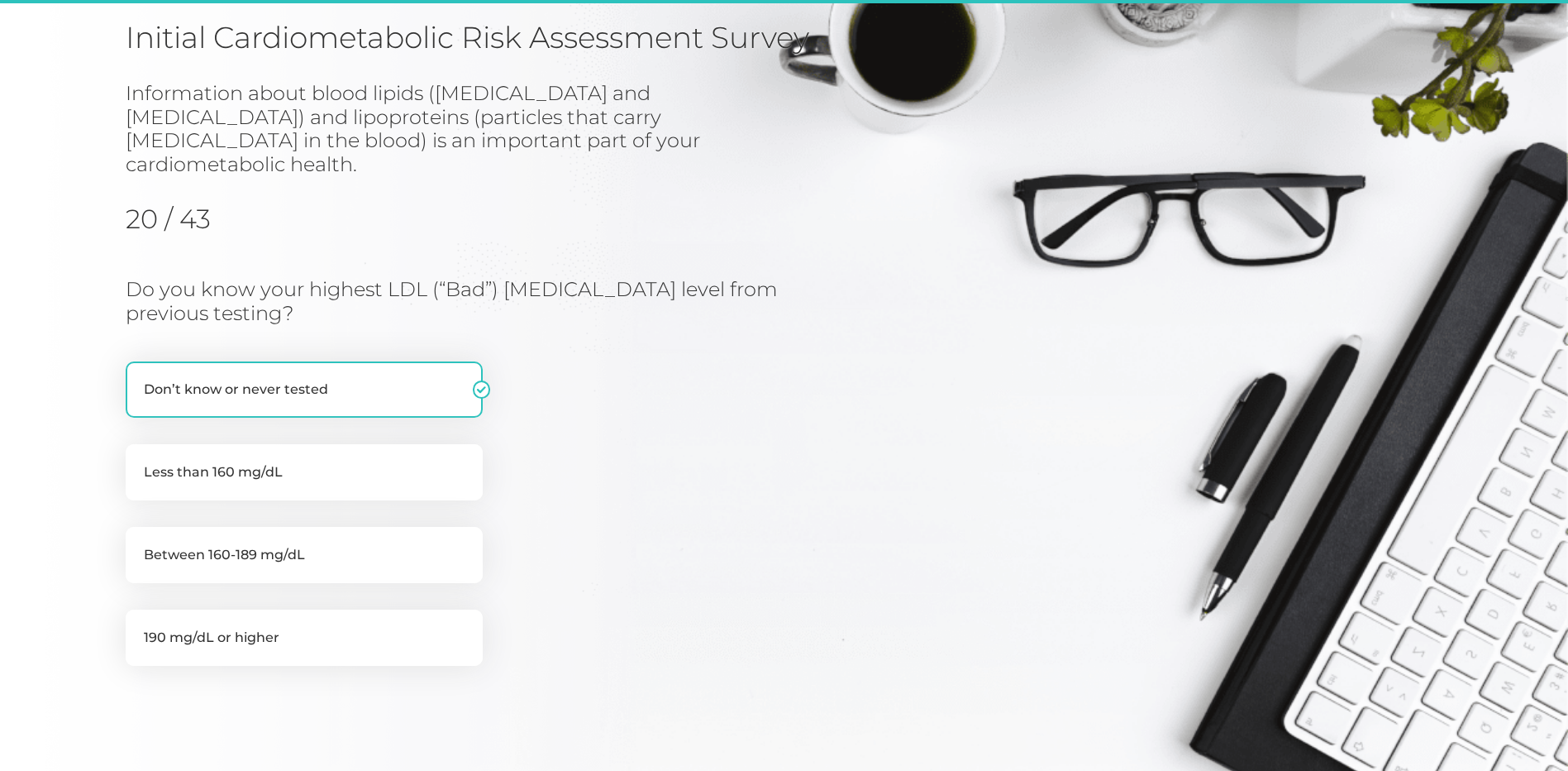
scroll to position [211, 0]
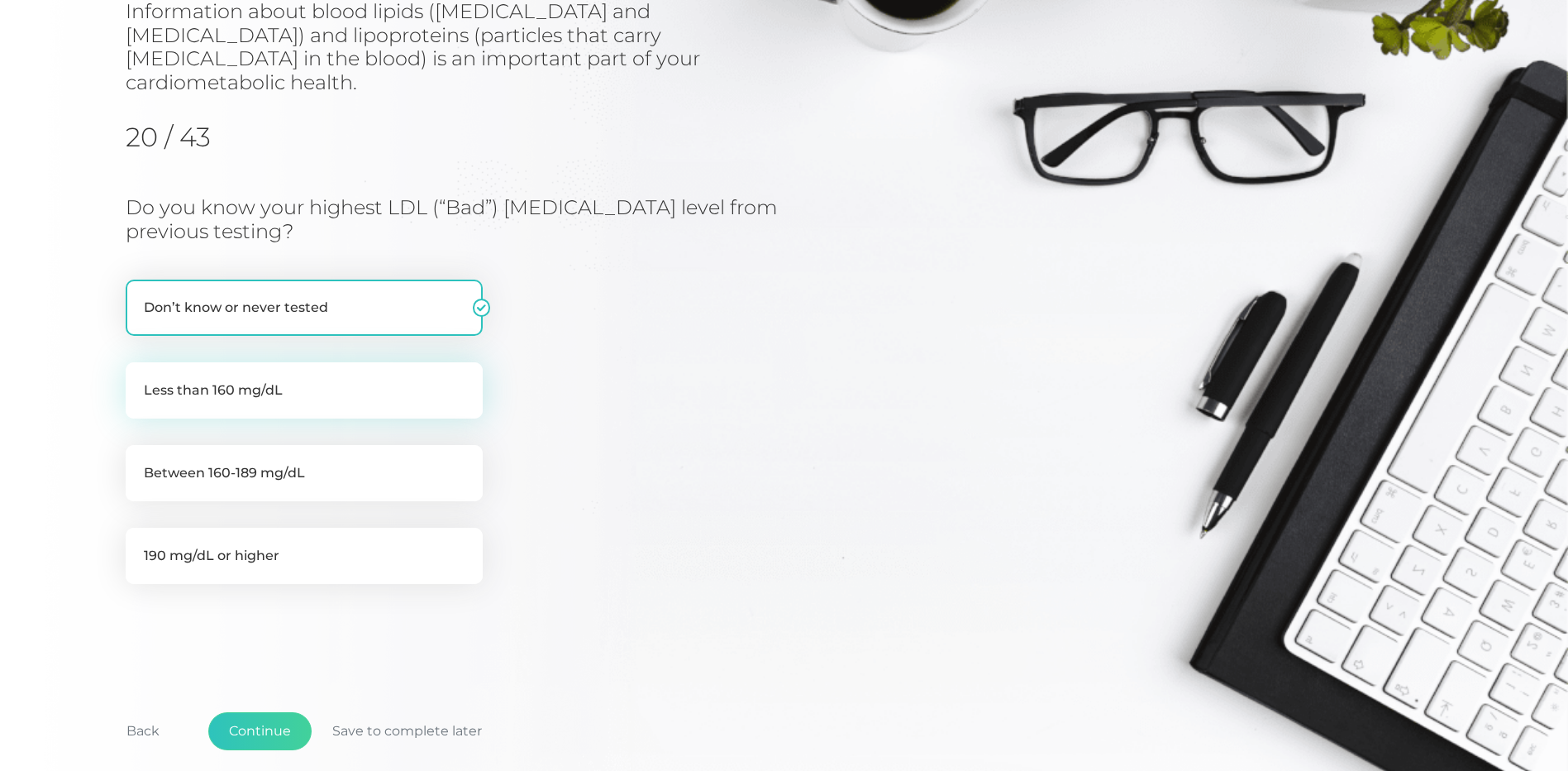
click at [322, 374] on label "Less than 160 mg/dL" at bounding box center [304, 390] width 358 height 56
click at [139, 374] on input "Less than 160 mg/dL" at bounding box center [132, 370] width 13 height 16
radio input "true"
click at [315, 288] on label "Don’t know or never tested" at bounding box center [304, 308] width 358 height 56
click at [139, 288] on input "Don’t know or never tested" at bounding box center [132, 288] width 13 height 16
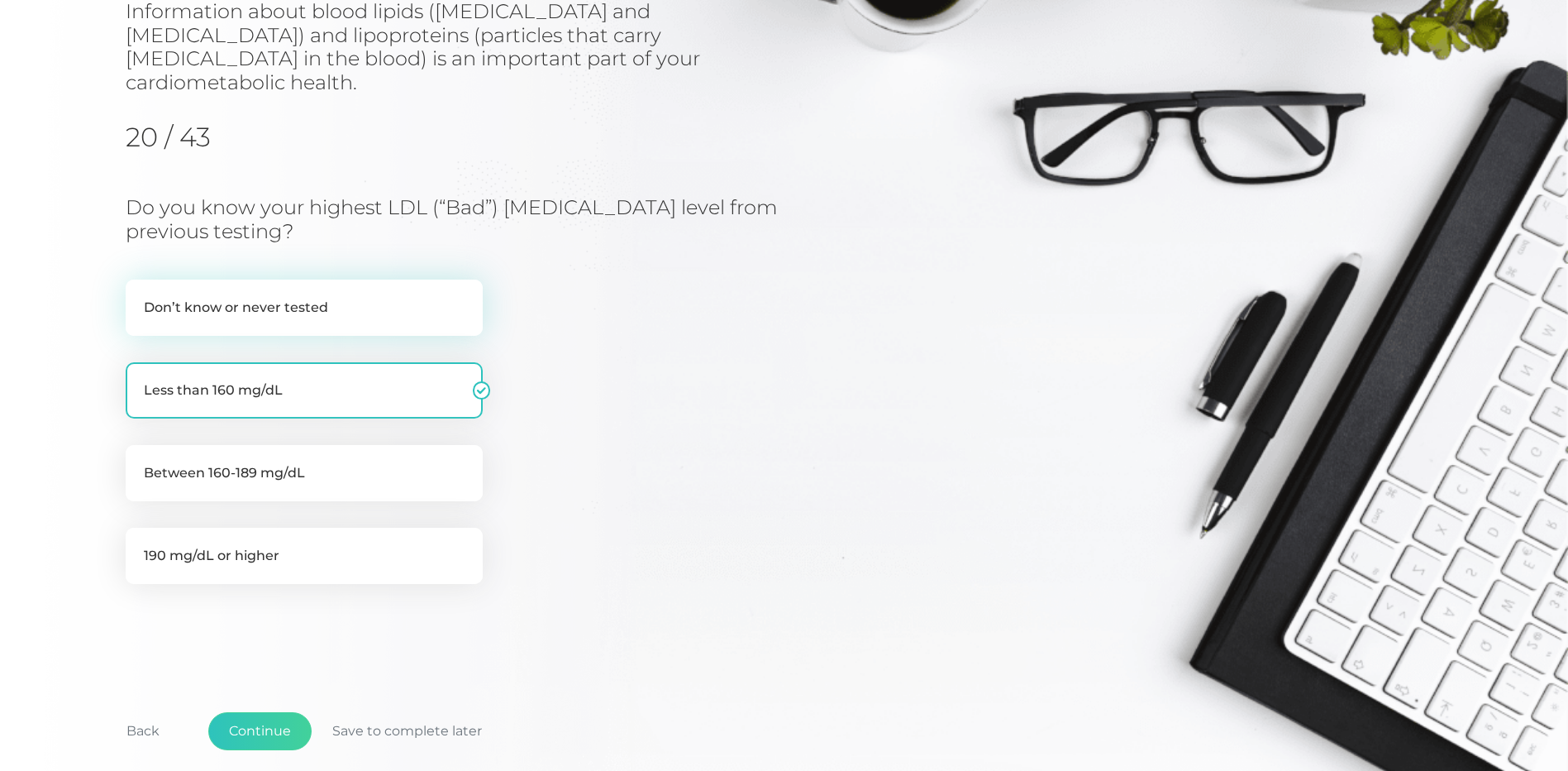
radio input "true"
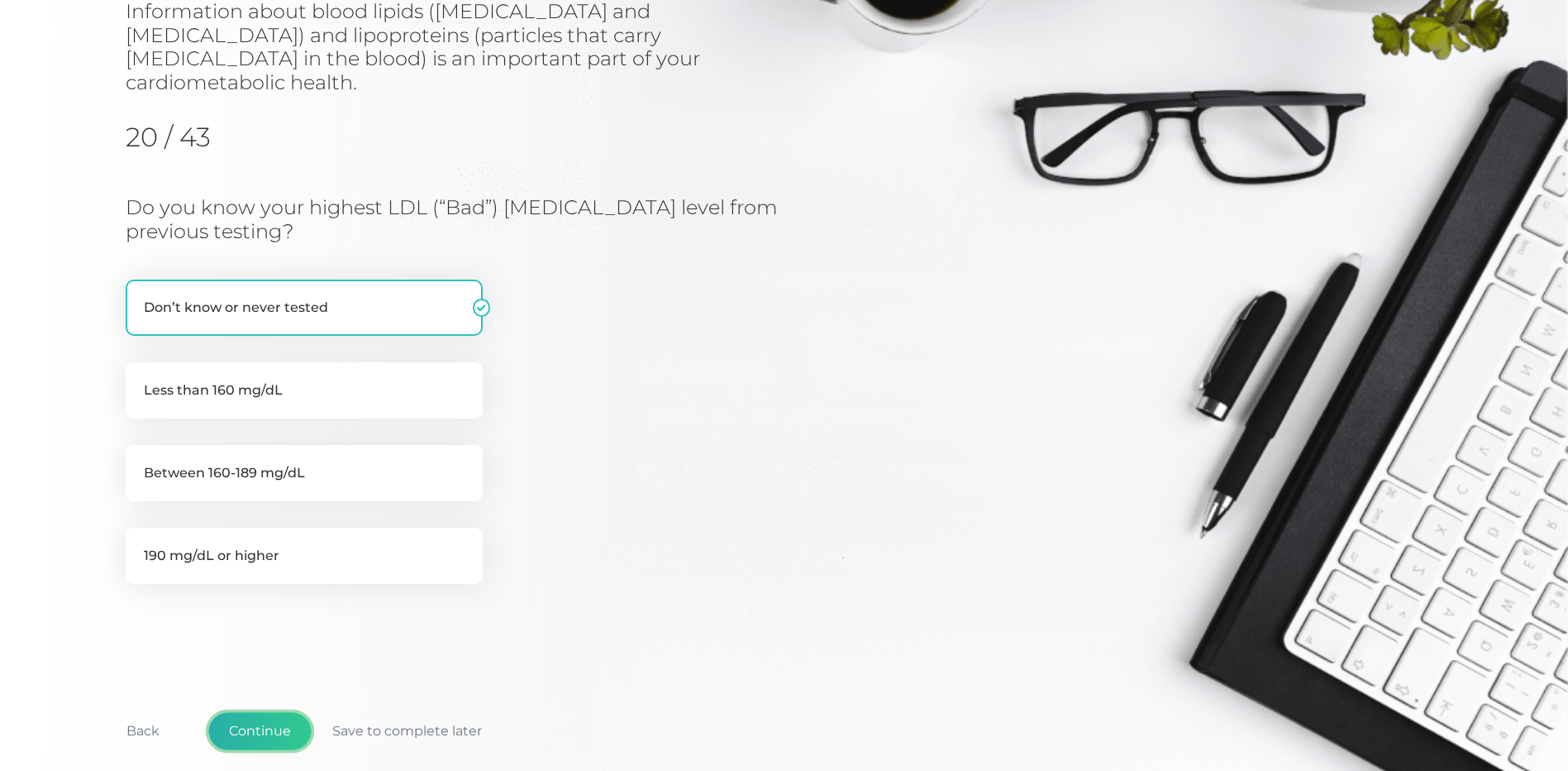
click at [280, 712] on button "Continue" at bounding box center [259, 731] width 103 height 38
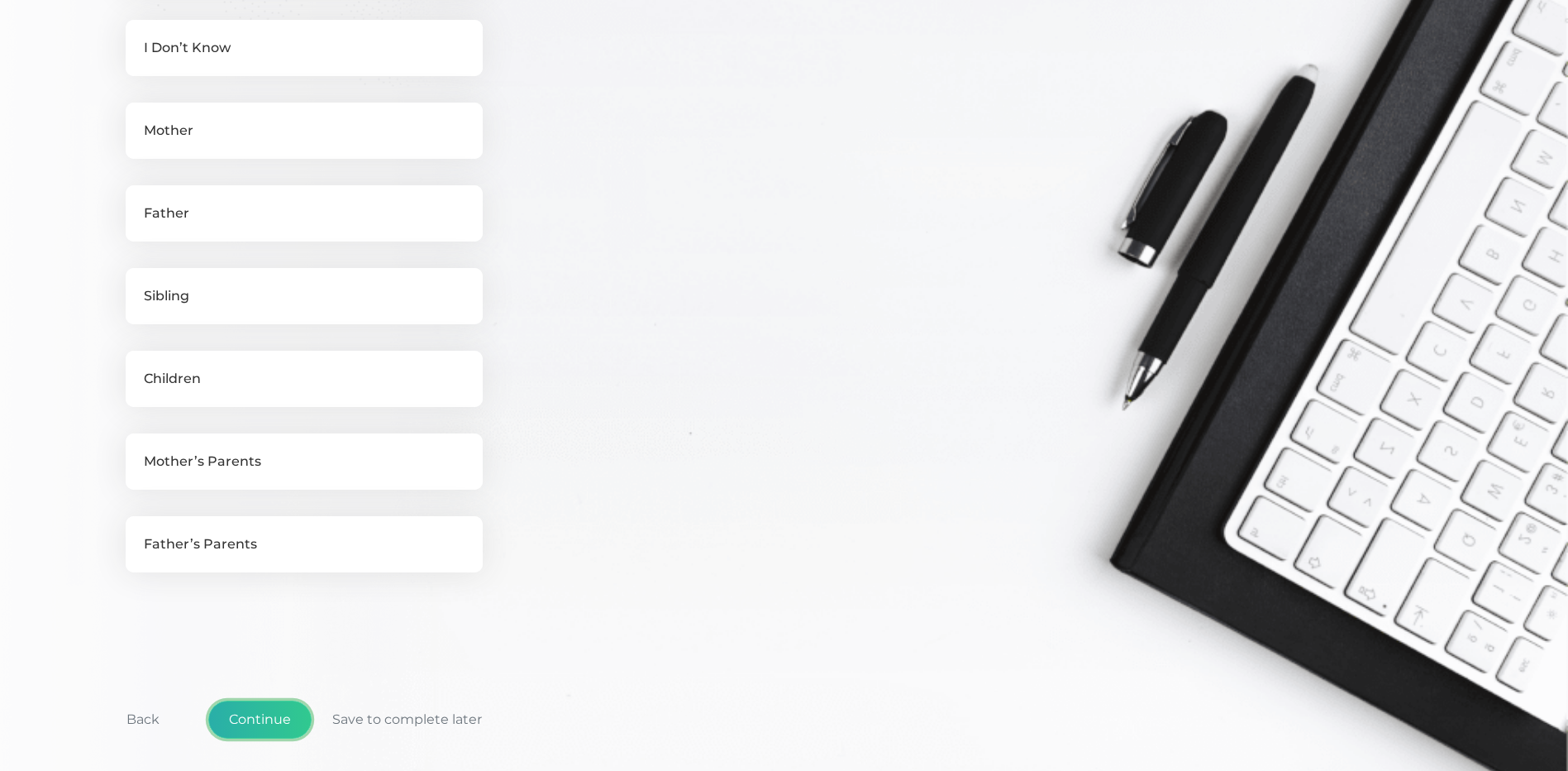
click at [271, 715] on button "Continue" at bounding box center [259, 719] width 103 height 38
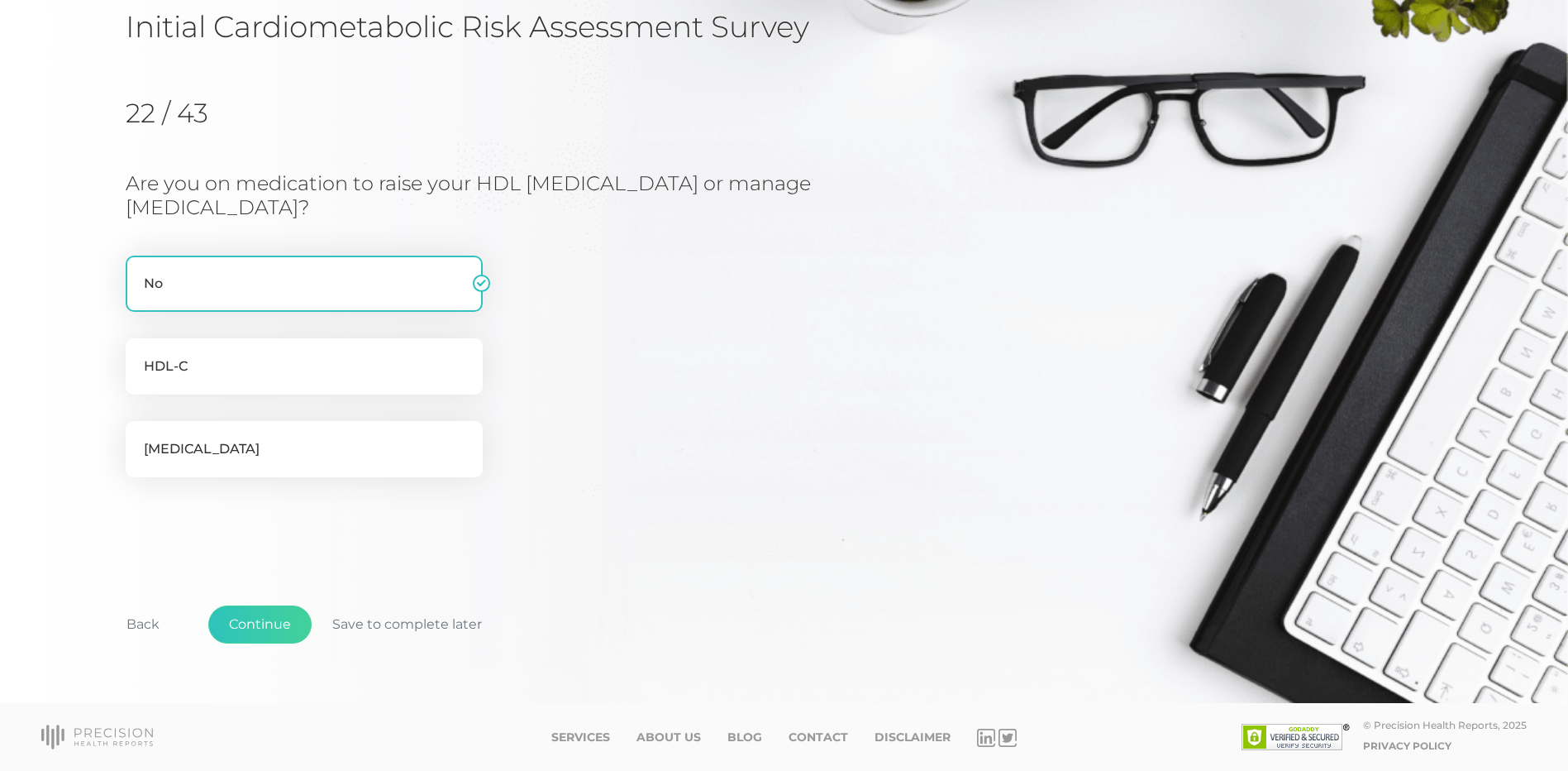
click at [289, 598] on div "Back Continue Save to complete later" at bounding box center [784, 633] width 1317 height 123
click at [267, 621] on button "Continue" at bounding box center [259, 624] width 103 height 38
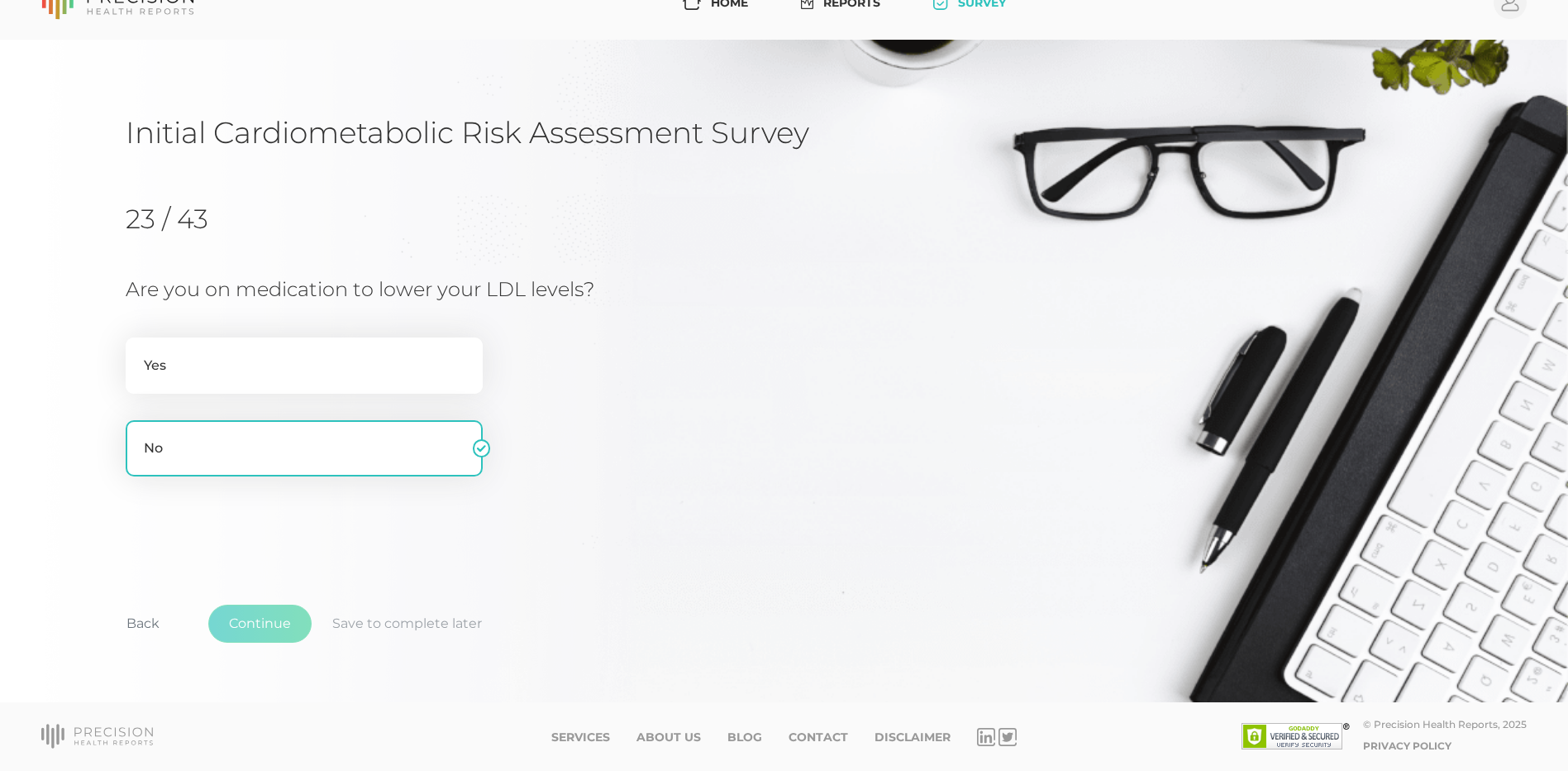
scroll to position [34, 0]
click at [274, 635] on button "Continue" at bounding box center [259, 623] width 103 height 38
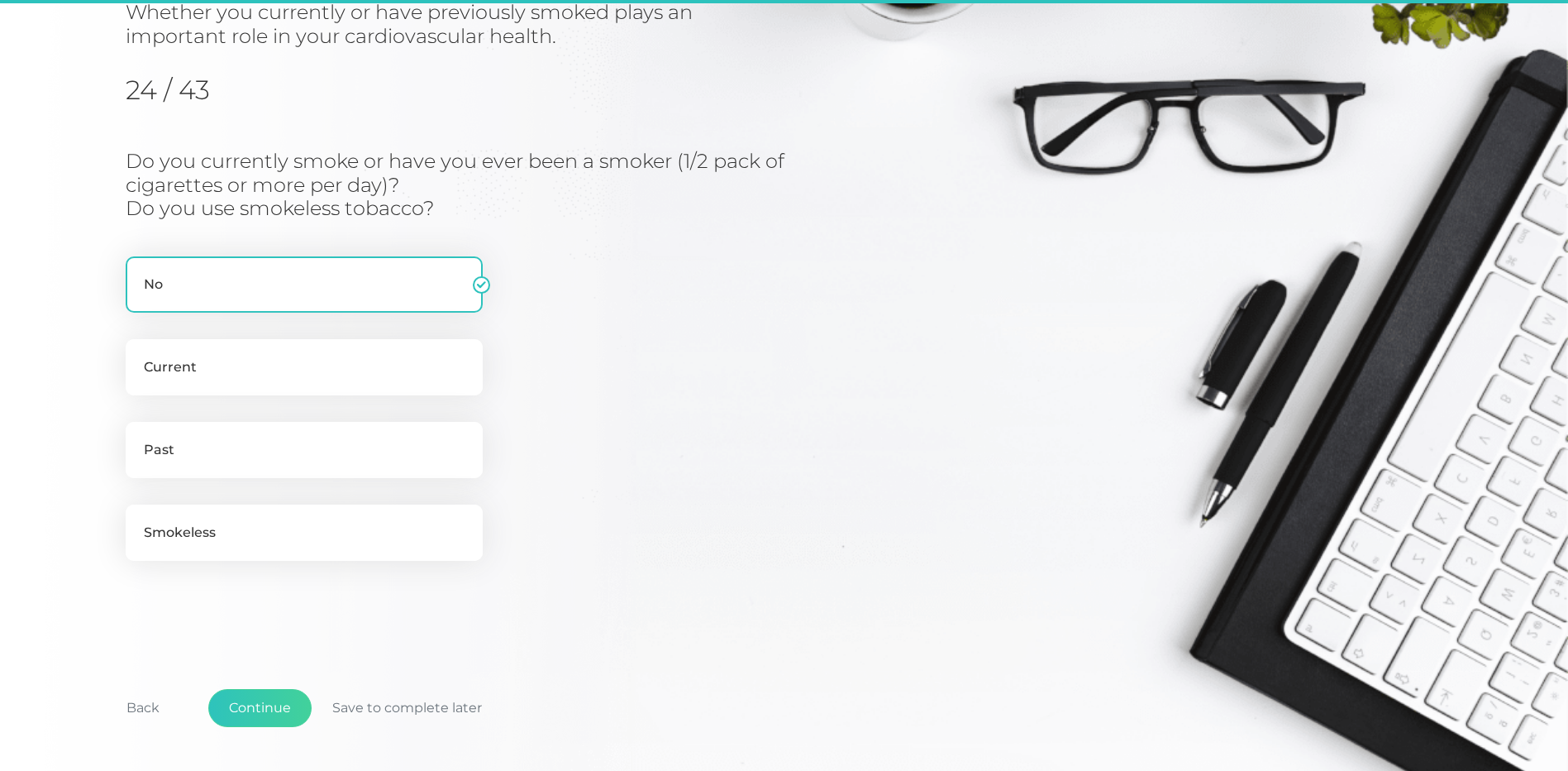
scroll to position [211, 0]
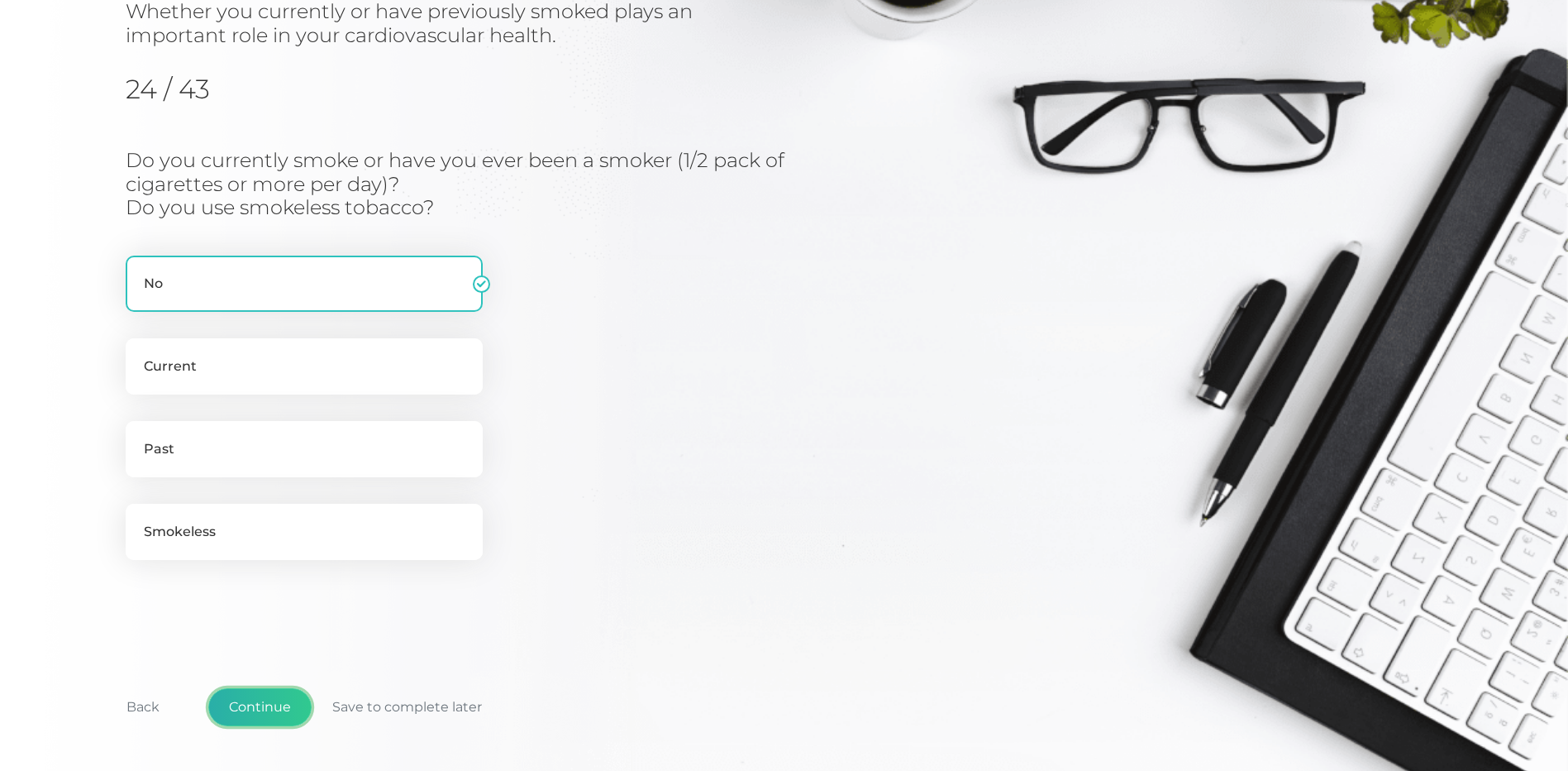
click at [283, 697] on button "Continue" at bounding box center [259, 707] width 103 height 38
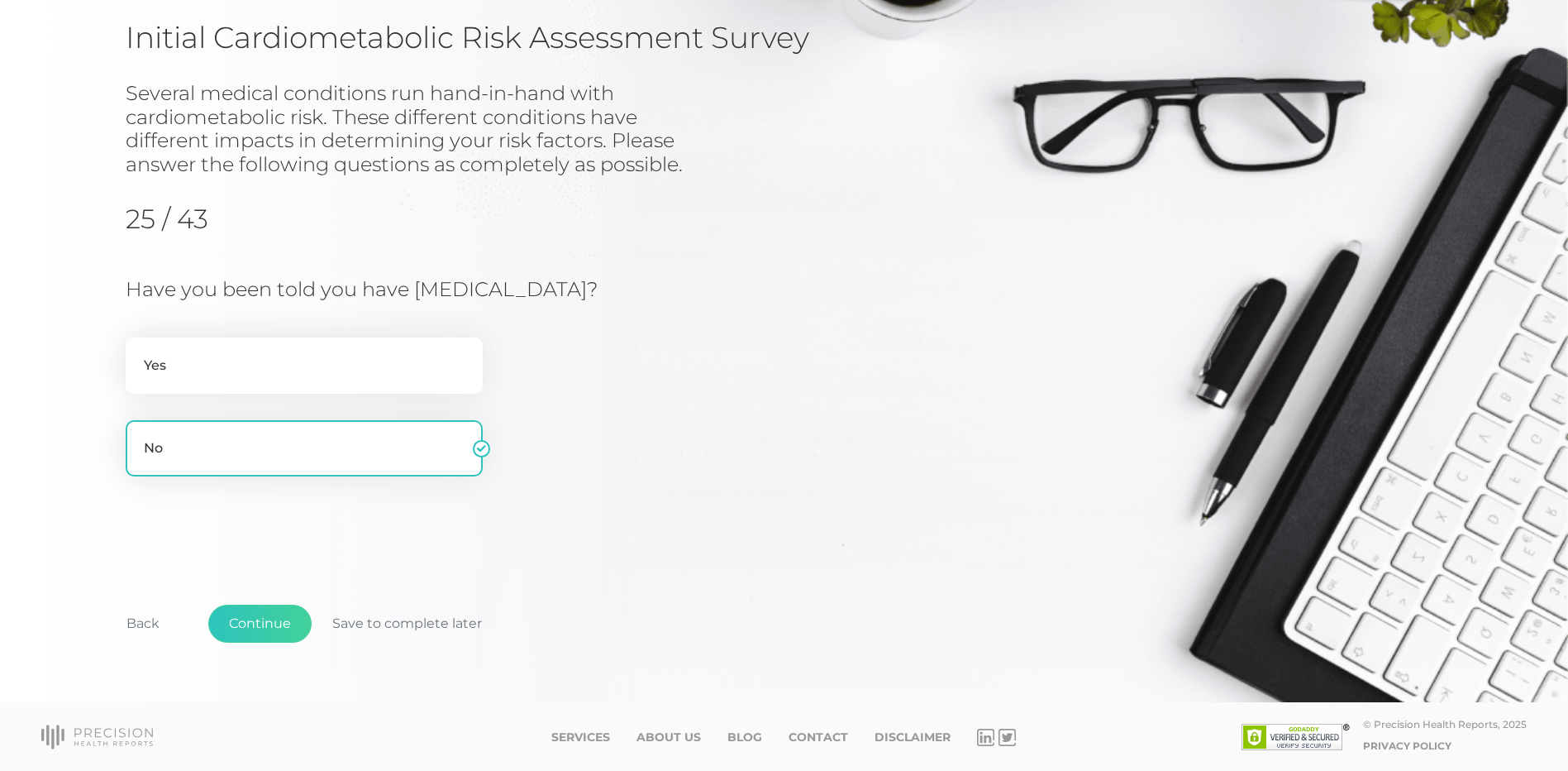
drag, startPoint x: 639, startPoint y: 304, endPoint x: 402, endPoint y: 299, distance: 237.1
click at [402, 299] on div "Have you been told you have [MEDICAL_DATA]? Yes No" at bounding box center [521, 394] width 790 height 234
drag, startPoint x: 402, startPoint y: 299, endPoint x: 393, endPoint y: 300, distance: 9.1
click at [393, 300] on h3 "Have you been told you have [MEDICAL_DATA]?" at bounding box center [489, 290] width 728 height 24
drag, startPoint x: 119, startPoint y: 282, endPoint x: 785, endPoint y: 284, distance: 666.0
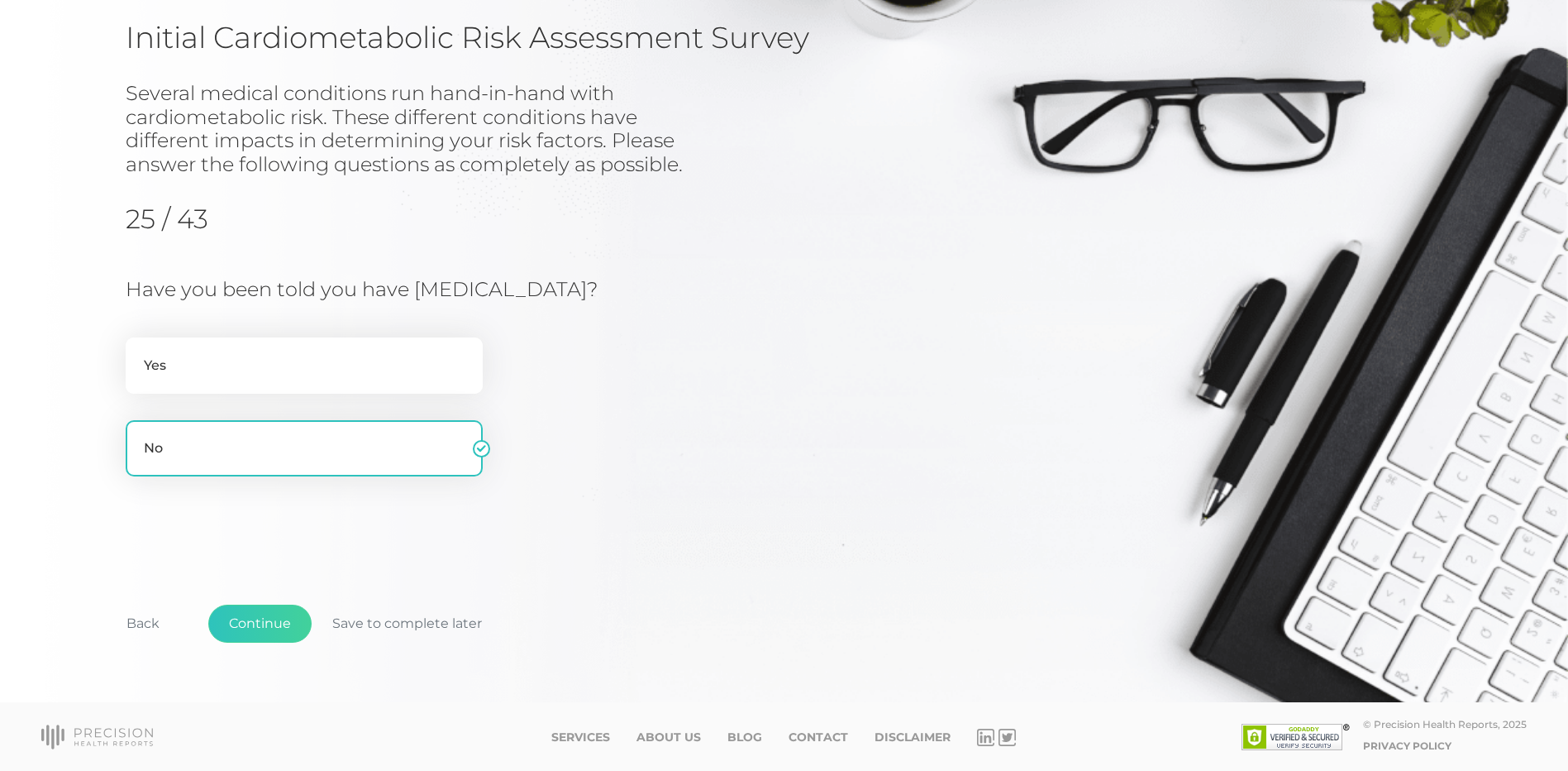
click at [785, 284] on div "Initial Cardiometabolic Risk Assessment Survey Several medical conditions run h…" at bounding box center [784, 324] width 1568 height 758
click at [785, 284] on h3 "Have you been told you have [MEDICAL_DATA]?" at bounding box center [489, 290] width 728 height 24
drag, startPoint x: 745, startPoint y: 290, endPoint x: 72, endPoint y: 227, distance: 675.9
click at [72, 227] on div "Initial Cardiometabolic Risk Assessment Survey Several medical conditions run h…" at bounding box center [784, 324] width 1568 height 758
drag, startPoint x: 72, startPoint y: 227, endPoint x: 87, endPoint y: 268, distance: 43.7
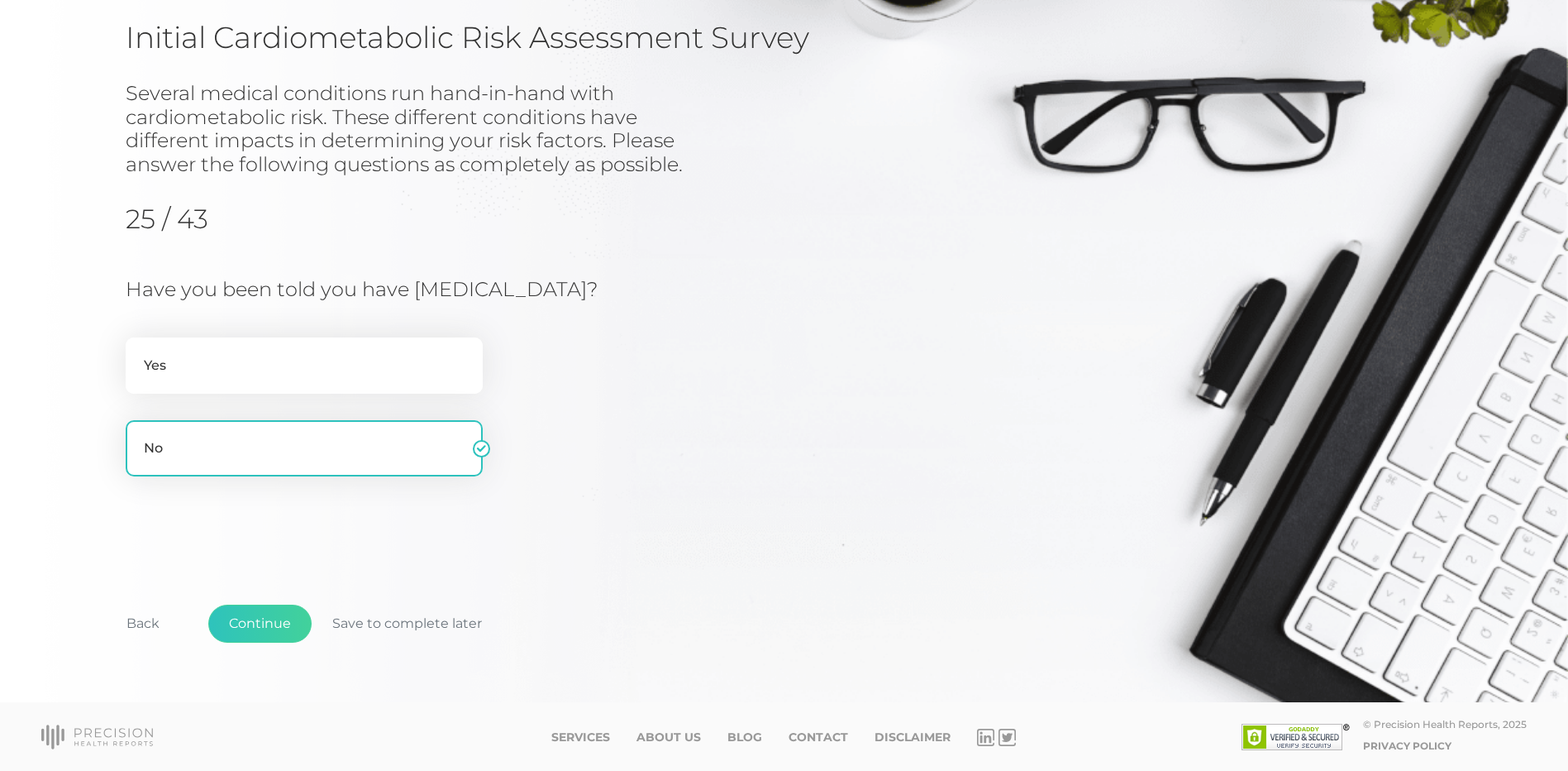
click at [87, 268] on div "Initial Cardiometabolic Risk Assessment Survey Several medical conditions run h…" at bounding box center [784, 324] width 1568 height 758
click at [240, 631] on button "Continue" at bounding box center [259, 623] width 103 height 38
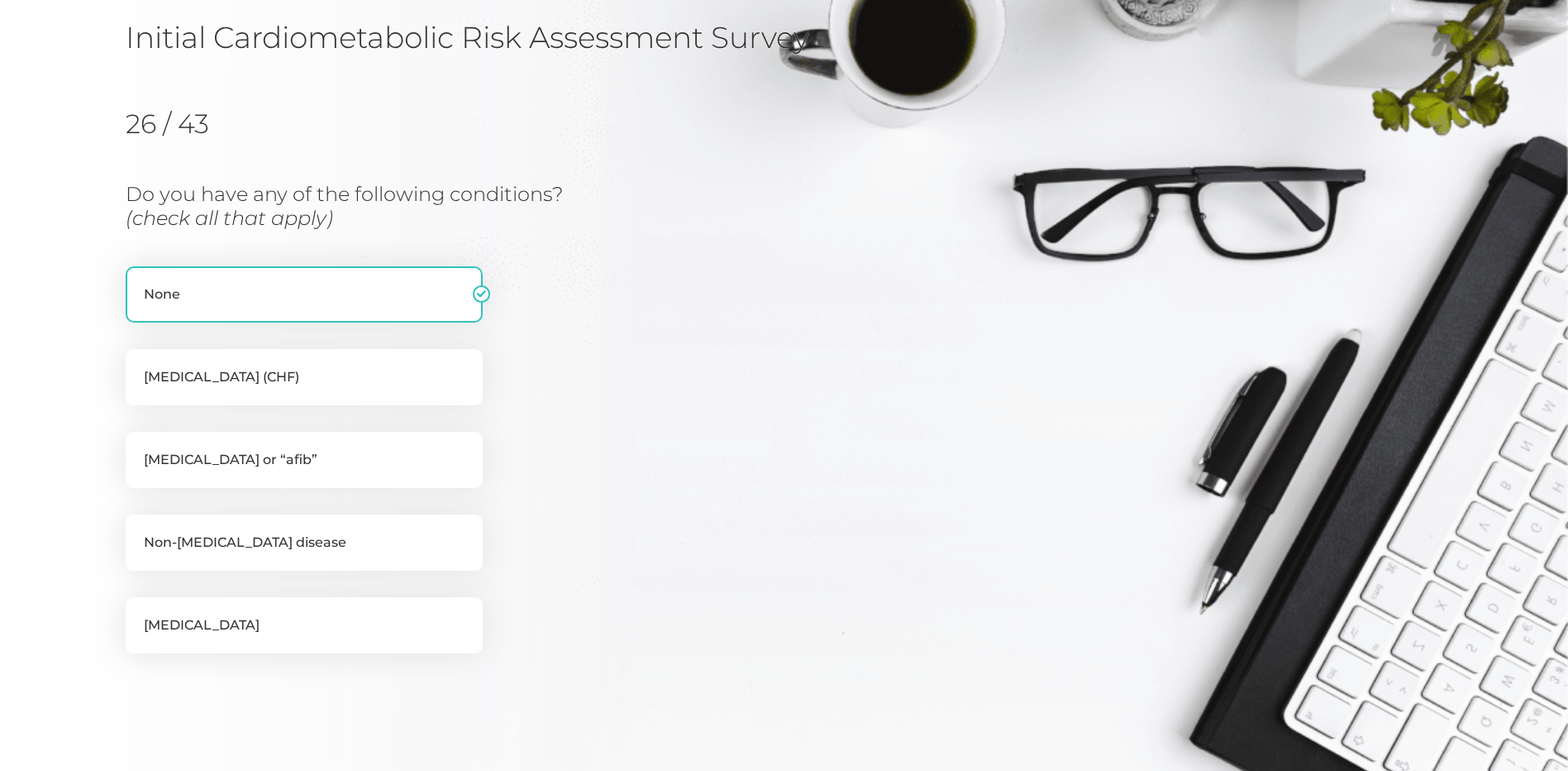
scroll to position [211, 0]
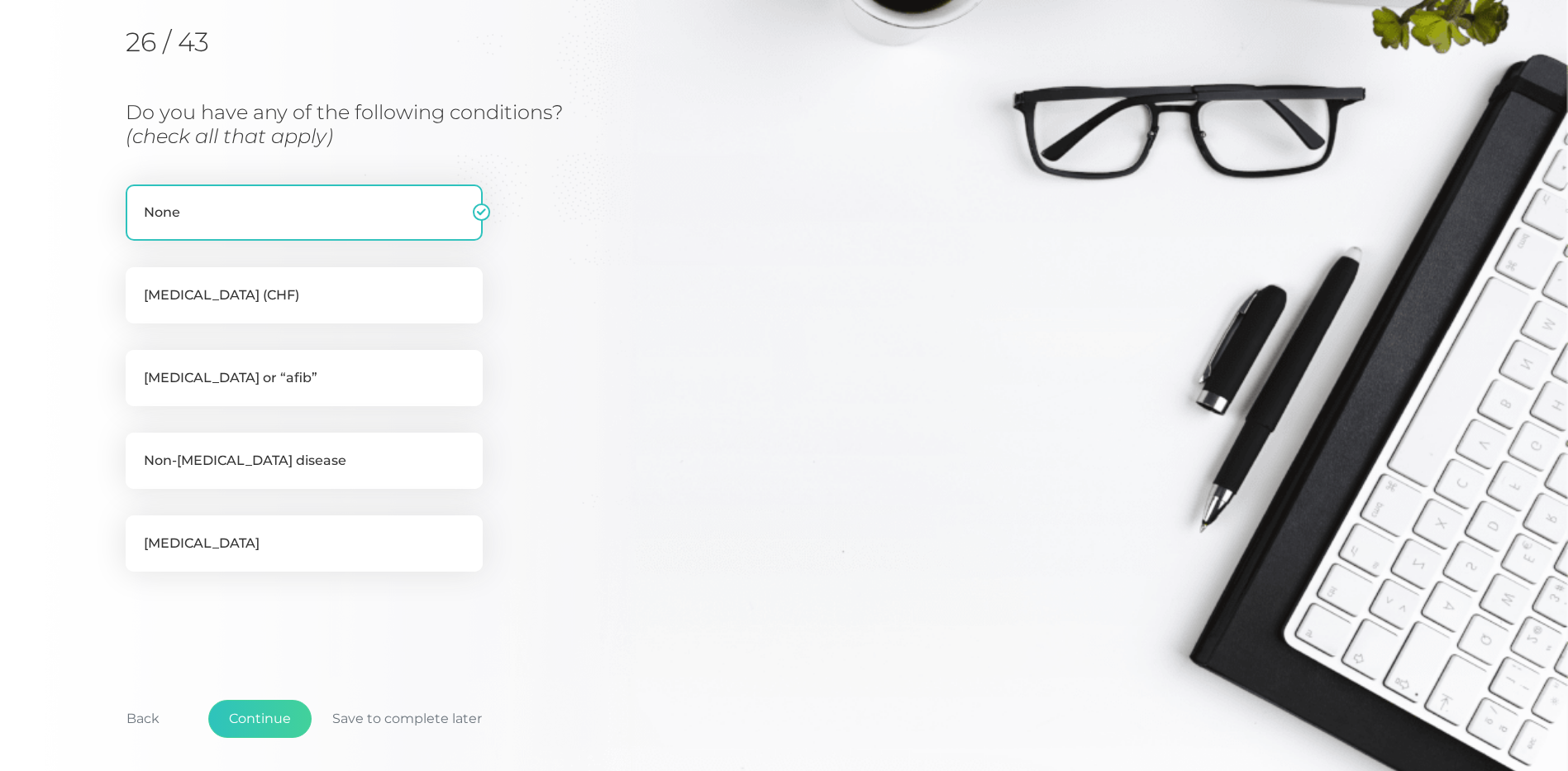
click at [273, 682] on div "Back Continue Save to complete later" at bounding box center [784, 728] width 1317 height 123
click at [266, 713] on button "Continue" at bounding box center [259, 718] width 103 height 38
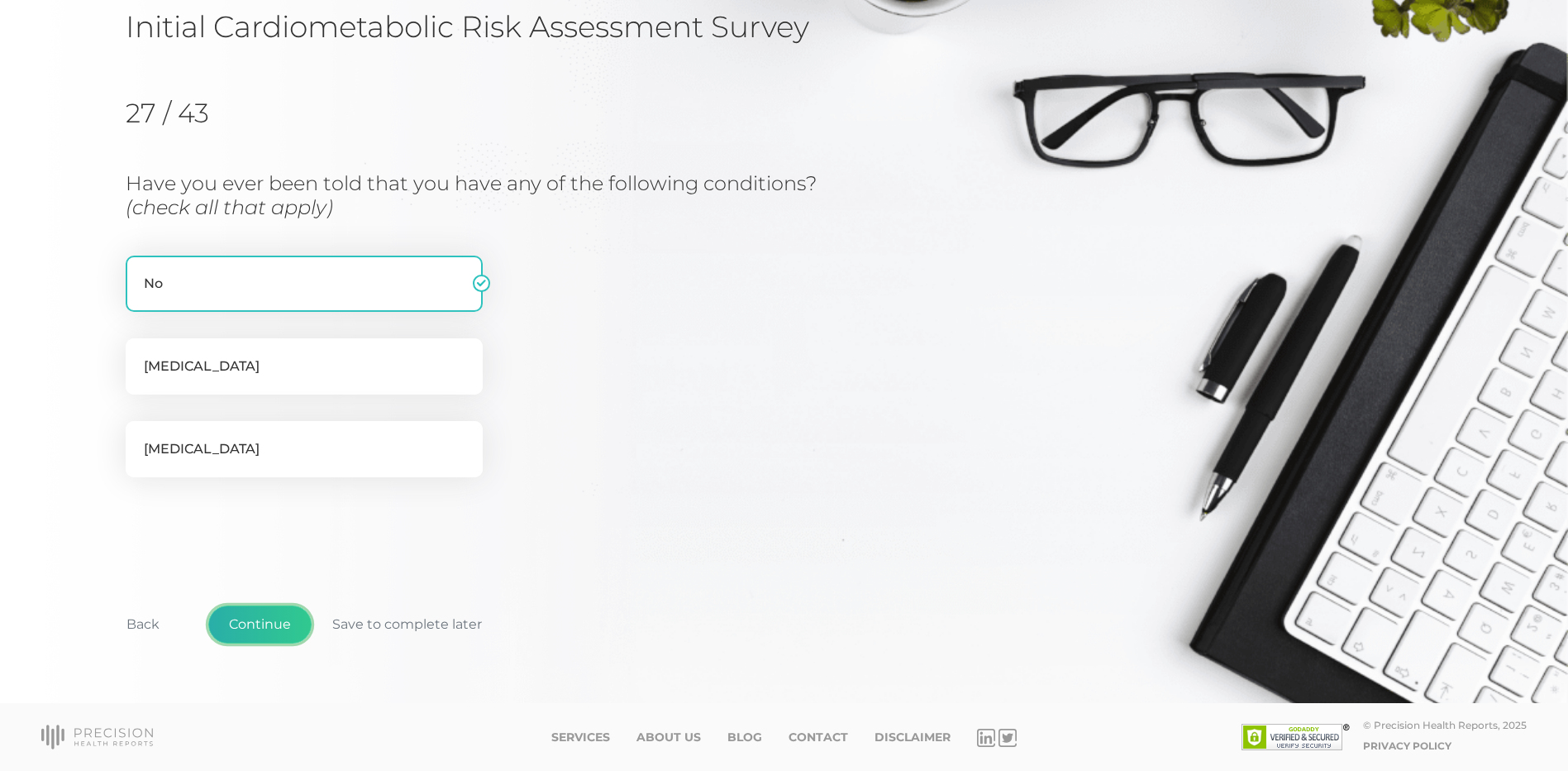
click at [282, 626] on button "Continue" at bounding box center [259, 624] width 103 height 38
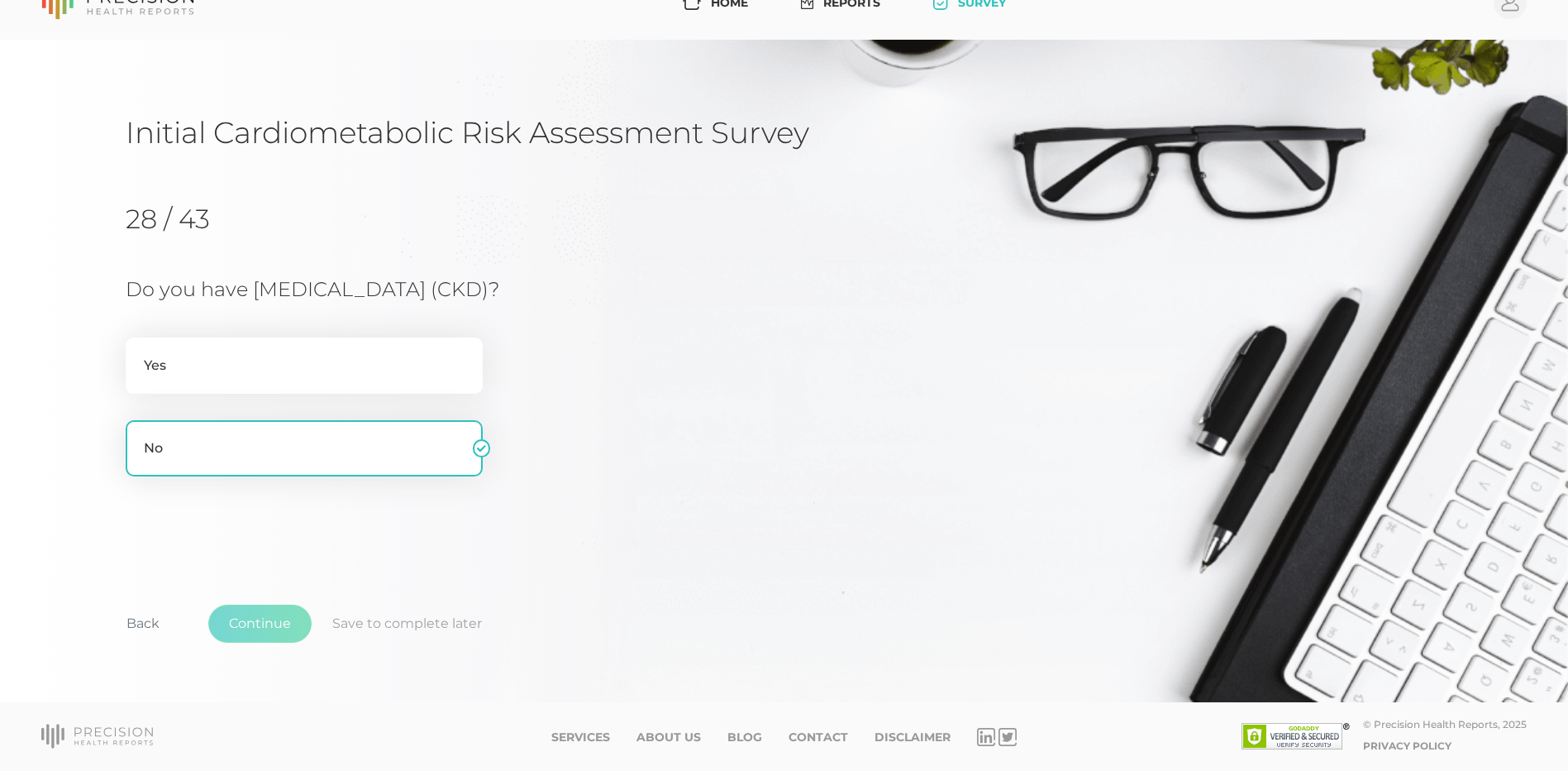
scroll to position [34, 0]
click at [262, 616] on button "Continue" at bounding box center [259, 623] width 103 height 38
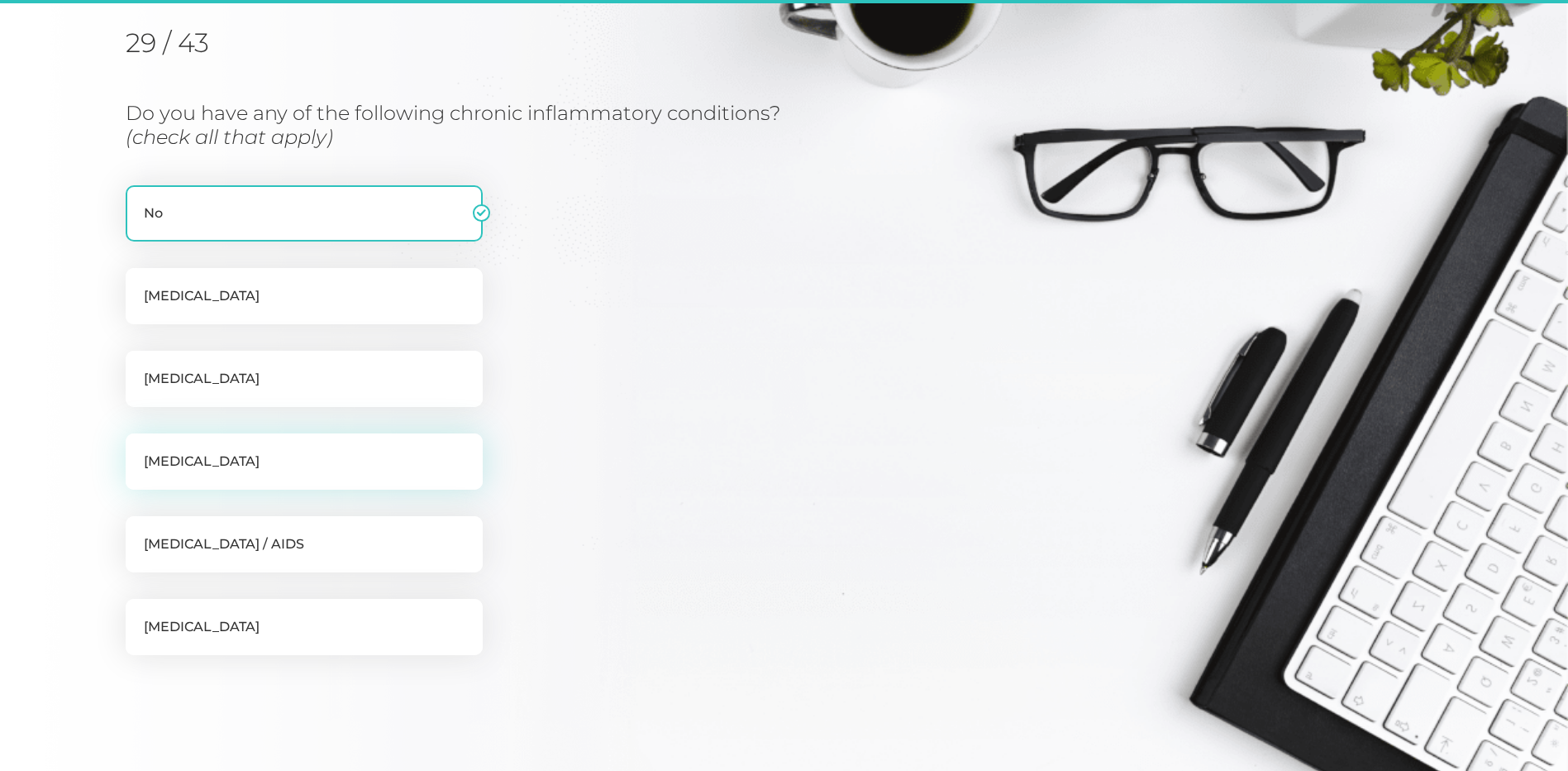
scroll to position [211, 0]
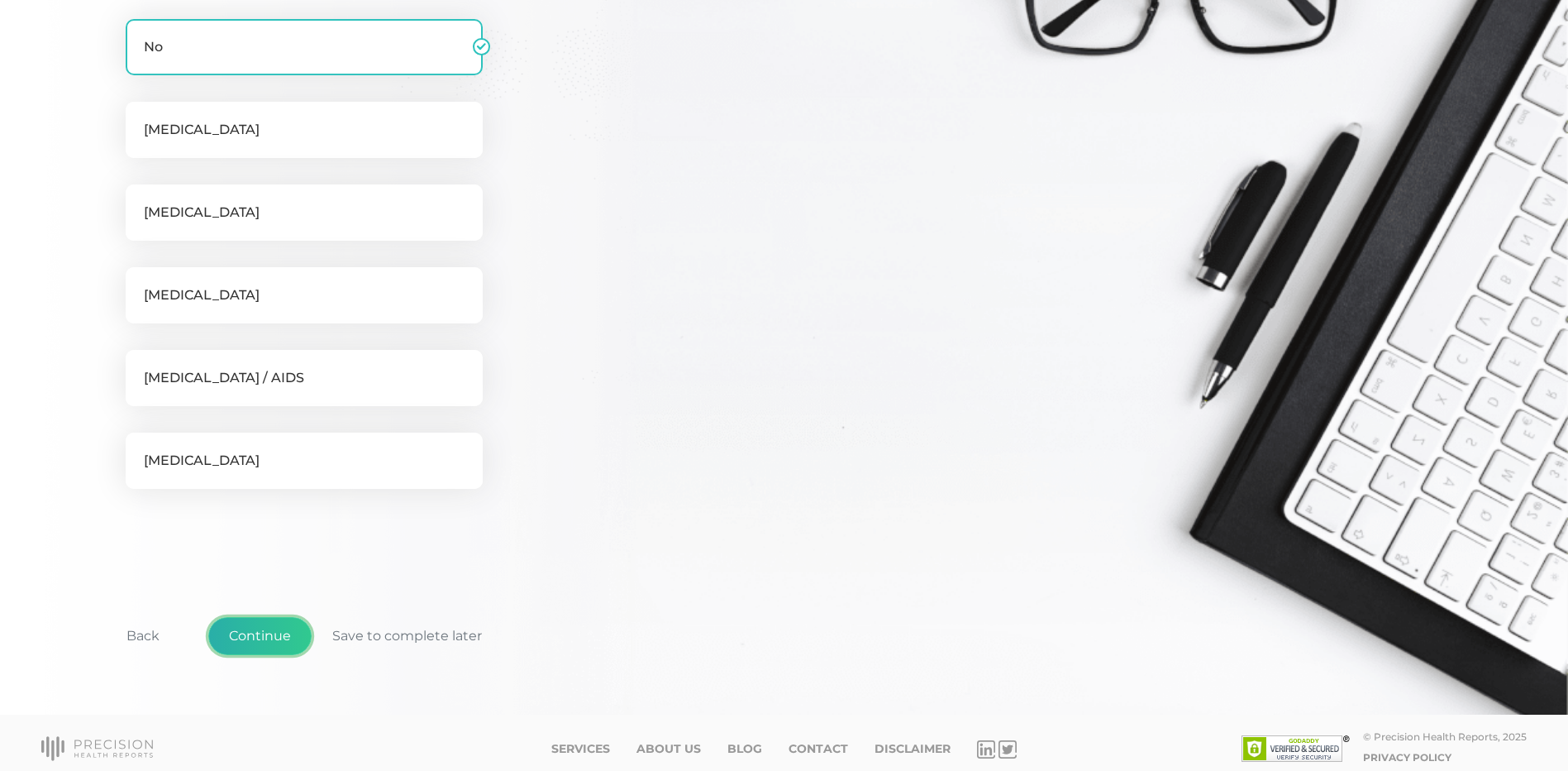
click at [292, 624] on button "Continue" at bounding box center [259, 636] width 103 height 38
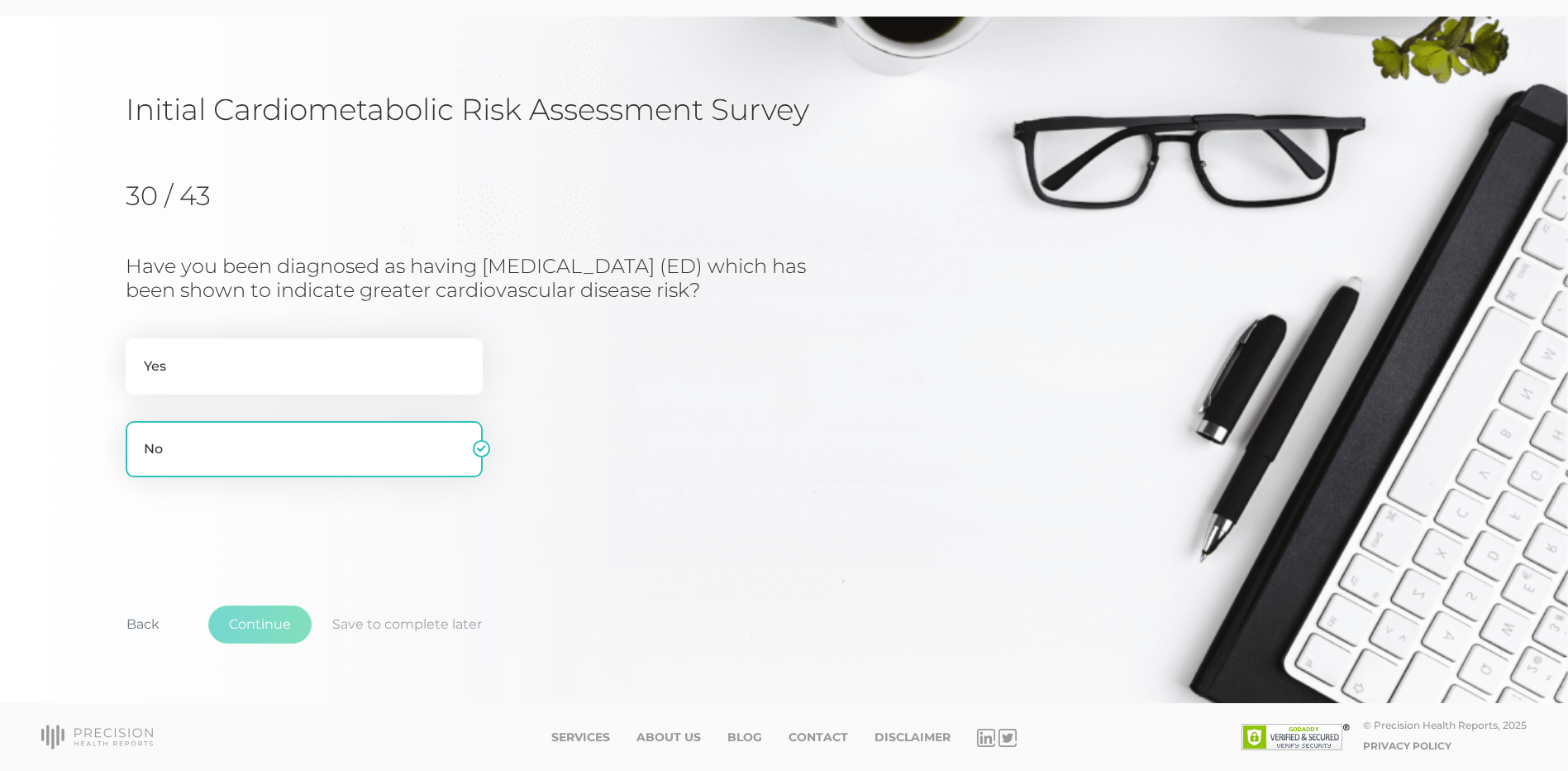
scroll to position [57, 0]
click at [282, 626] on button "Continue" at bounding box center [259, 624] width 103 height 38
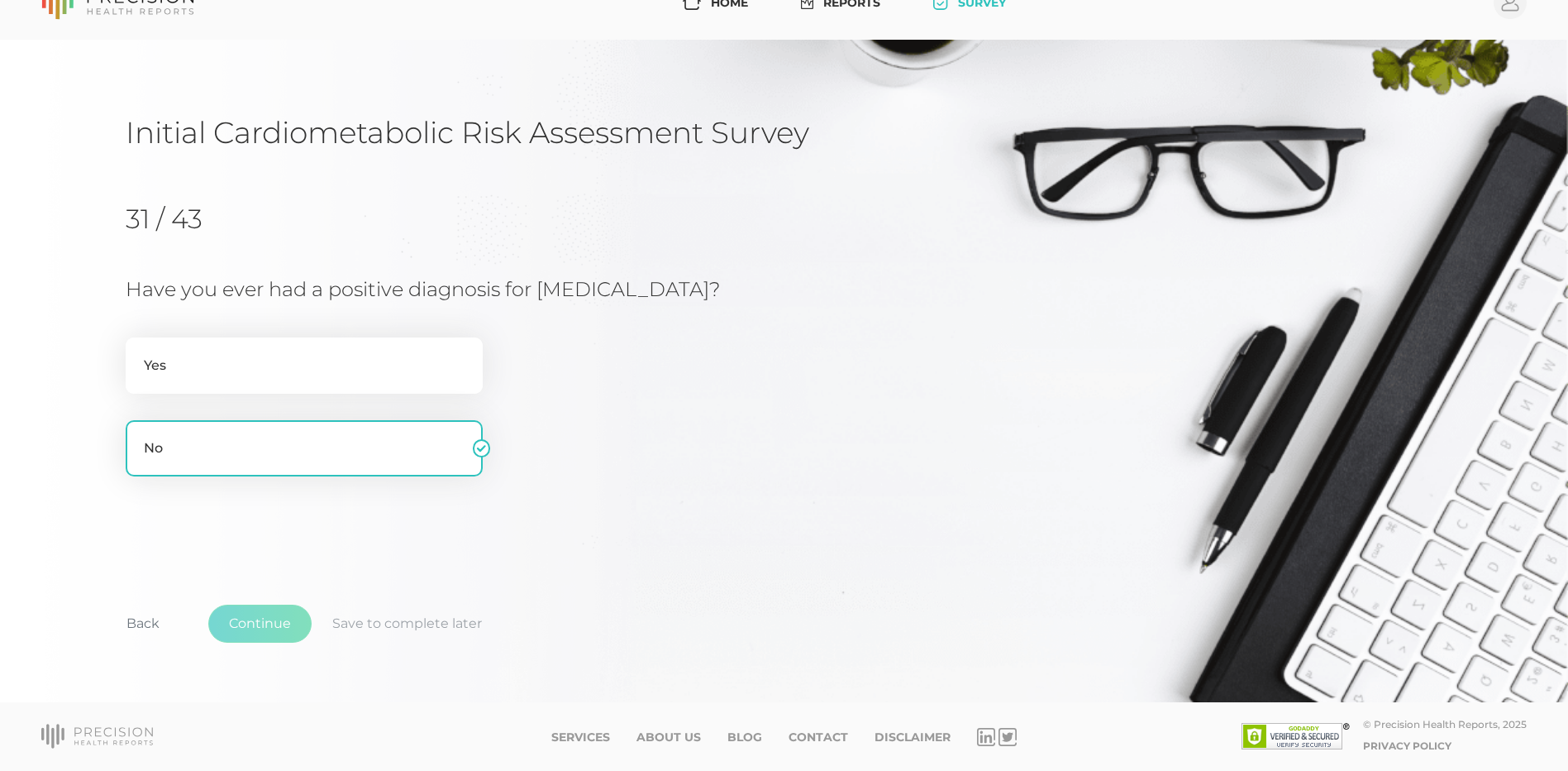
scroll to position [34, 0]
click at [328, 380] on label "Yes" at bounding box center [304, 365] width 358 height 56
click at [139, 354] on input "Yes" at bounding box center [132, 345] width 13 height 16
radio input "true"
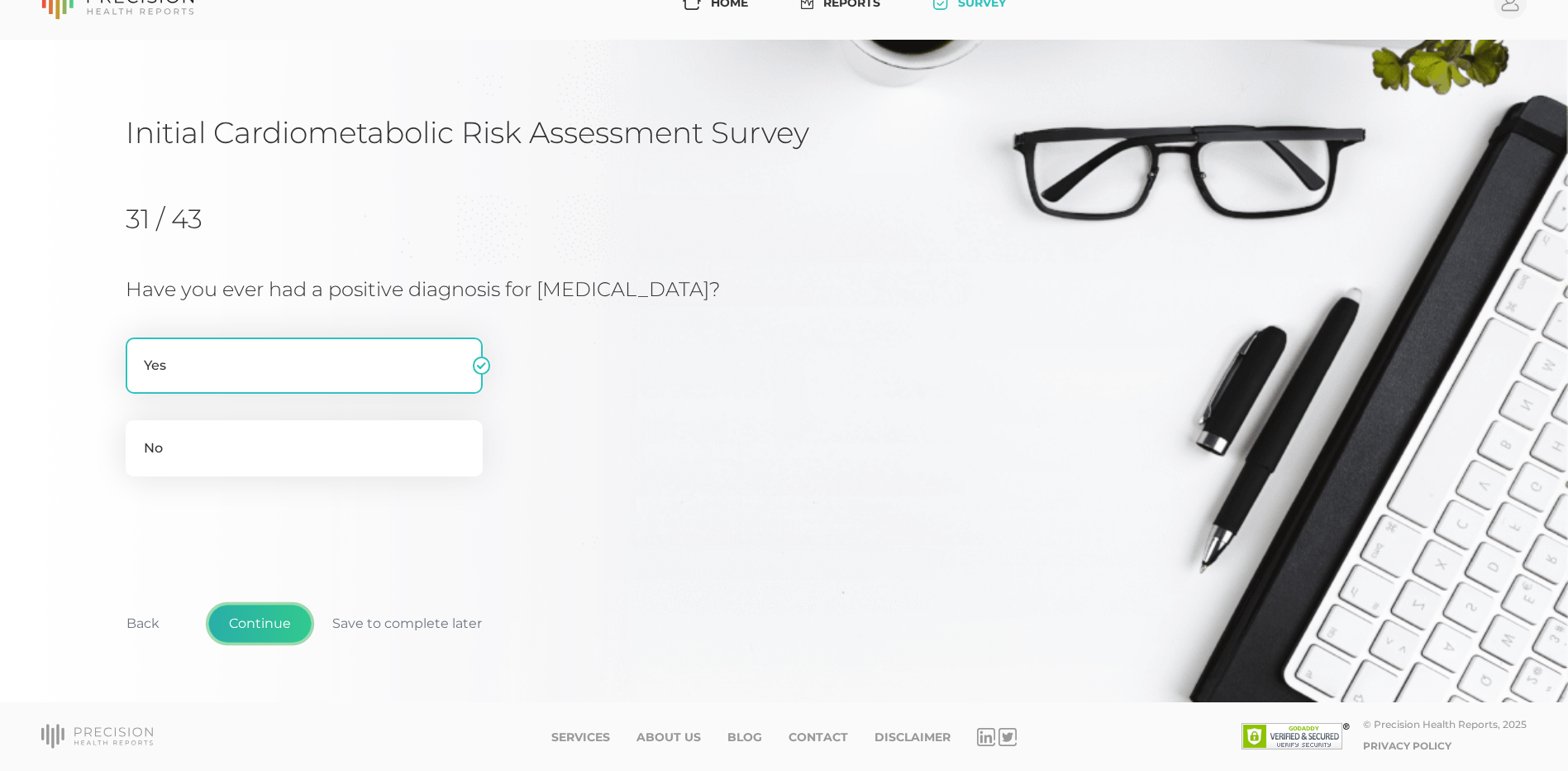
click at [277, 628] on button "Continue" at bounding box center [259, 623] width 103 height 38
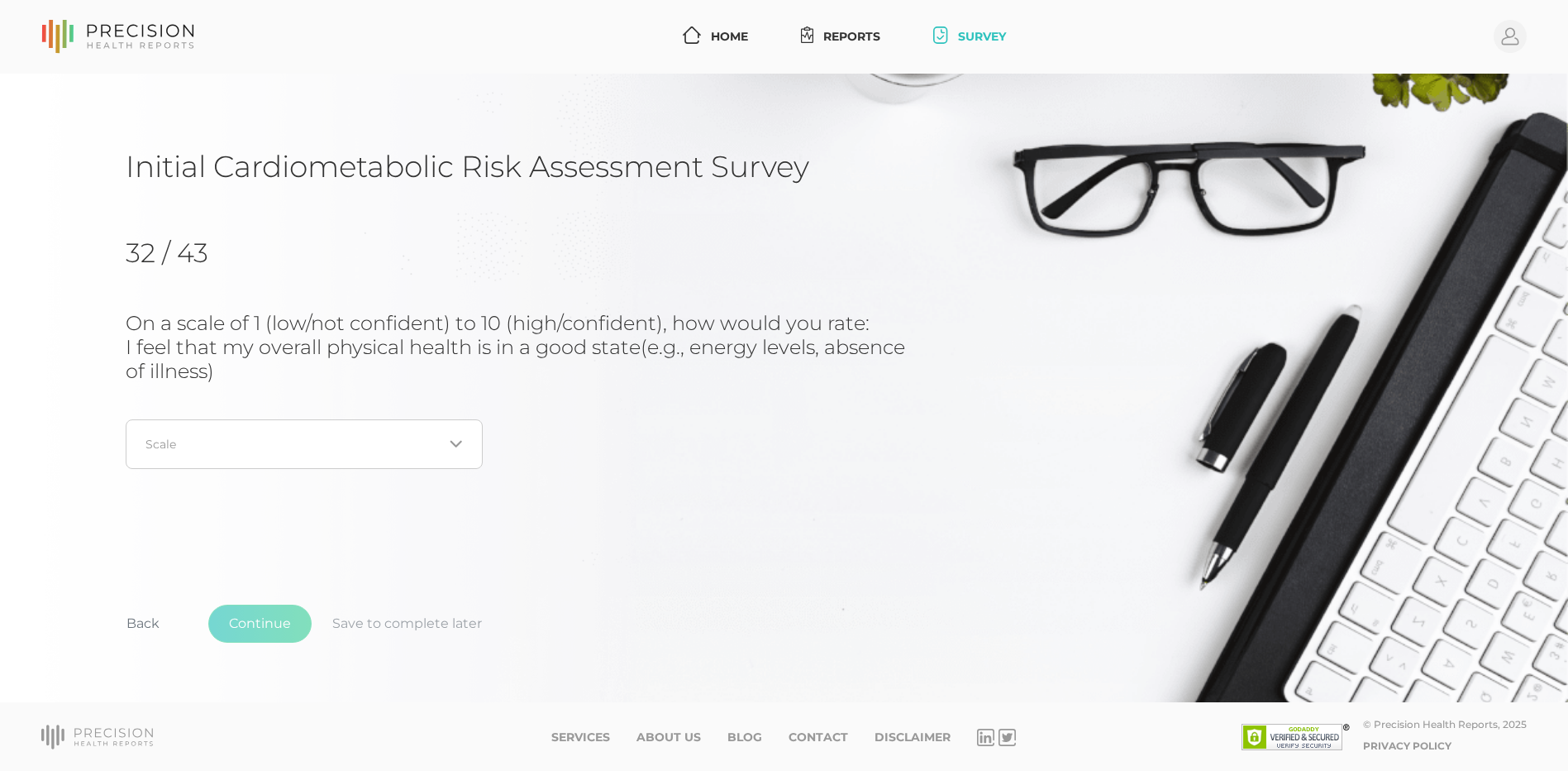
scroll to position [0, 0]
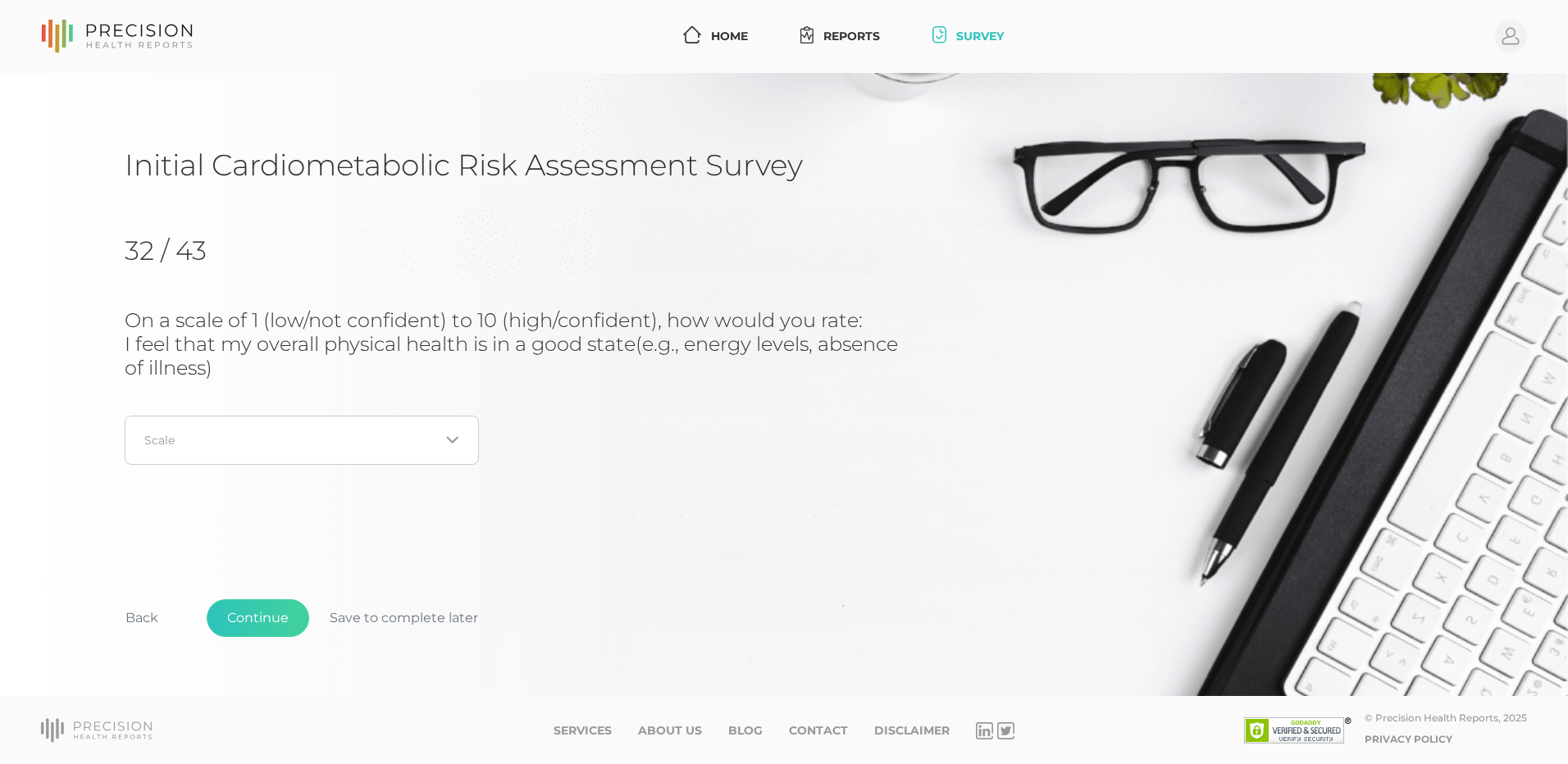
click at [301, 448] on input "Search for option" at bounding box center [292, 440] width 294 height 16
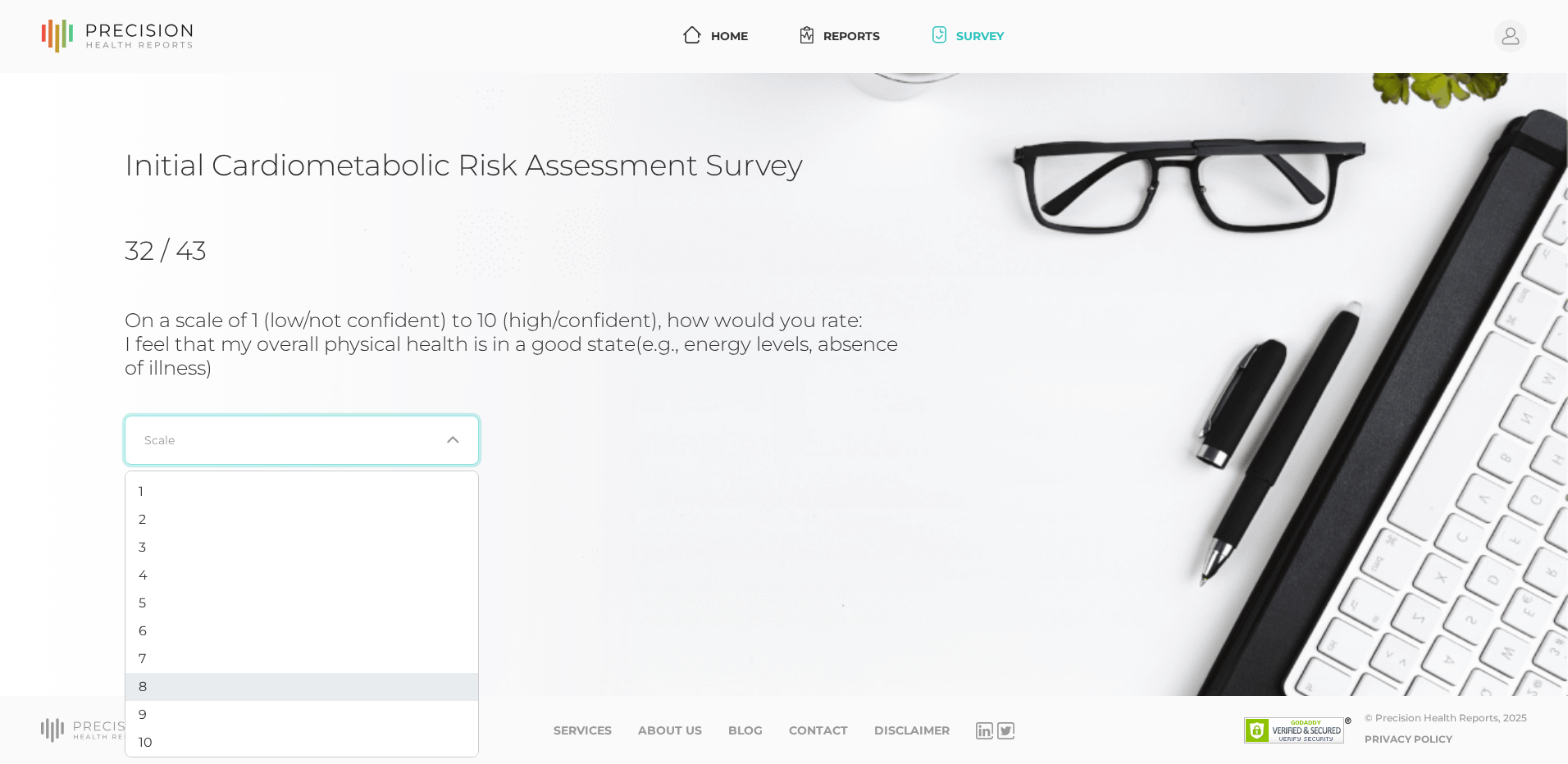
click at [252, 696] on li "8" at bounding box center [301, 686] width 353 height 28
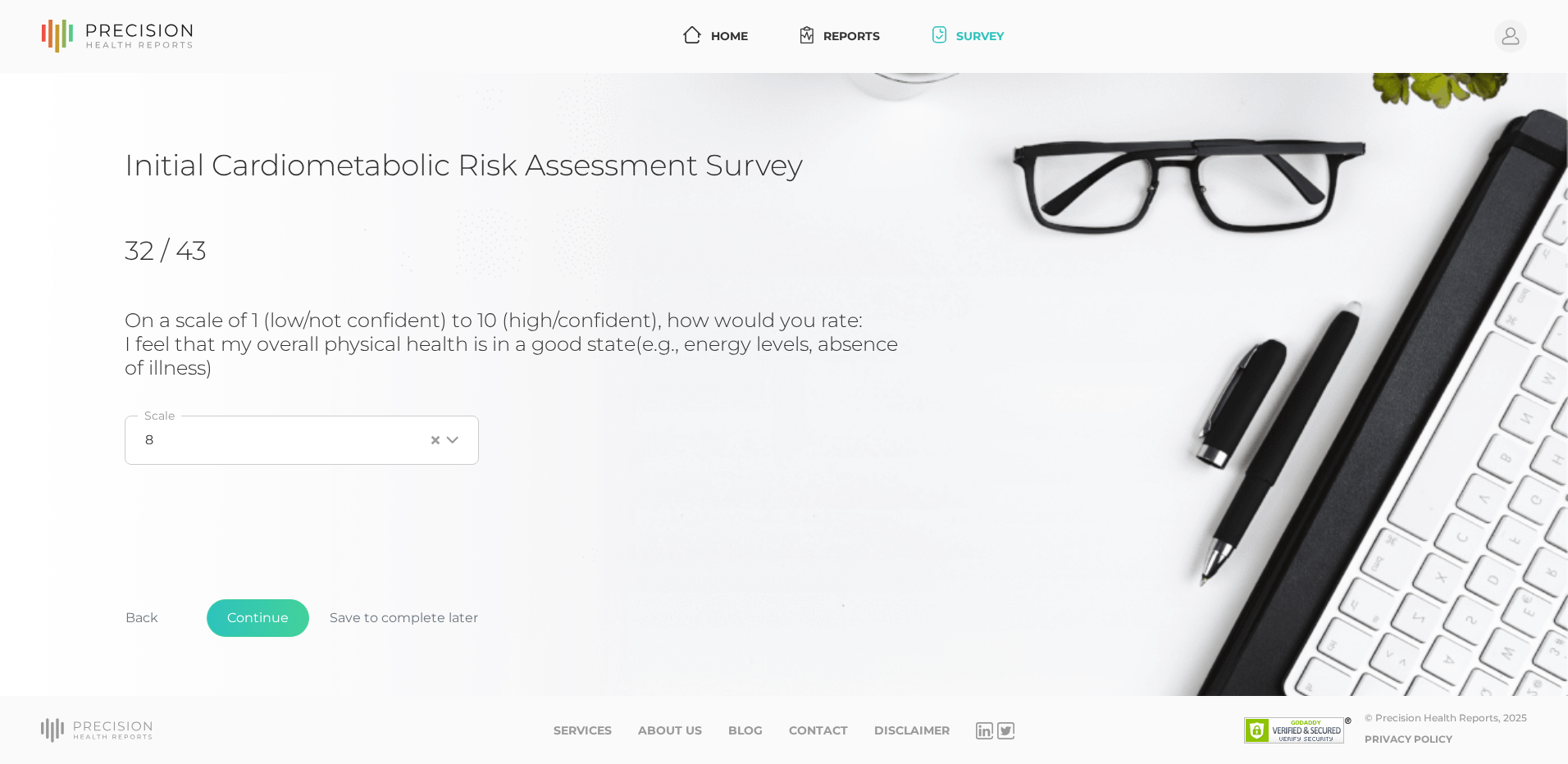
click at [575, 513] on div "Initial Cardiometabolic Risk Assessment Survey 32 / 43 On a scale of 1 (low/not…" at bounding box center [783, 418] width 1318 height 542
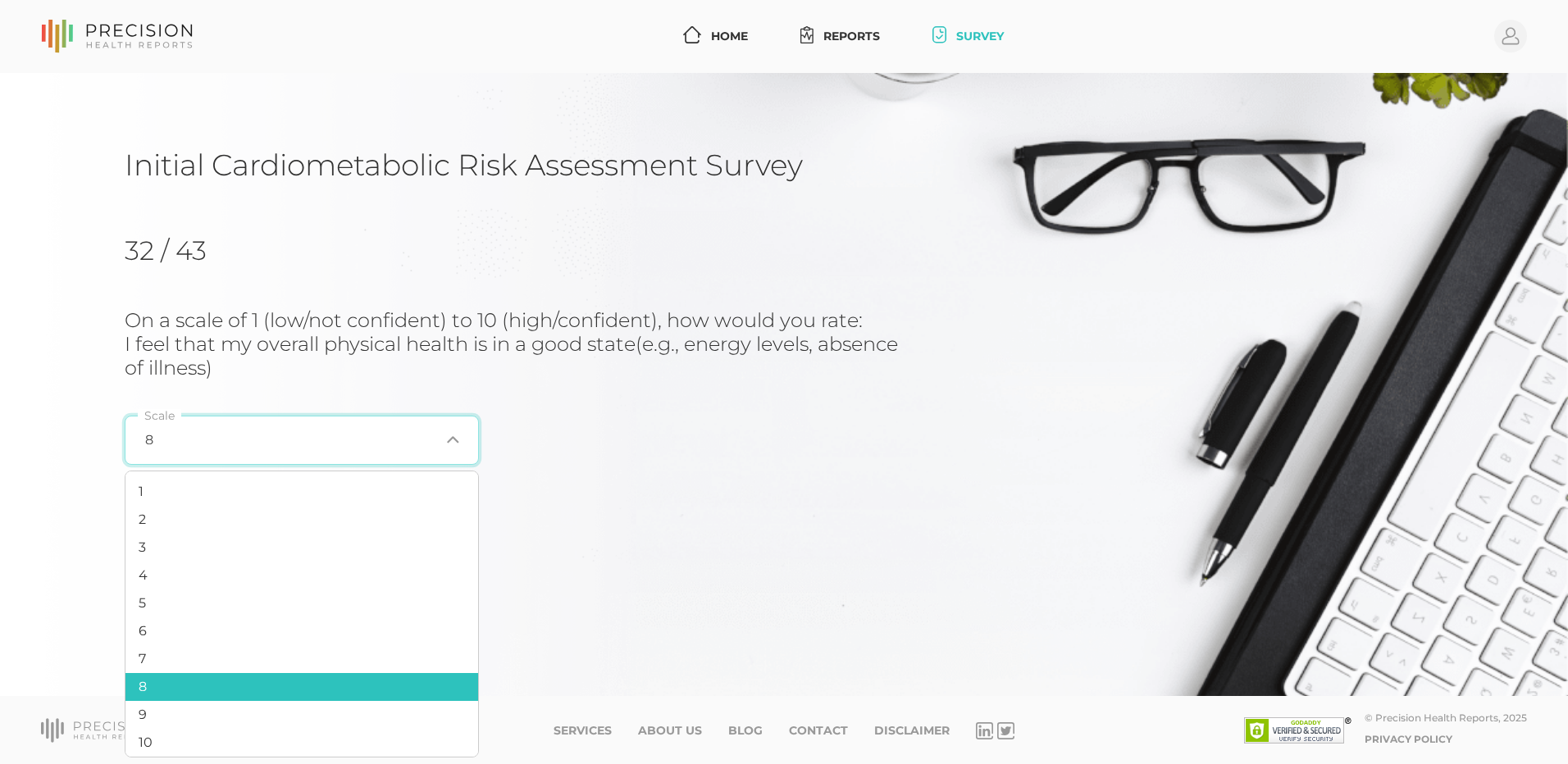
click at [444, 435] on div "Loading..." at bounding box center [449, 440] width 20 height 16
click at [140, 664] on span "7" at bounding box center [142, 658] width 7 height 16
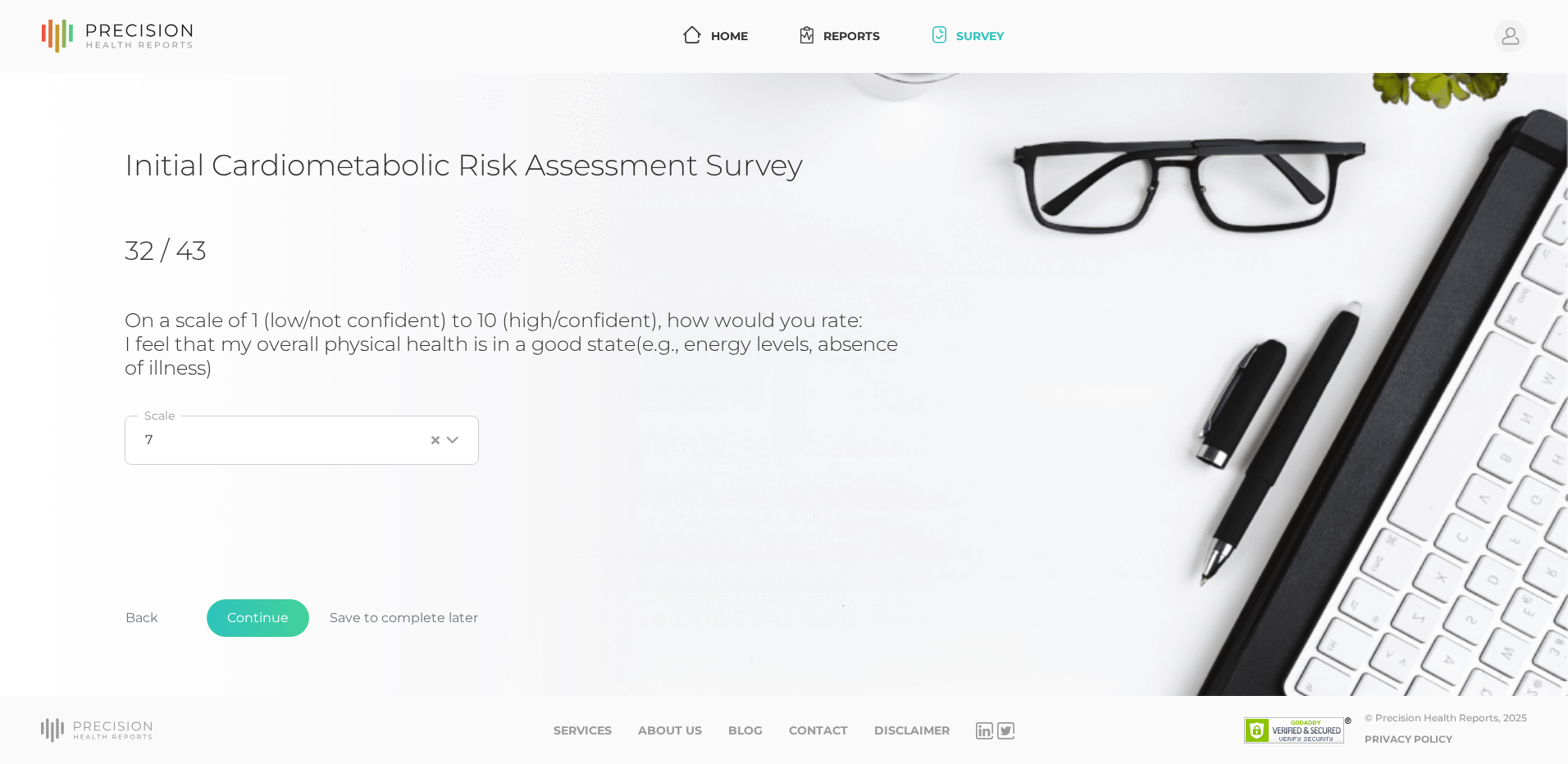
click at [384, 511] on div "Initial Cardiometabolic Risk Assessment Survey 32 / 43 On a scale of 1 (low/not…" at bounding box center [783, 418] width 1318 height 542
click at [340, 434] on input "Search for option" at bounding box center [289, 440] width 272 height 16
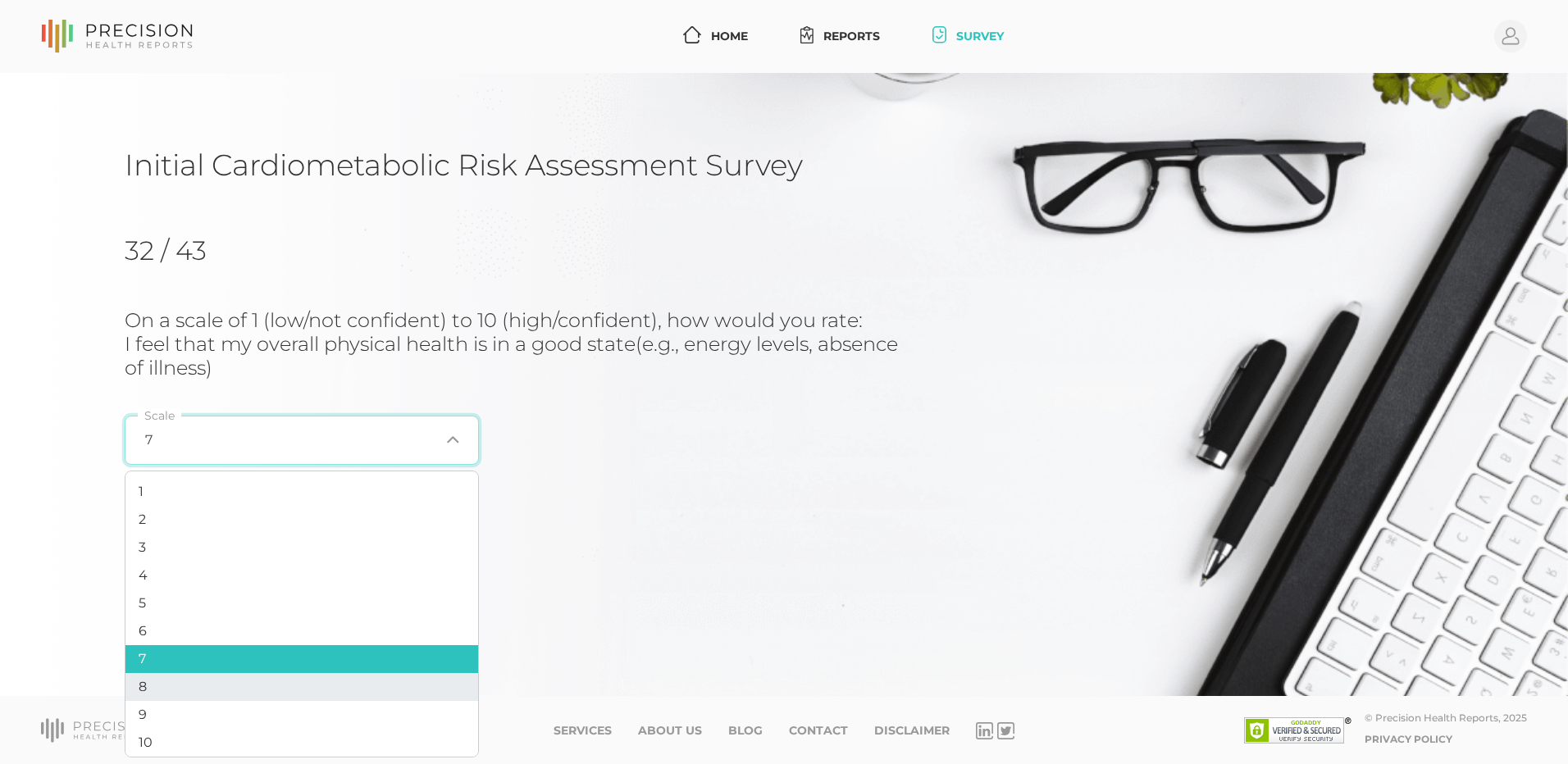
click at [219, 677] on li "8" at bounding box center [301, 686] width 353 height 28
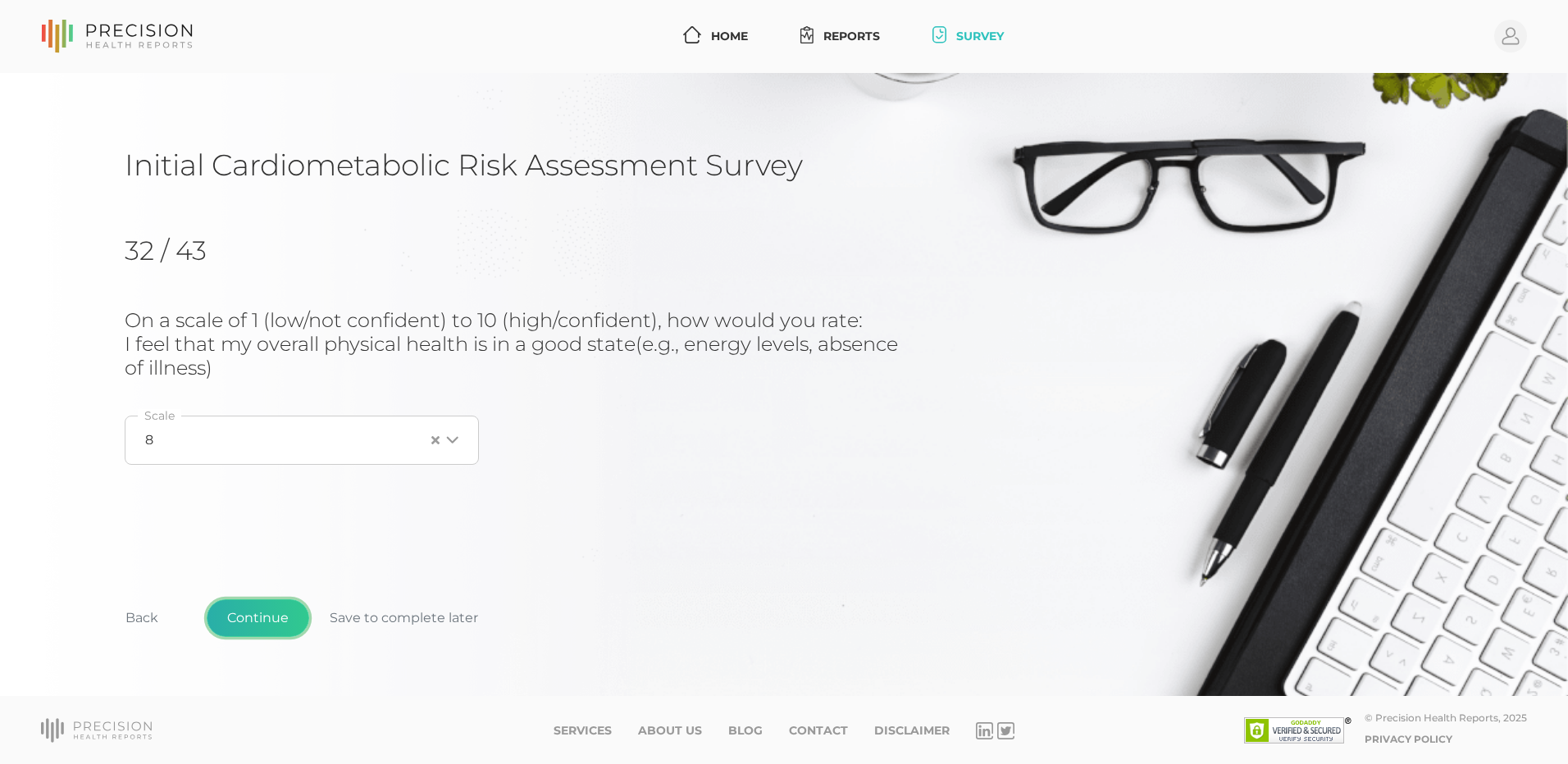
click at [269, 622] on button "Continue" at bounding box center [257, 617] width 102 height 37
click at [324, 422] on input "Search for option" at bounding box center [292, 416] width 294 height 16
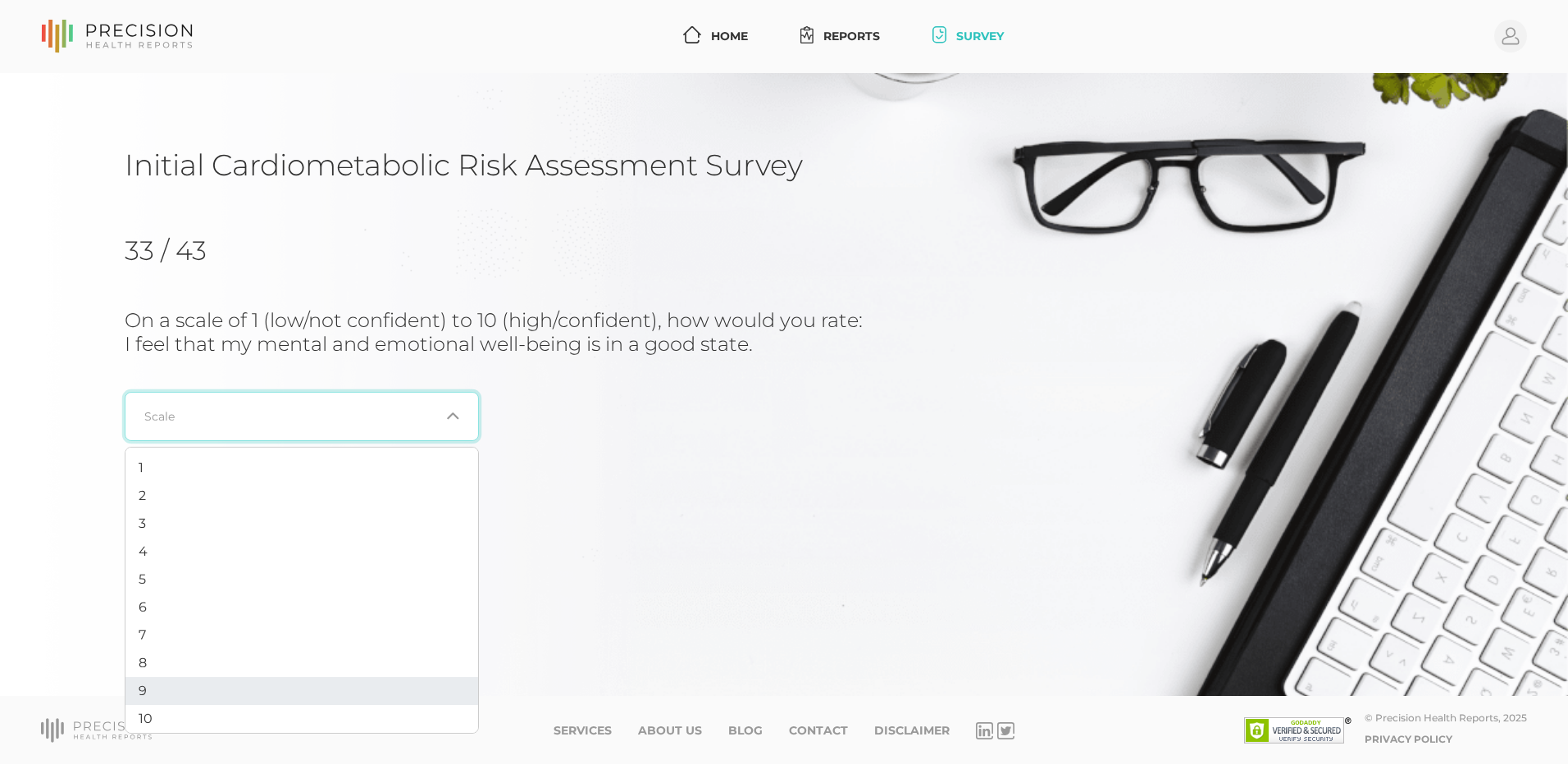
click at [228, 688] on li "9" at bounding box center [301, 690] width 353 height 28
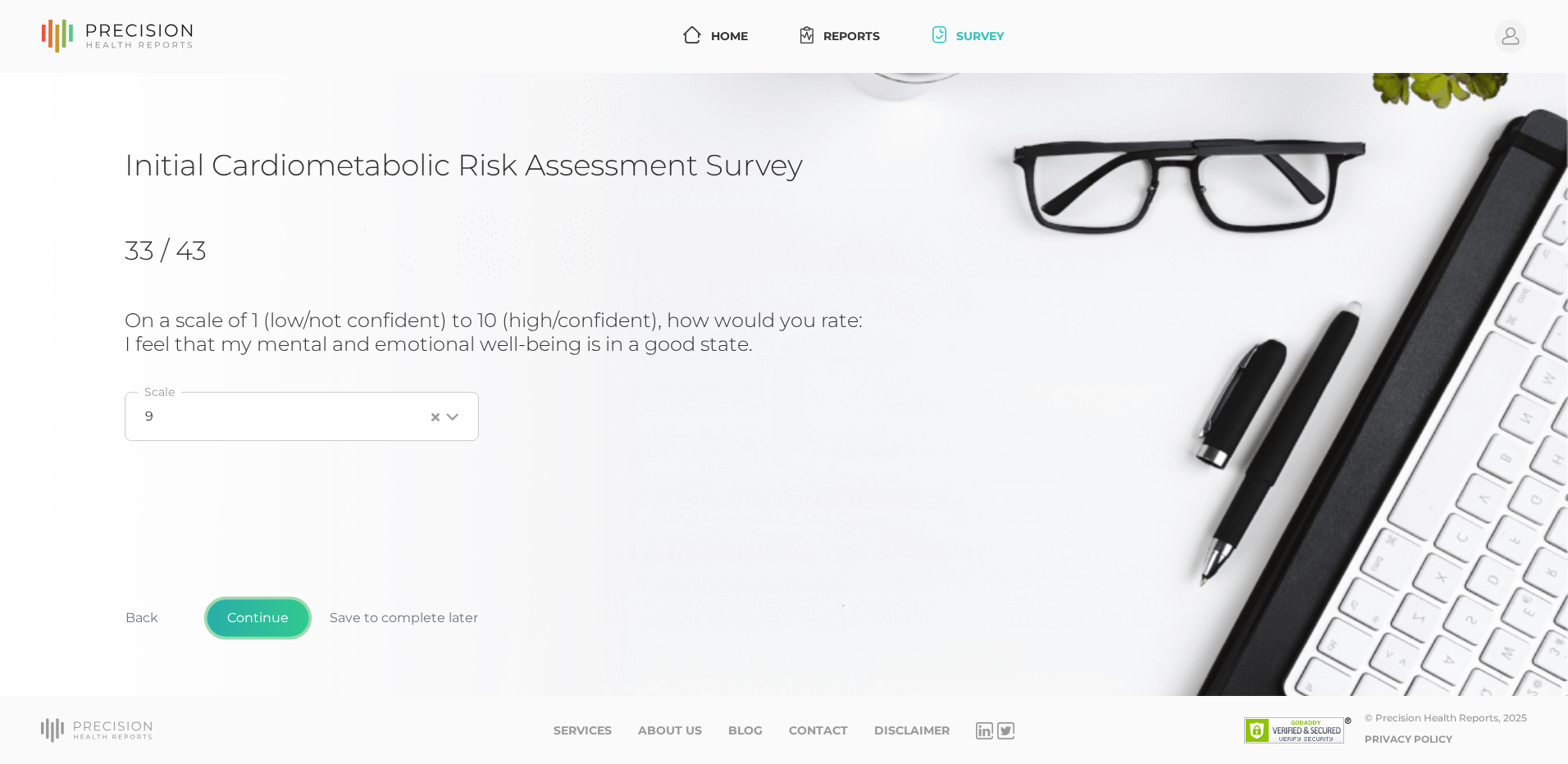
click at [250, 617] on button "Continue" at bounding box center [257, 617] width 102 height 37
click at [260, 432] on div "Loading..." at bounding box center [301, 416] width 355 height 49
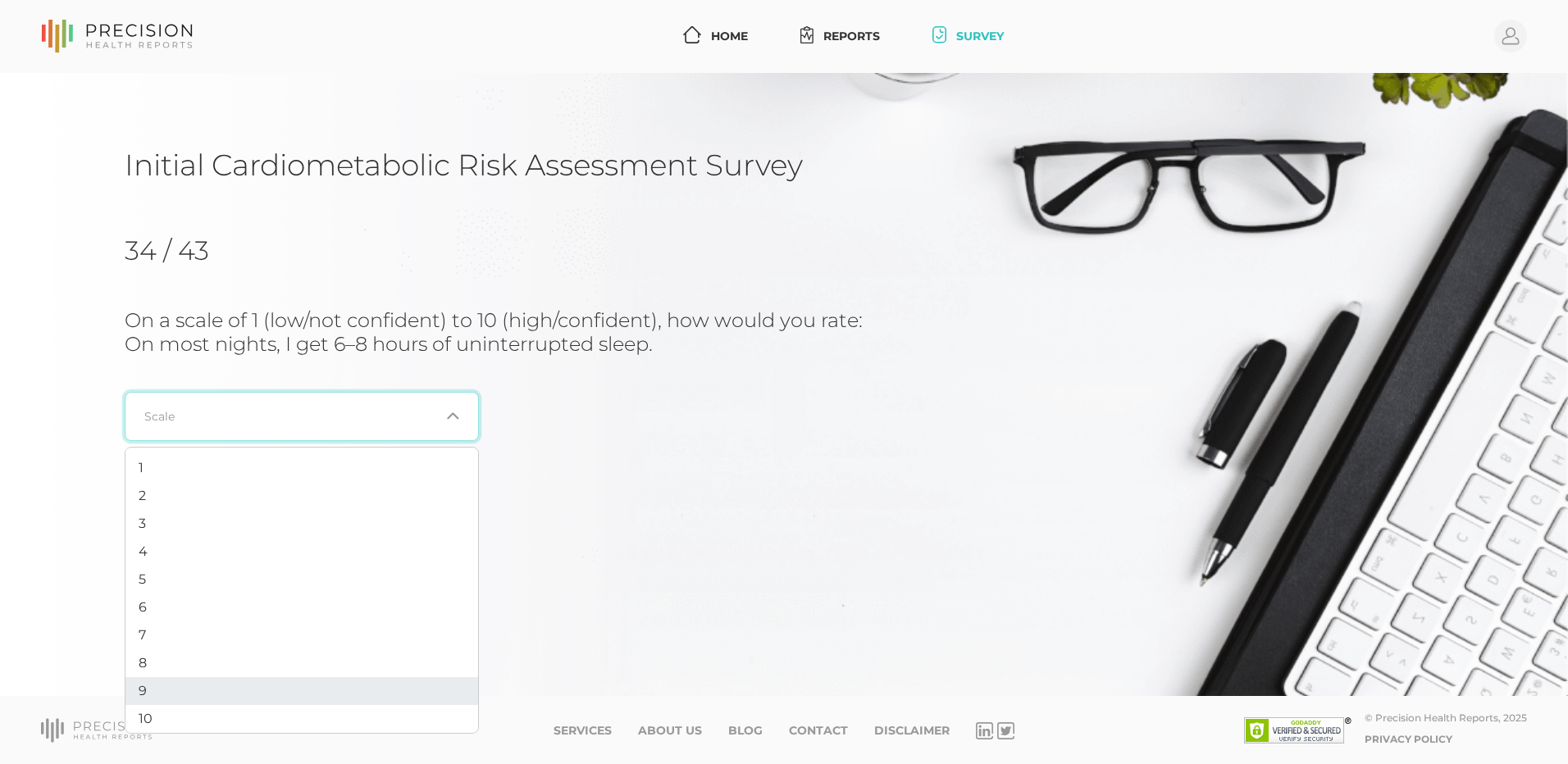
click at [227, 681] on li "9" at bounding box center [301, 690] width 353 height 28
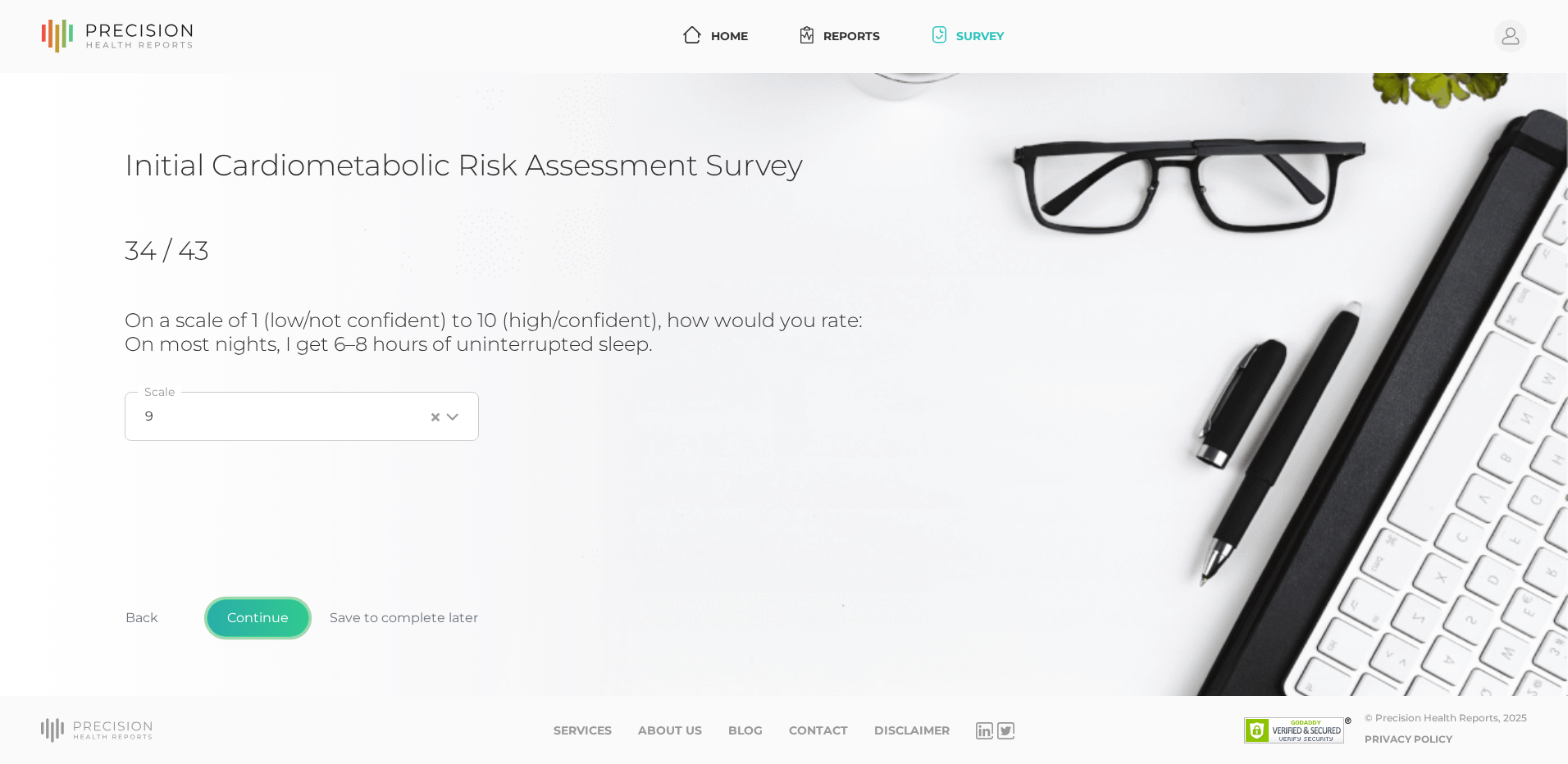
click at [287, 618] on button "Continue" at bounding box center [257, 617] width 102 height 37
click at [336, 438] on div "Loading..." at bounding box center [301, 416] width 355 height 49
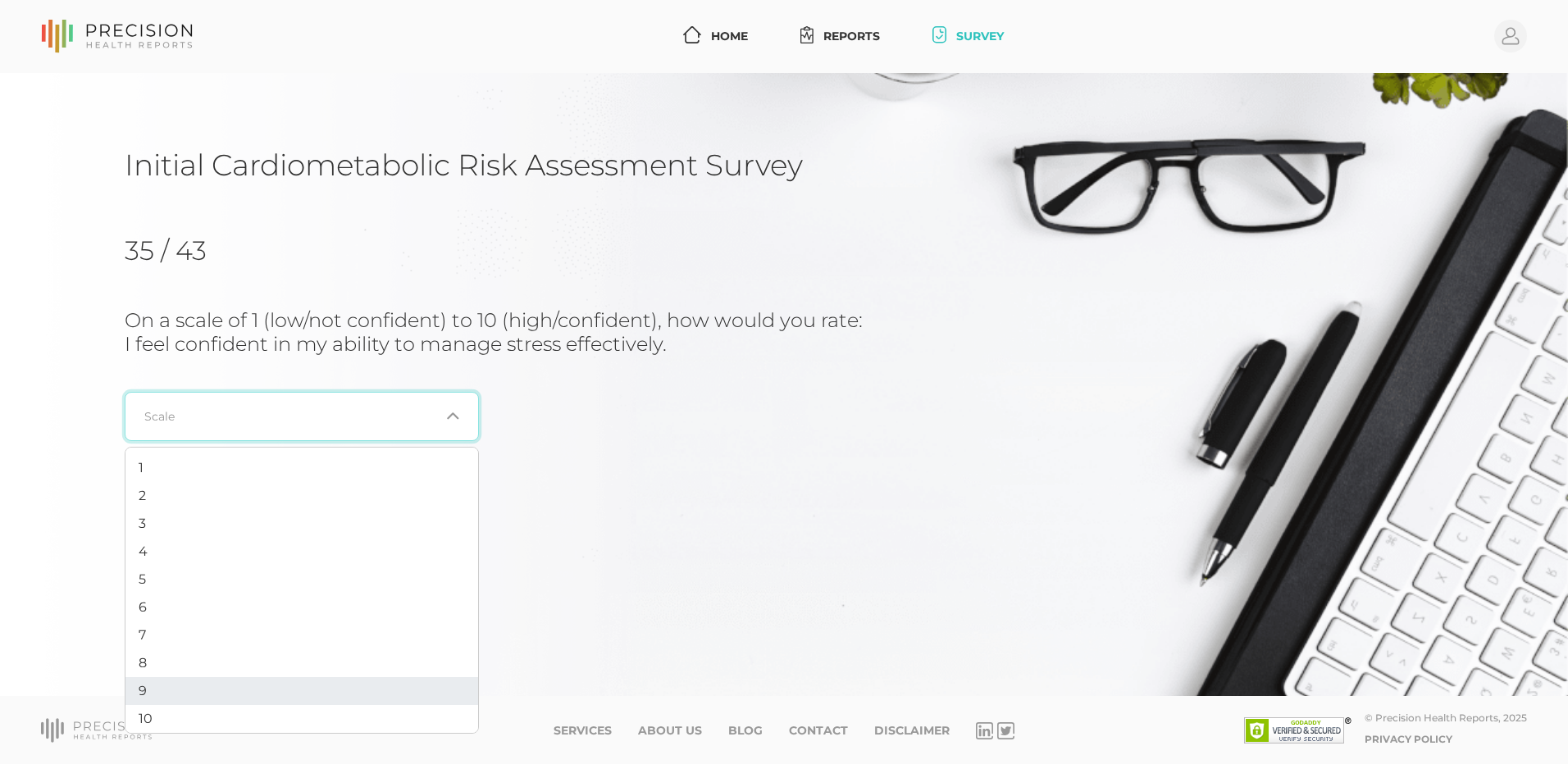
click at [312, 681] on li "9" at bounding box center [301, 690] width 353 height 28
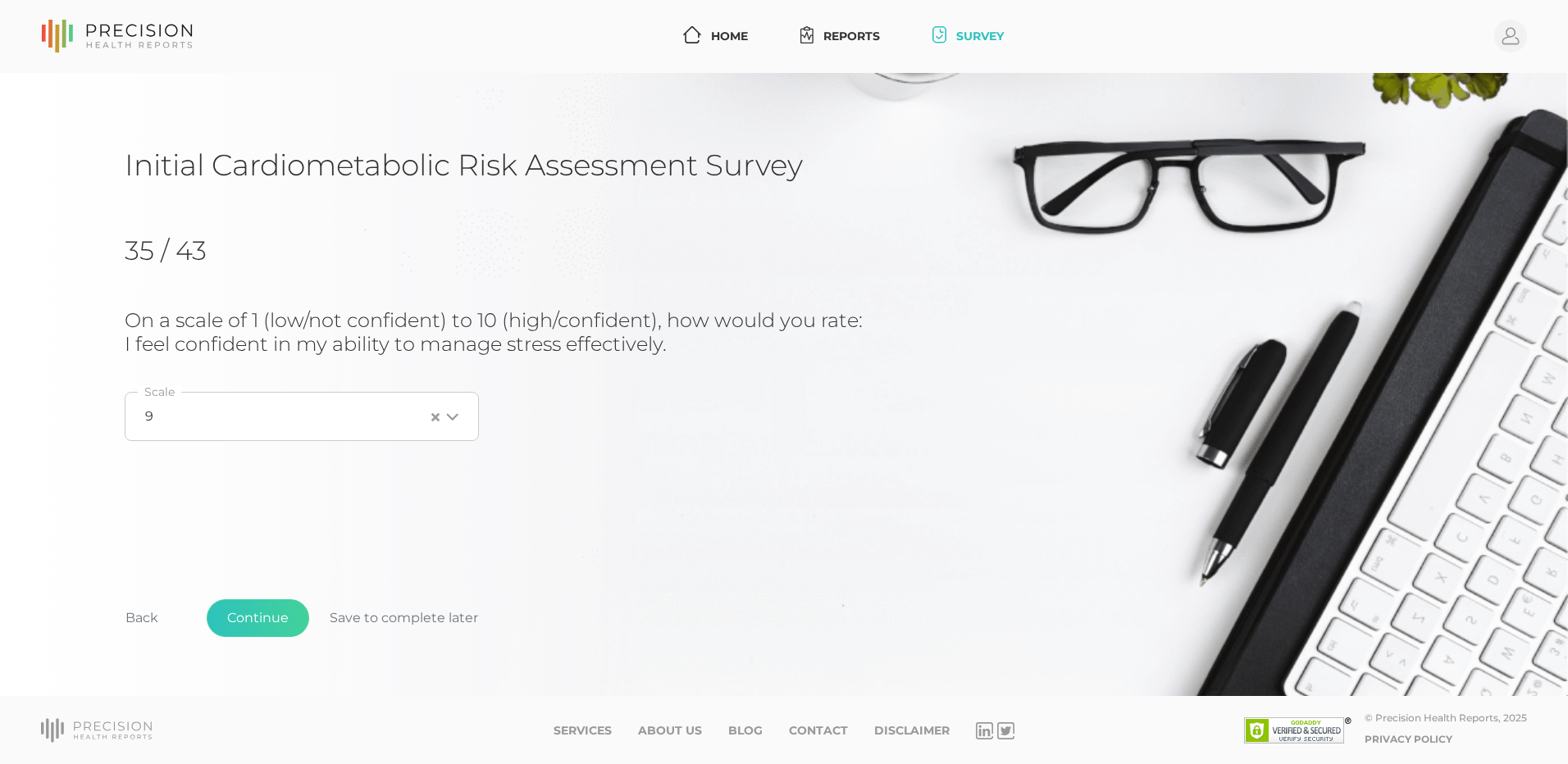
click at [269, 423] on input "Search for option" at bounding box center [289, 416] width 271 height 16
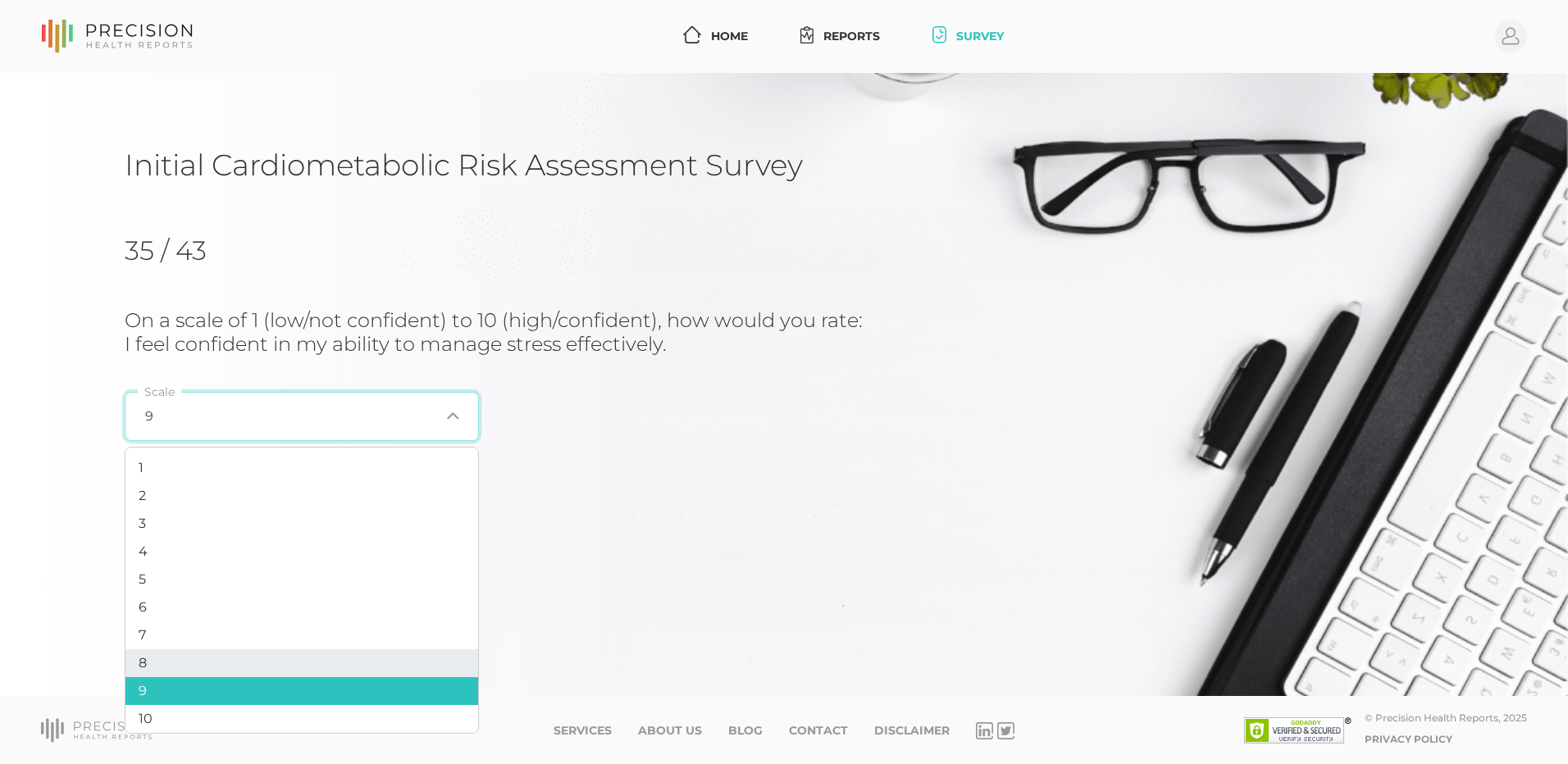
click at [212, 654] on li "8" at bounding box center [301, 663] width 353 height 28
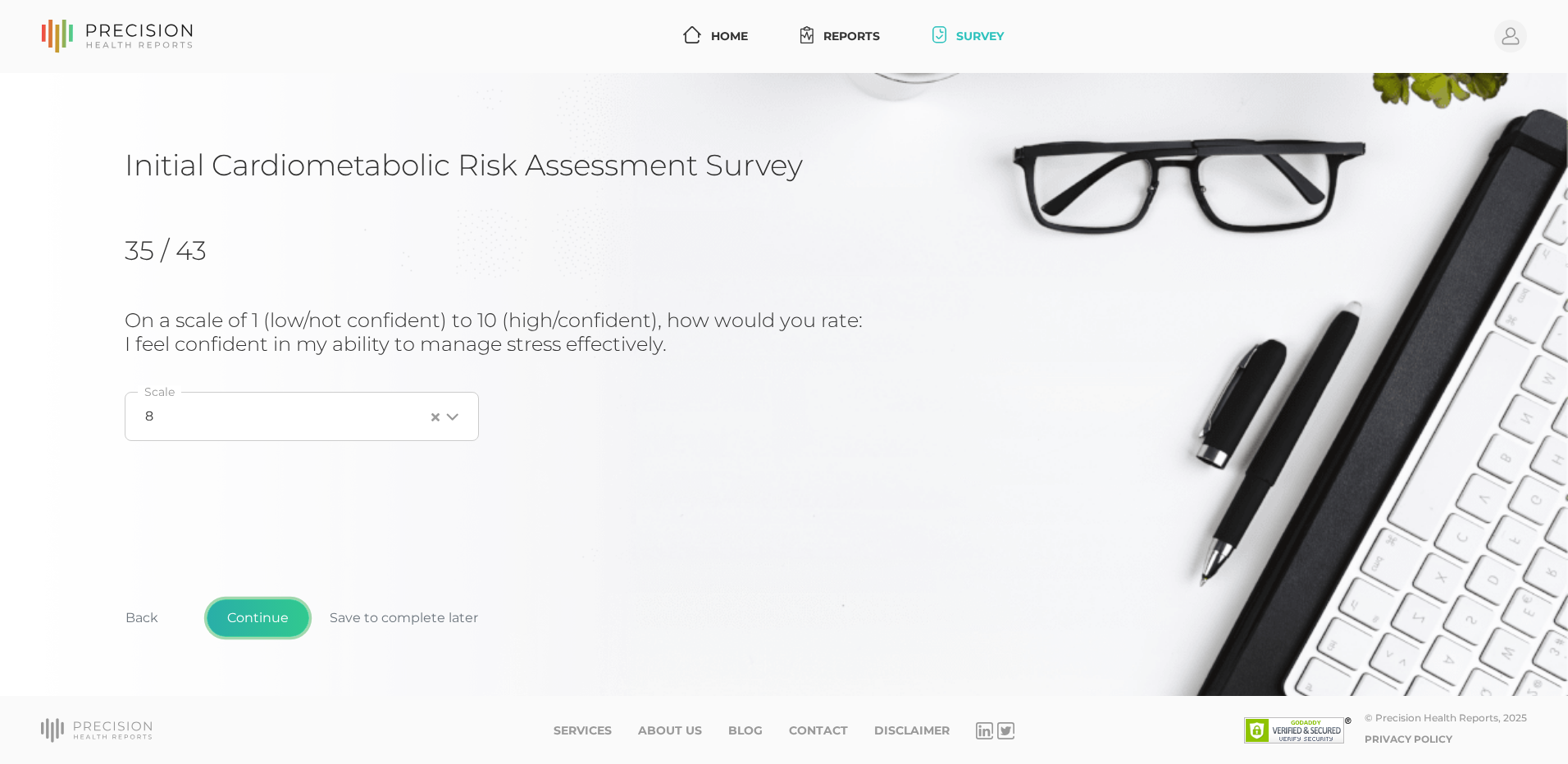
click at [239, 613] on button "Continue" at bounding box center [257, 617] width 102 height 37
click at [283, 407] on div "Loading..." at bounding box center [301, 416] width 355 height 49
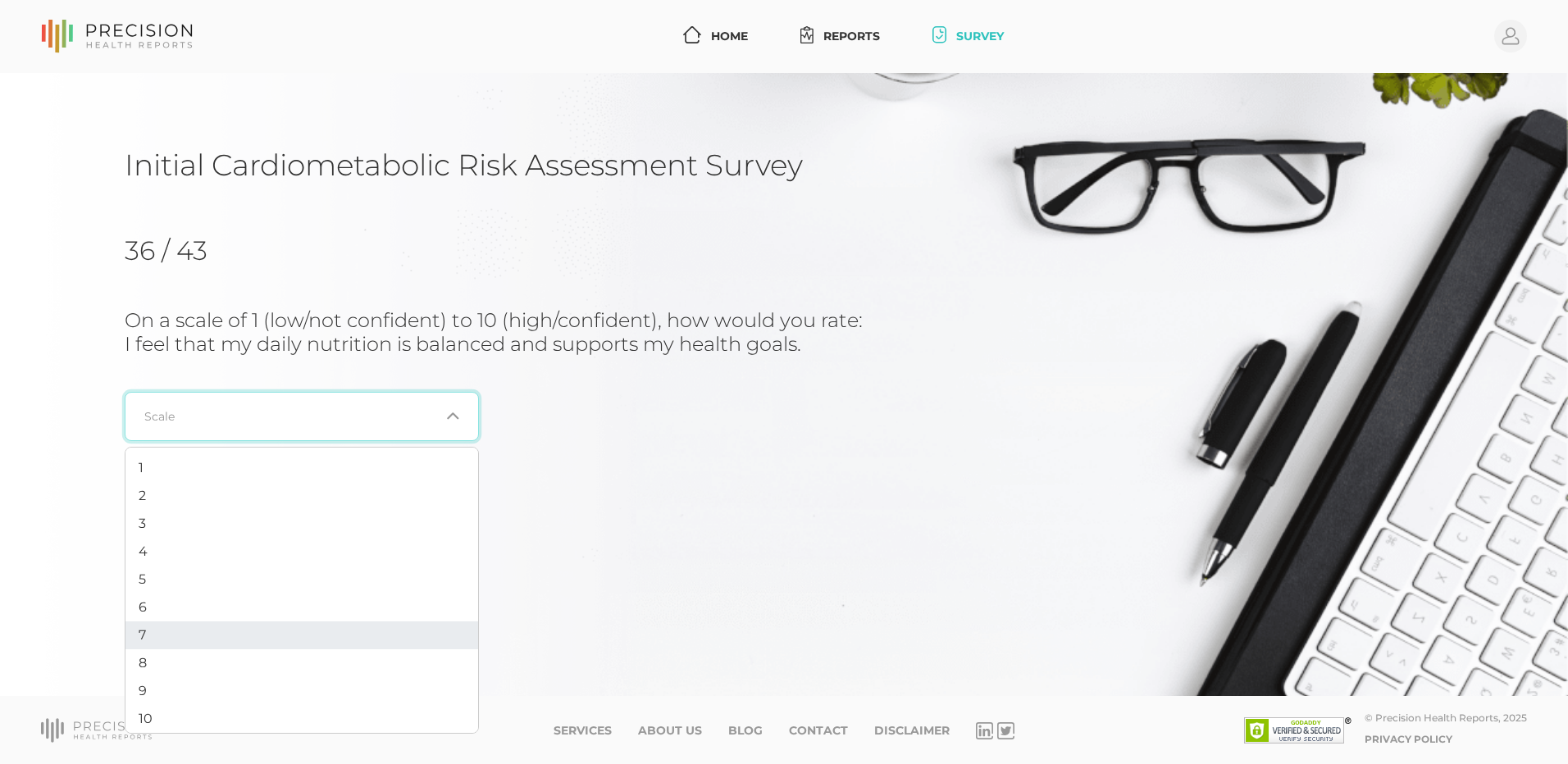
click at [228, 649] on li "7" at bounding box center [301, 634] width 353 height 28
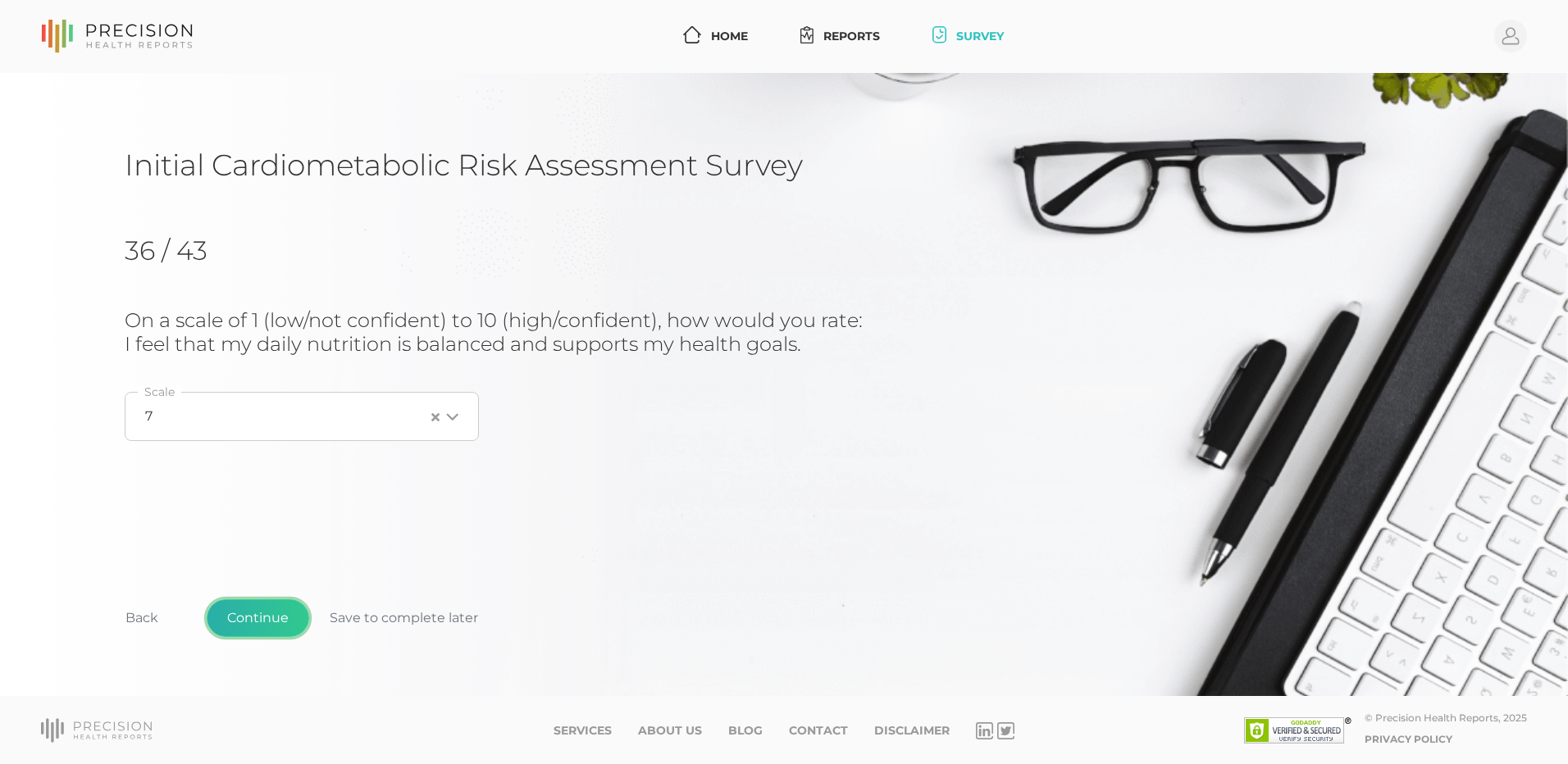
click at [249, 612] on button "Continue" at bounding box center [257, 617] width 102 height 37
click at [281, 418] on input "Search for option" at bounding box center [292, 416] width 294 height 16
click at [246, 614] on li "6" at bounding box center [301, 607] width 353 height 28
click at [267, 617] on button "Continue" at bounding box center [257, 617] width 102 height 37
click at [252, 419] on div "8 Loading..." at bounding box center [301, 440] width 355 height 49
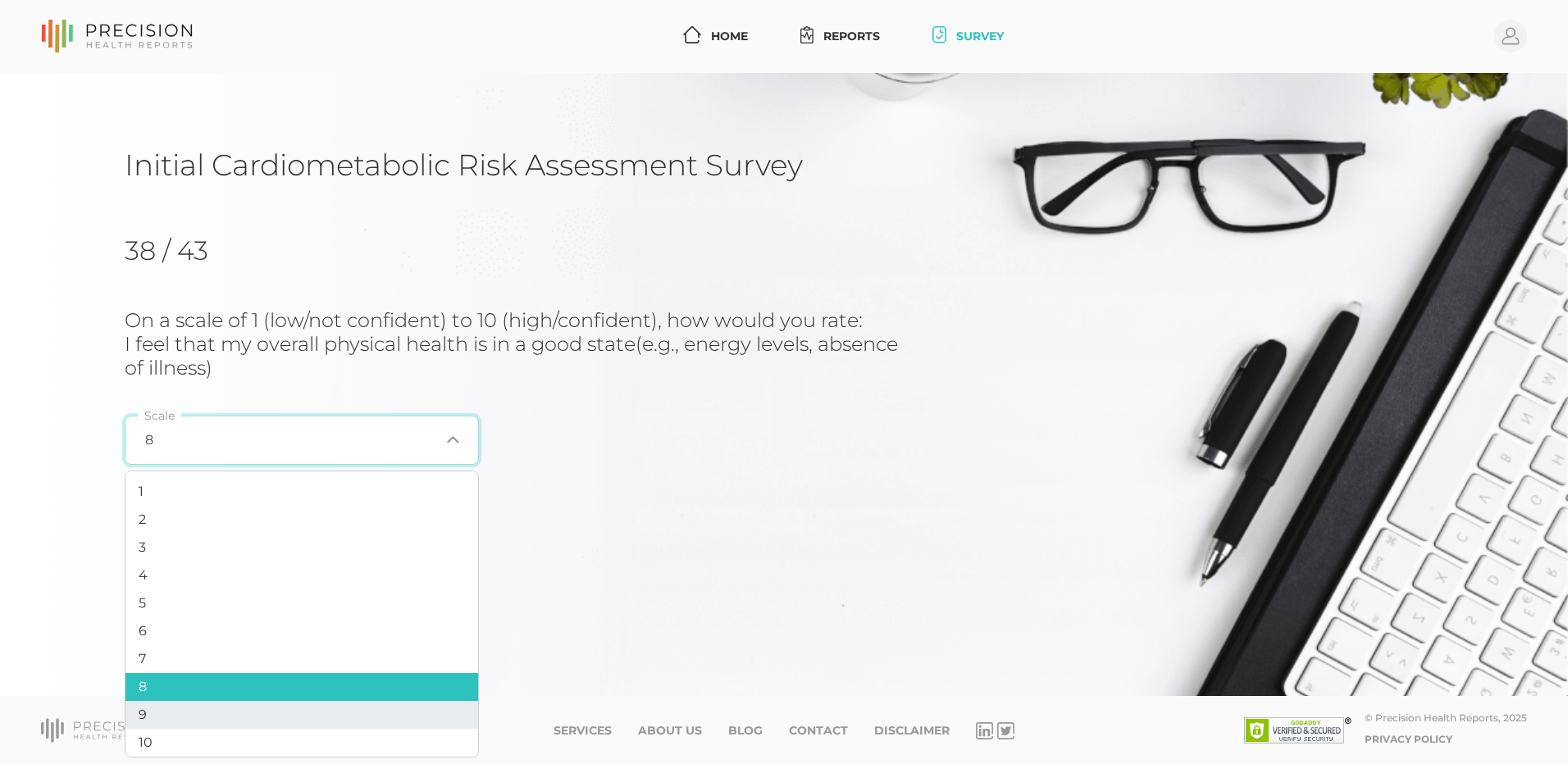
click at [214, 720] on li "9" at bounding box center [301, 714] width 353 height 28
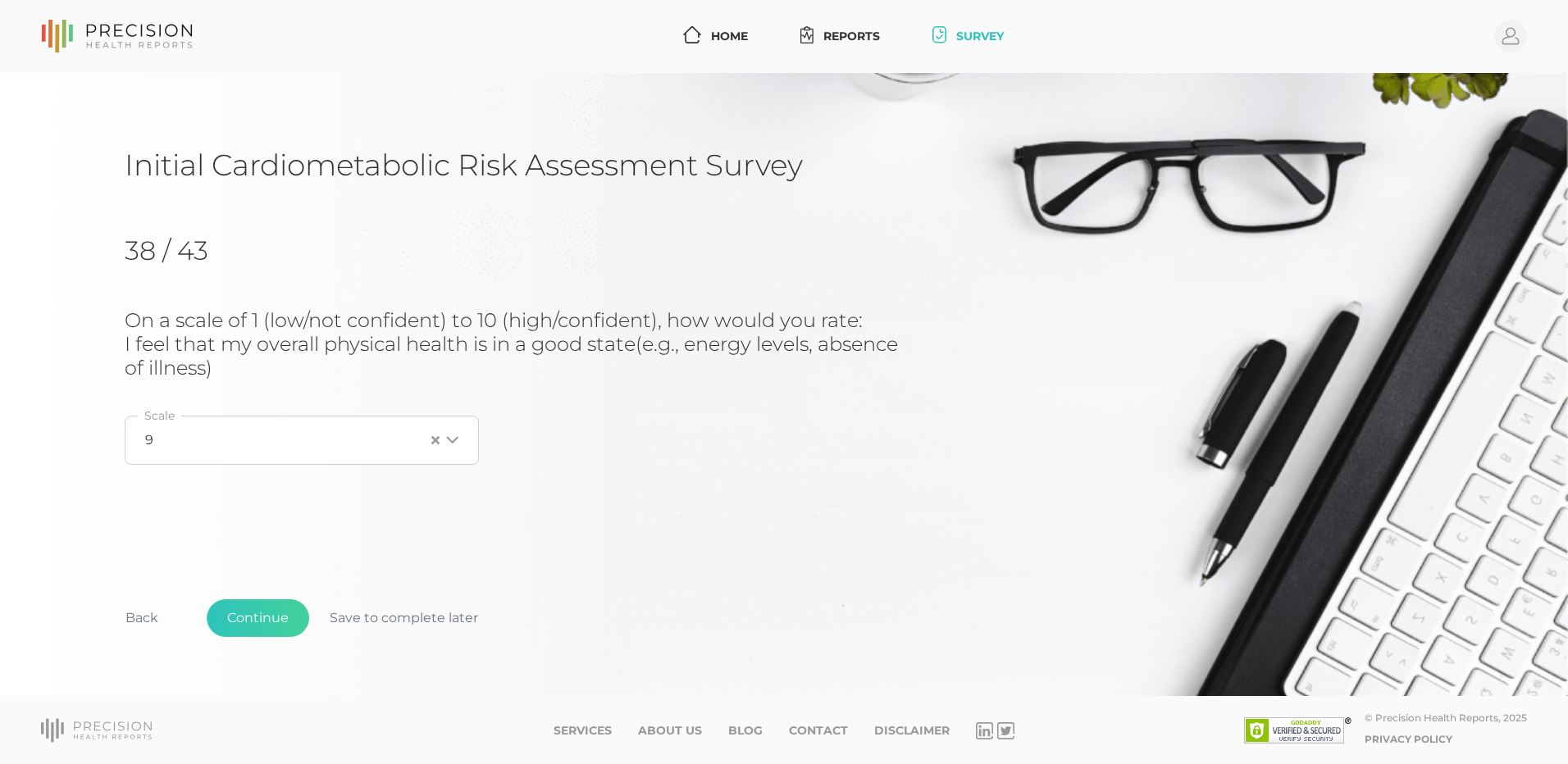
click at [276, 456] on div "9 Loading..." at bounding box center [301, 440] width 355 height 49
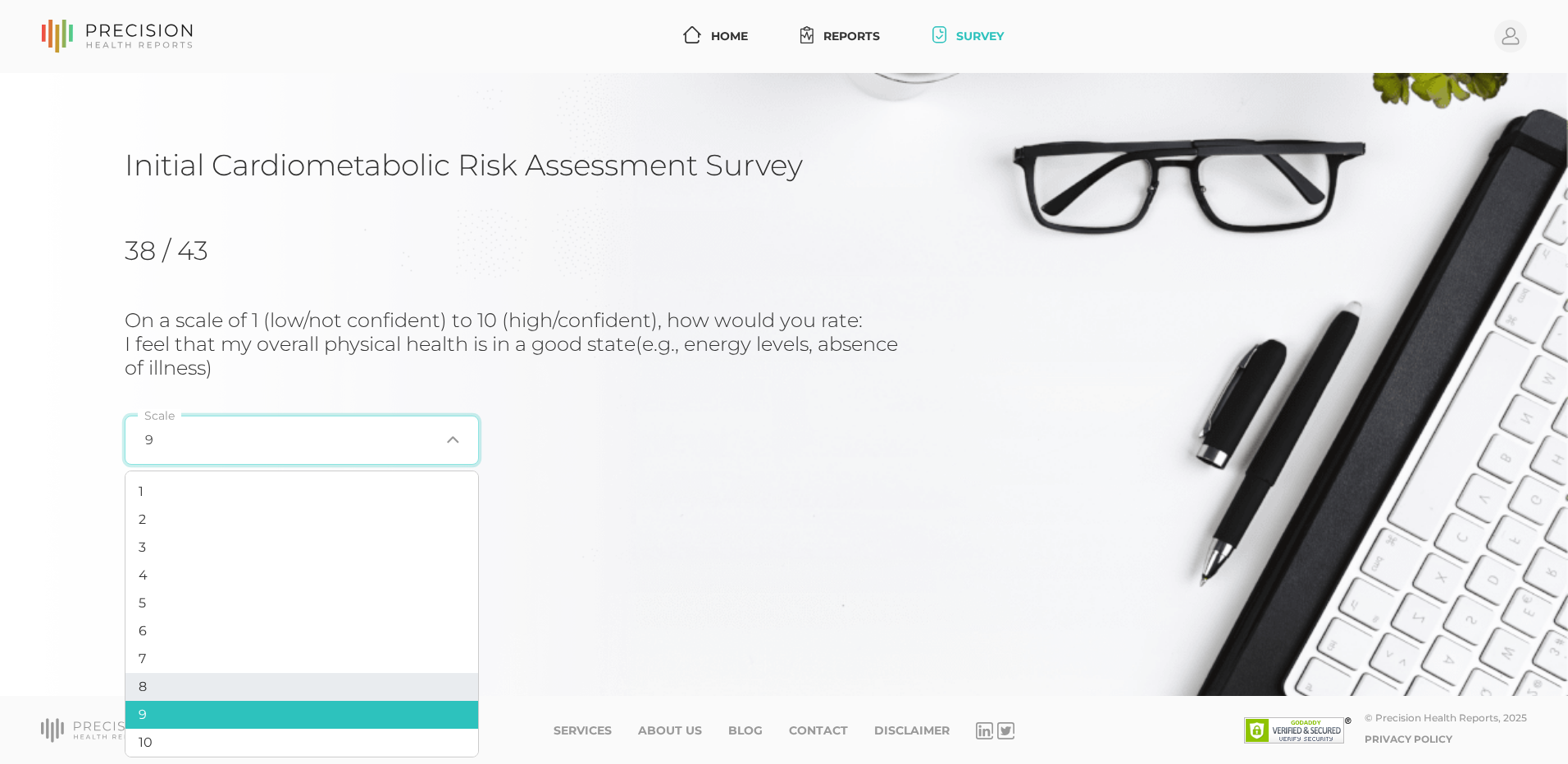
click at [196, 691] on li "8" at bounding box center [301, 686] width 353 height 28
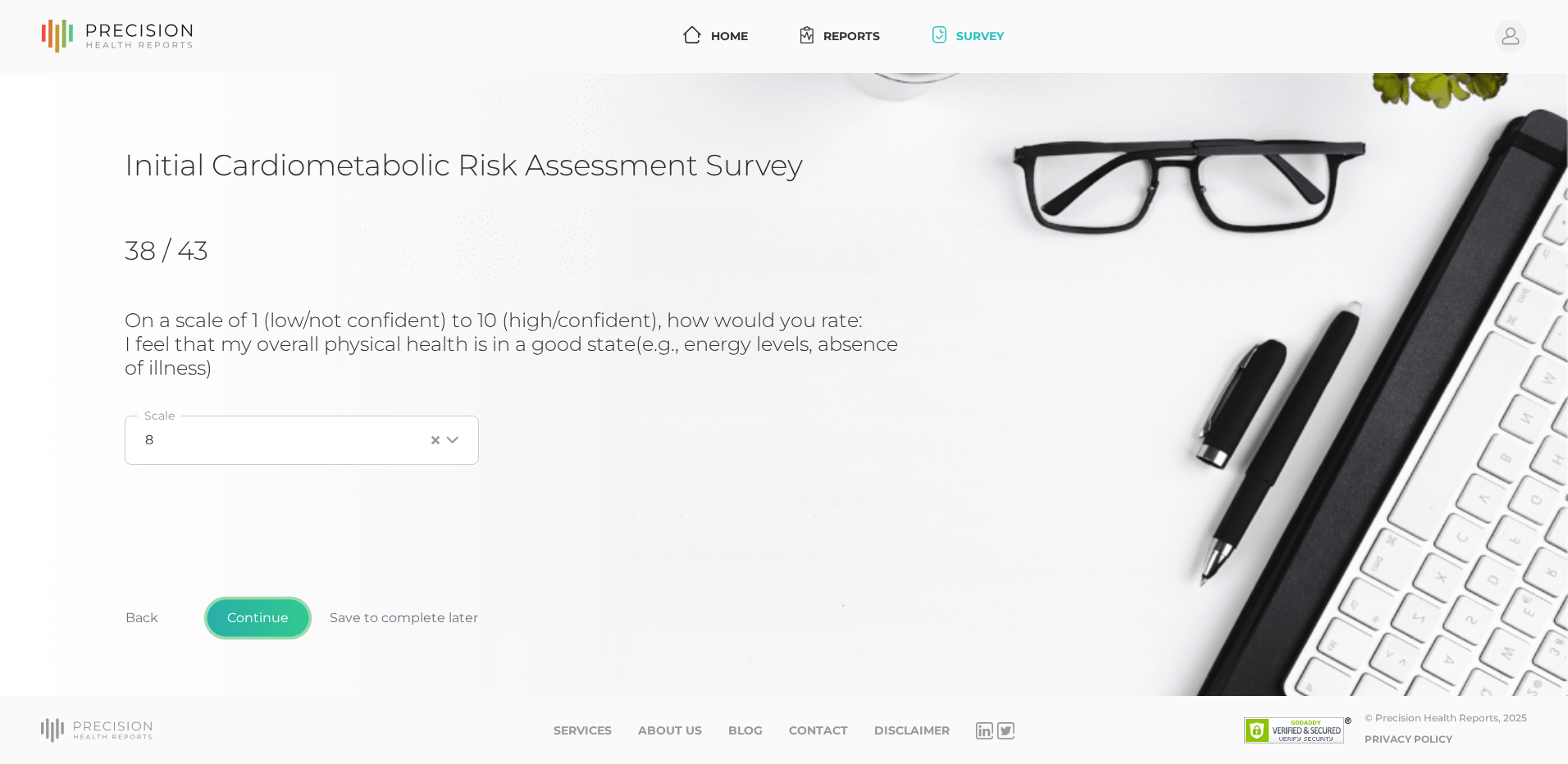
click at [238, 609] on button "Continue" at bounding box center [257, 617] width 102 height 37
click at [258, 609] on button "Continue" at bounding box center [257, 617] width 102 height 37
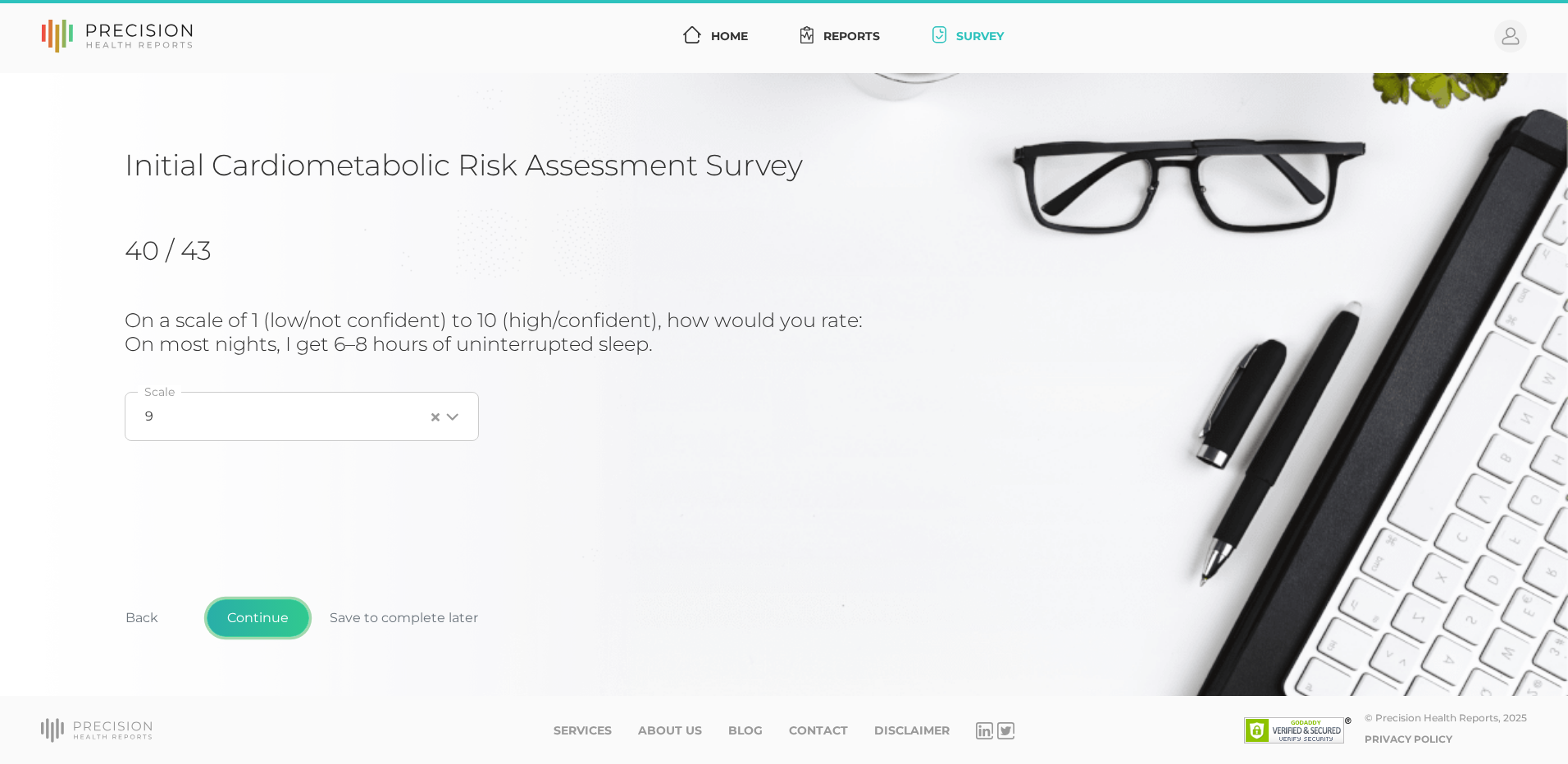
click at [262, 614] on button "Continue" at bounding box center [257, 617] width 102 height 37
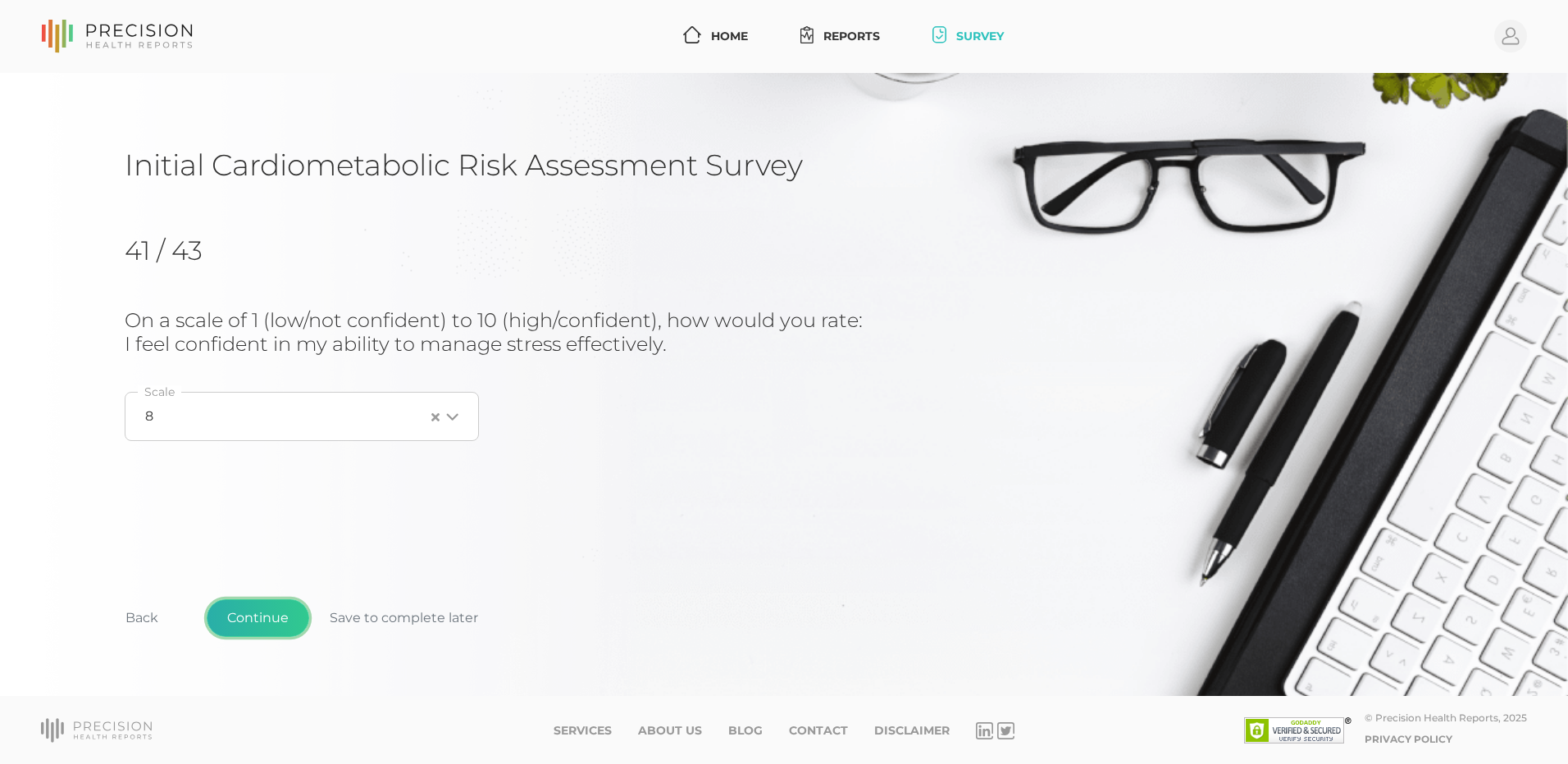
click at [268, 625] on button "Continue" at bounding box center [257, 617] width 102 height 37
click at [268, 625] on button "Continue" at bounding box center [257, 617] width 102 height 37
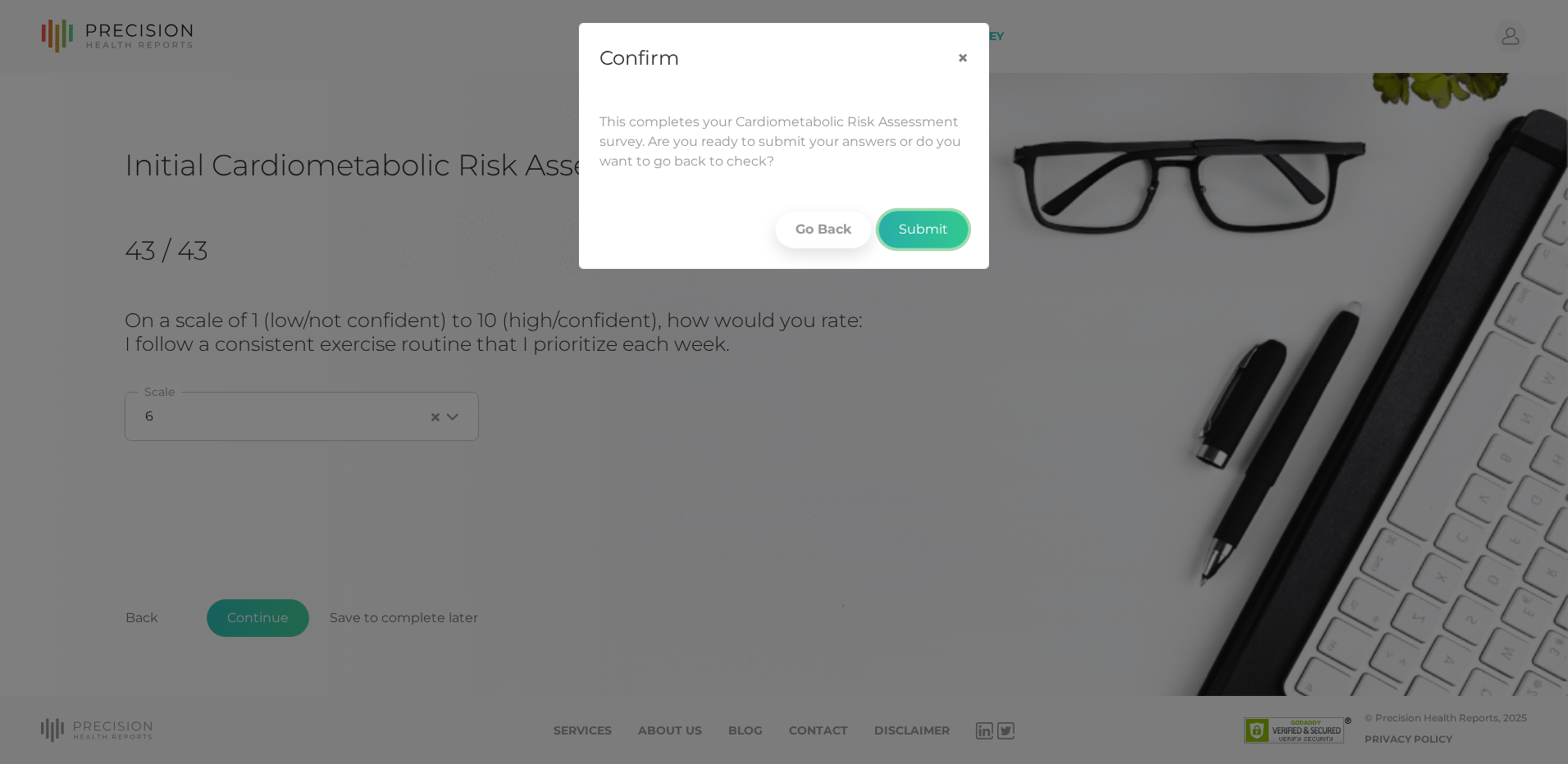
click at [923, 233] on button "Submit" at bounding box center [923, 229] width 90 height 37
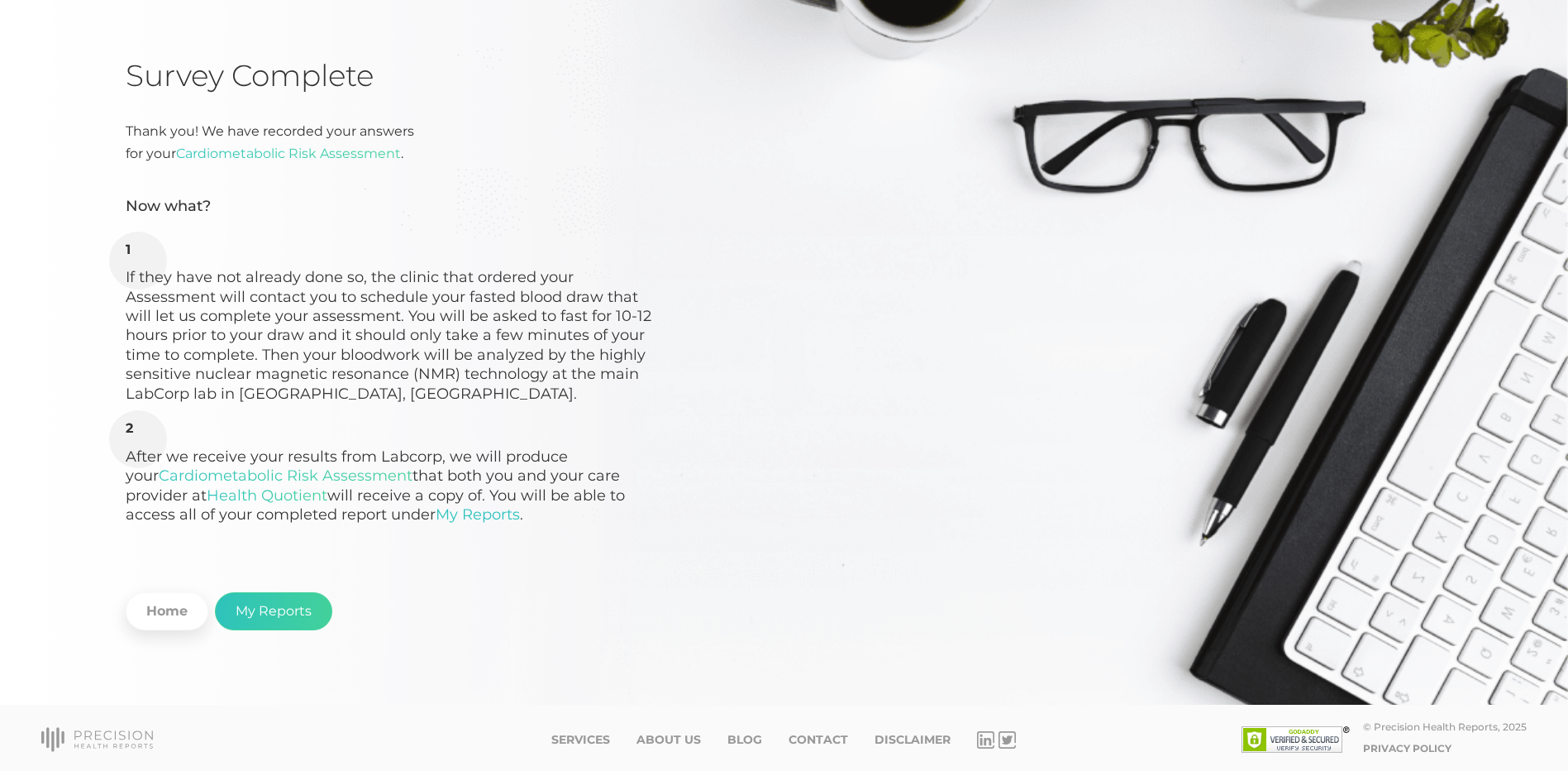
scroll to position [93, 0]
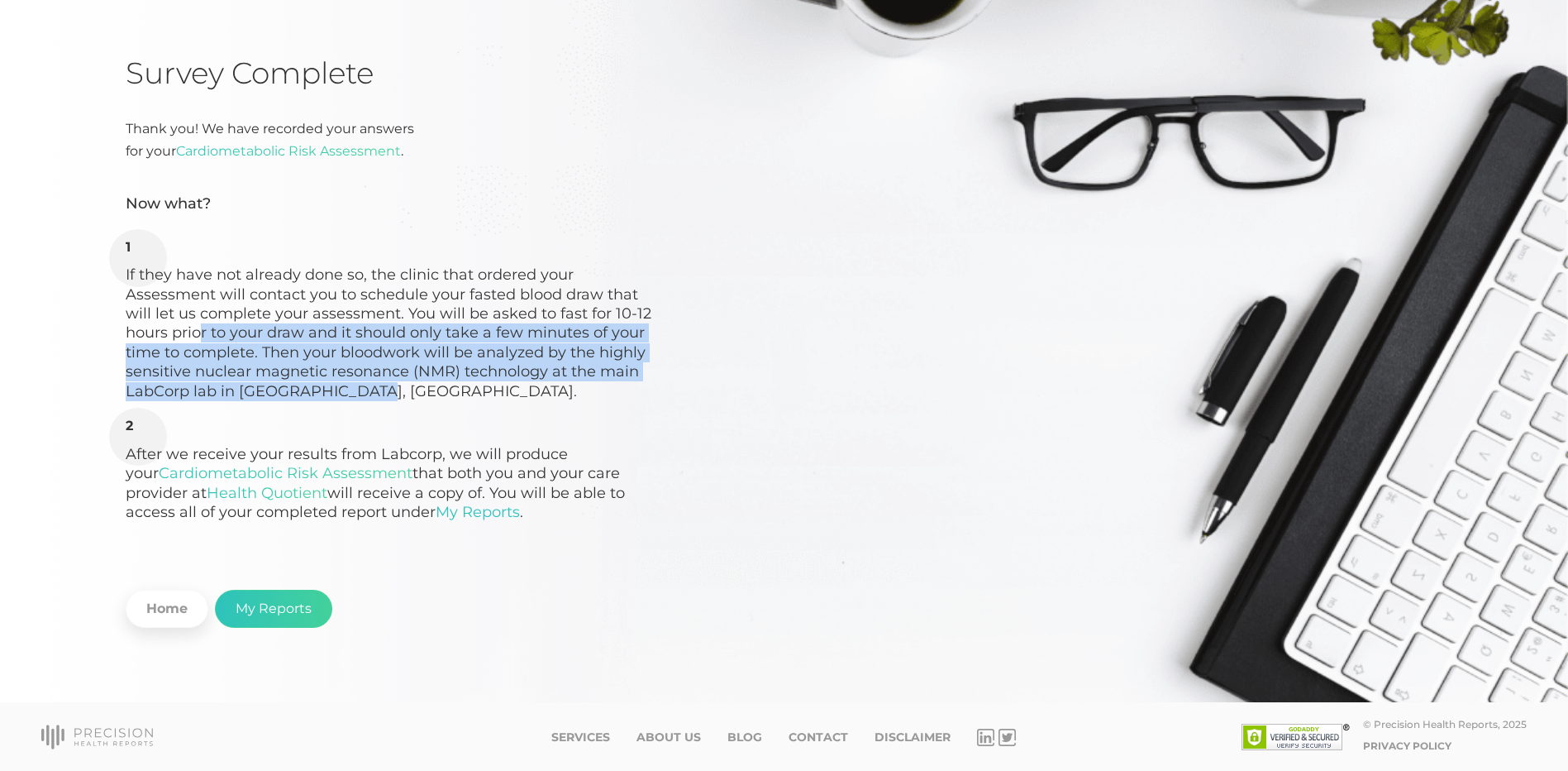
drag, startPoint x: 461, startPoint y: 388, endPoint x: 190, endPoint y: 327, distance: 277.8
click at [190, 327] on li "If they have not already done so, the clinic that ordered your Assessment will …" at bounding box center [390, 321] width 529 height 163
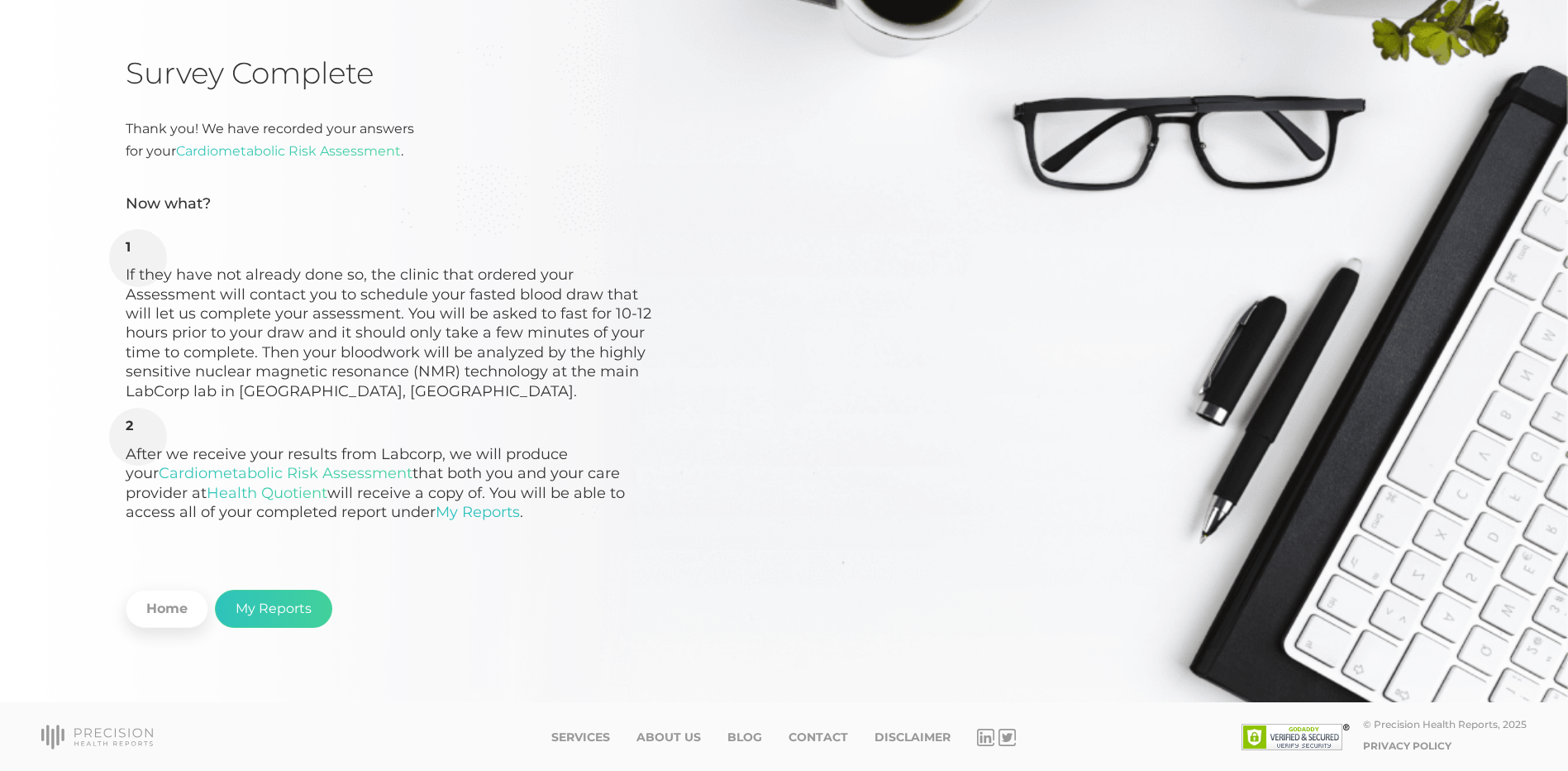
click at [188, 327] on li "If they have not already done so, the clinic that ordered your Assessment will …" at bounding box center [390, 321] width 529 height 163
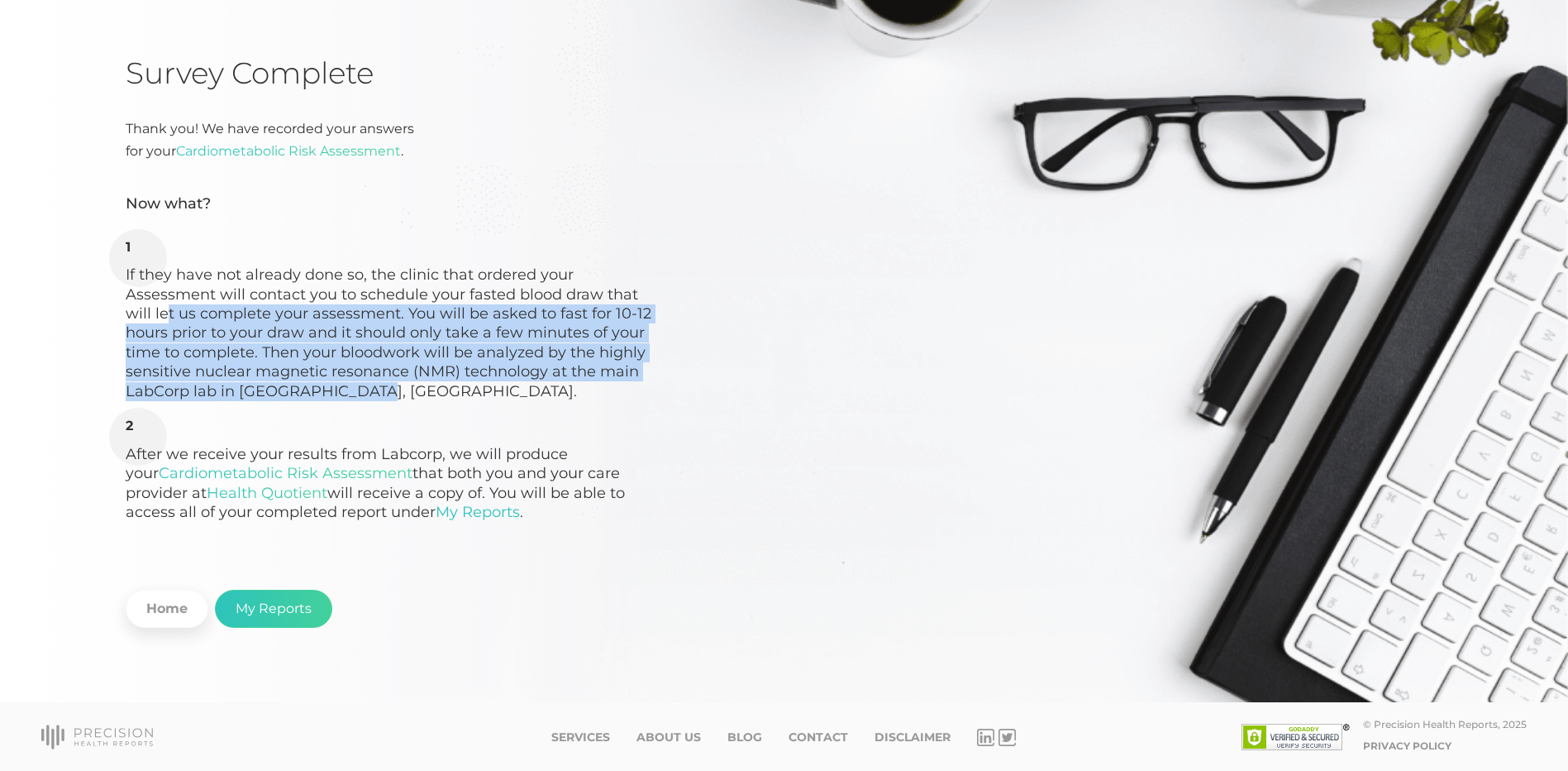
drag, startPoint x: 158, startPoint y: 314, endPoint x: 391, endPoint y: 388, distance: 244.5
click at [391, 388] on li "If they have not already done so, the clinic that ordered your Assessment will …" at bounding box center [390, 321] width 529 height 163
drag, startPoint x: 387, startPoint y: 388, endPoint x: 107, endPoint y: 312, distance: 290.1
click at [107, 312] on div "Survey Complete Thank you! We have recorded your answers for your Cardiometabol…" at bounding box center [784, 342] width 1568 height 723
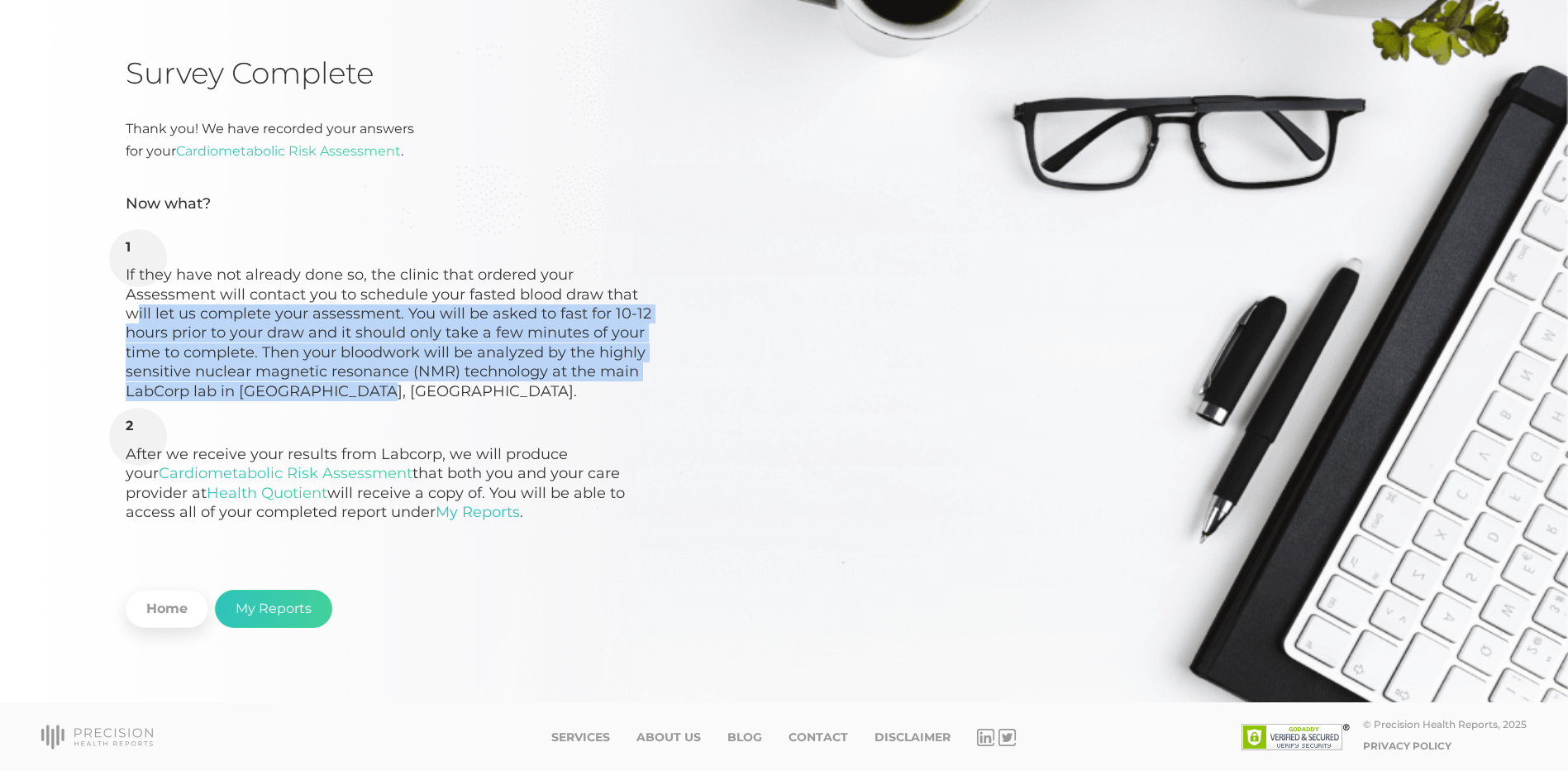
click at [111, 311] on div "Survey Complete Thank you! We have recorded your answers for your Cardiometabol…" at bounding box center [784, 342] width 1568 height 723
drag, startPoint x: 113, startPoint y: 310, endPoint x: 506, endPoint y: 444, distance: 415.2
click at [506, 444] on div "Survey Complete Thank you! We have recorded your answers for your Cardiometabol…" at bounding box center [784, 342] width 1568 height 723
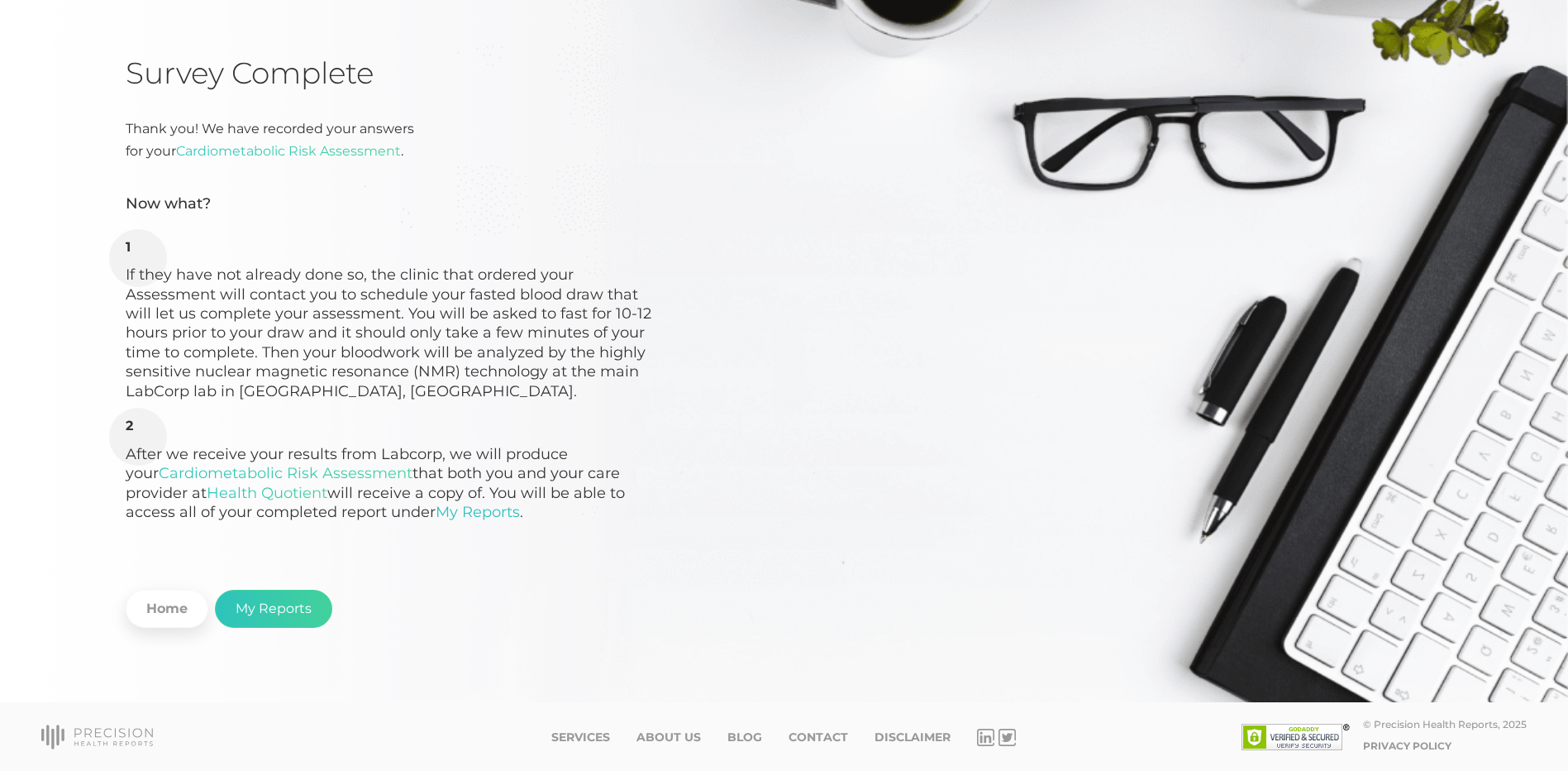
click at [506, 444] on li "After we receive your results from Labcorp, we will produce your Cardiometaboli…" at bounding box center [390, 470] width 529 height 104
drag, startPoint x: 375, startPoint y: 475, endPoint x: 457, endPoint y: 478, distance: 82.1
click at [457, 478] on li "After we receive your results from Labcorp, we will produce your Cardiometaboli…" at bounding box center [390, 470] width 529 height 104
click at [304, 606] on link "My Reports" at bounding box center [273, 609] width 117 height 38
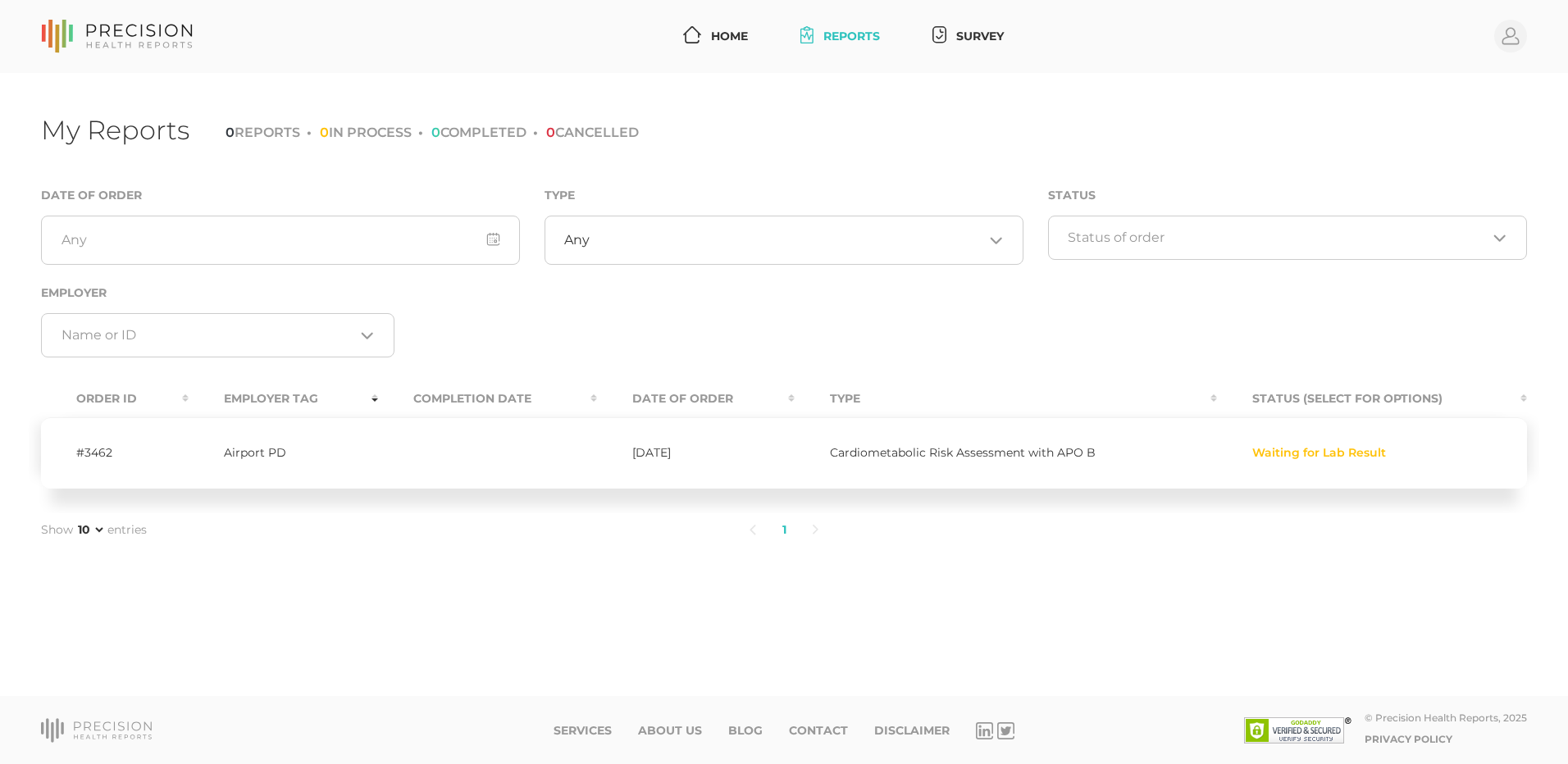
click at [1328, 451] on span "Waiting for Lab Result" at bounding box center [1319, 453] width 133 height 13
